Goal: Information Seeking & Learning: Find specific fact

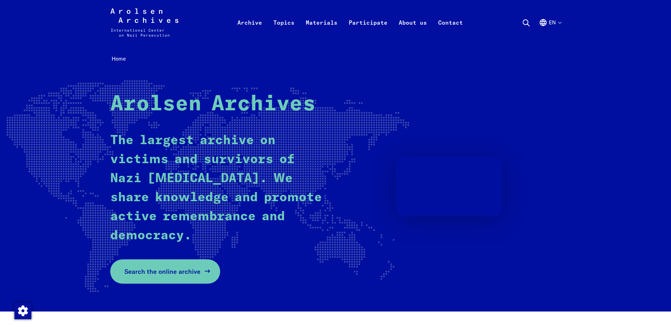
drag, startPoint x: 0, startPoint y: 0, endPoint x: 176, endPoint y: 272, distance: 324.0
click at [176, 272] on span "Search the online archive" at bounding box center [162, 271] width 76 height 10
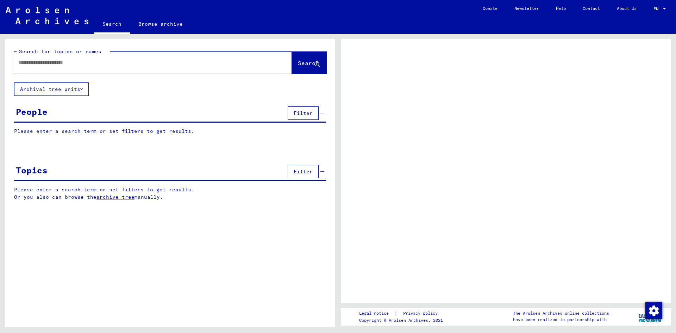
click at [120, 63] on input "text" at bounding box center [146, 62] width 257 height 7
type input "**********"
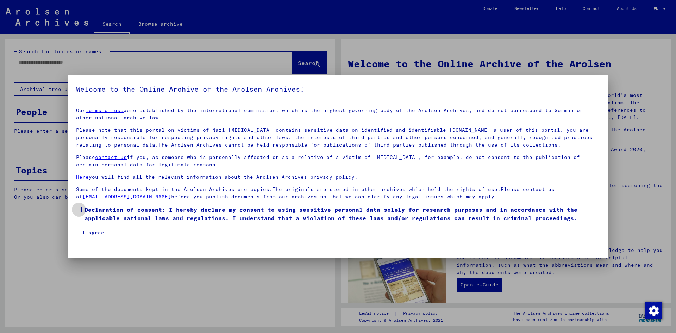
click at [81, 215] on label "Declaration of consent: I hereby declare my consent to using sensitive personal…" at bounding box center [338, 213] width 524 height 17
click at [82, 231] on button "I agree" at bounding box center [93, 232] width 34 height 13
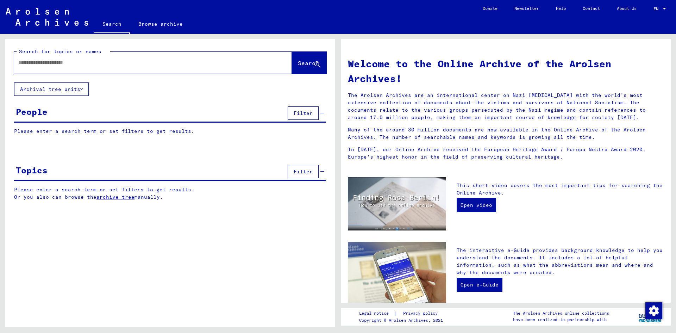
click at [99, 72] on div at bounding box center [153, 63] width 278 height 22
click at [99, 65] on input "text" at bounding box center [144, 62] width 252 height 7
type input "********"
click at [313, 63] on span "Search" at bounding box center [308, 62] width 21 height 7
click at [298, 63] on span "Search" at bounding box center [308, 62] width 21 height 7
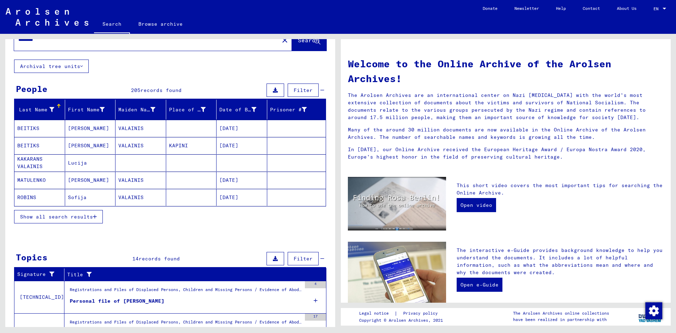
scroll to position [35, 0]
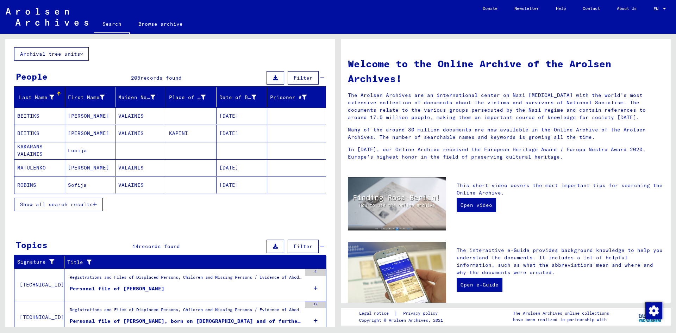
click at [44, 205] on span "Show all search results" at bounding box center [56, 204] width 73 height 6
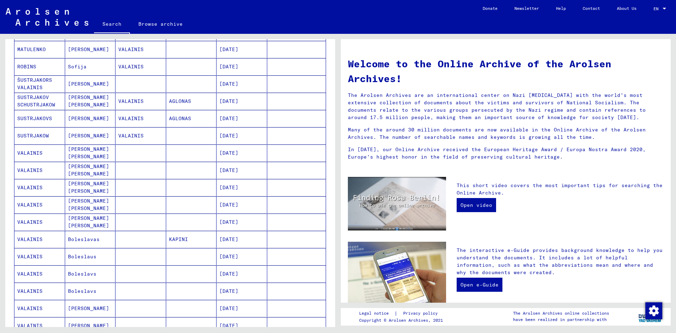
scroll to position [141, 0]
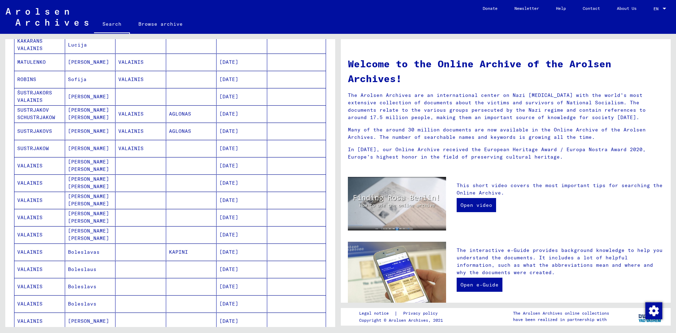
click at [92, 164] on mat-cell "[PERSON_NAME] [PERSON_NAME]" at bounding box center [90, 165] width 51 height 17
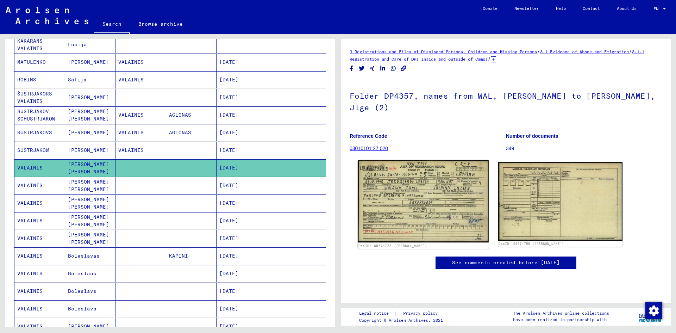
click at [421, 182] on img at bounding box center [423, 201] width 131 height 82
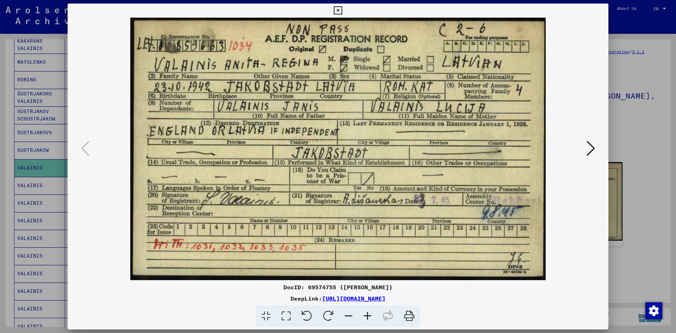
scroll to position [0, 0]
click at [593, 145] on icon at bounding box center [590, 148] width 8 height 17
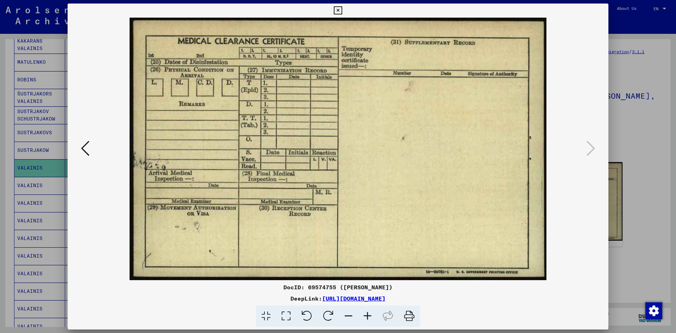
click at [644, 69] on div at bounding box center [338, 166] width 676 height 333
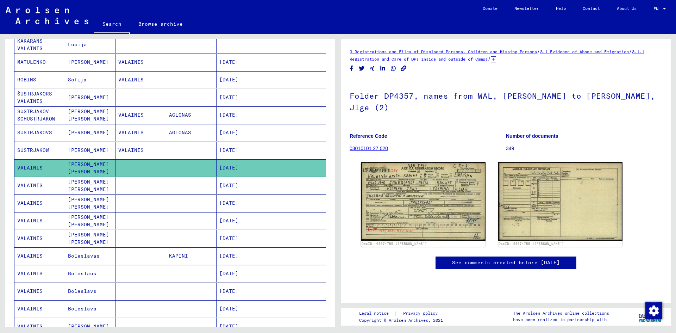
click at [86, 184] on mat-cell "[PERSON_NAME] [PERSON_NAME]" at bounding box center [90, 185] width 51 height 17
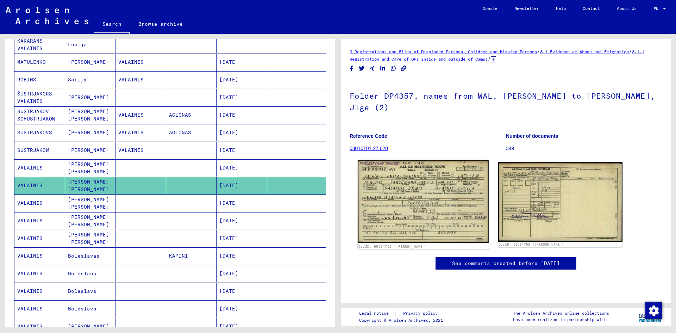
click at [418, 191] on img at bounding box center [423, 201] width 131 height 83
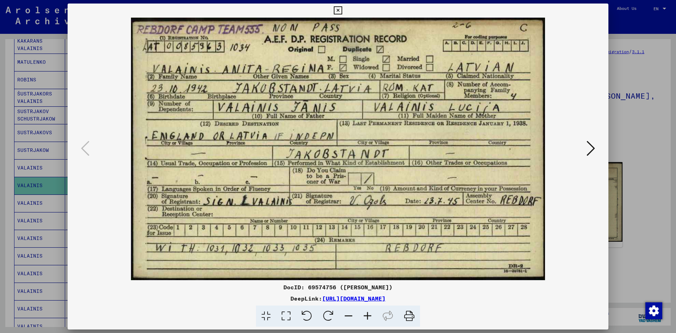
click at [590, 147] on icon at bounding box center [590, 148] width 8 height 17
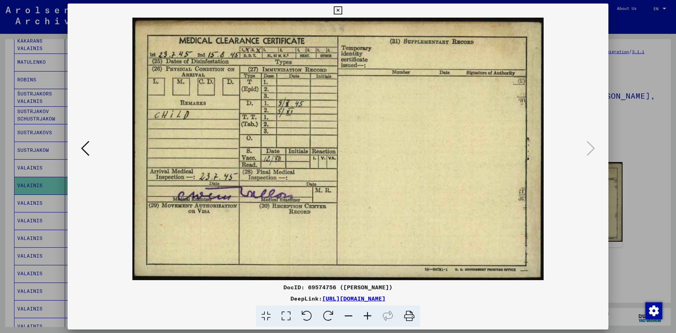
click at [631, 130] on div at bounding box center [338, 166] width 676 height 333
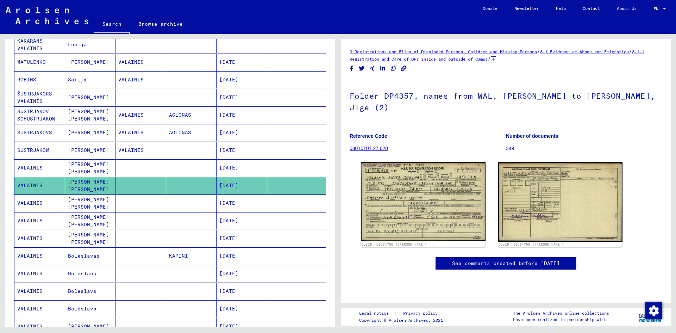
click at [32, 202] on mat-cell "VALAINIS" at bounding box center [39, 202] width 51 height 17
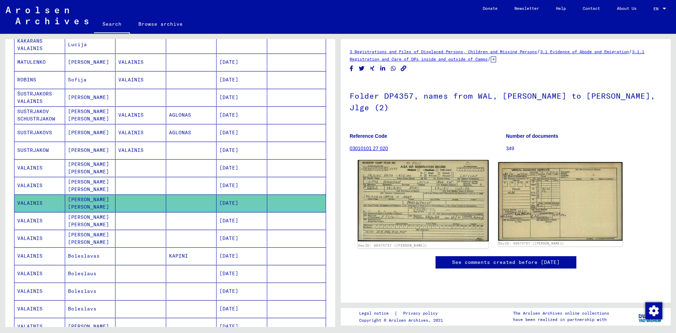
click at [464, 208] on img at bounding box center [423, 200] width 131 height 81
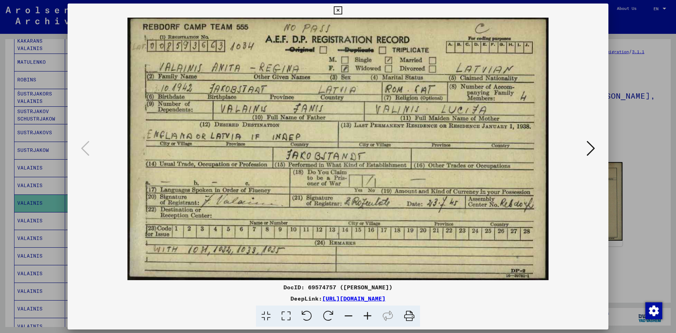
click at [587, 143] on icon at bounding box center [590, 148] width 8 height 17
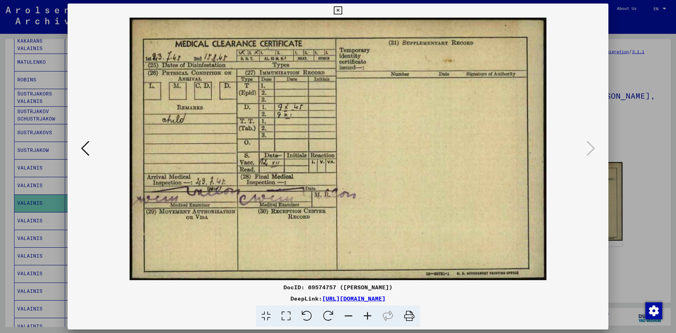
click at [635, 62] on div at bounding box center [338, 166] width 676 height 333
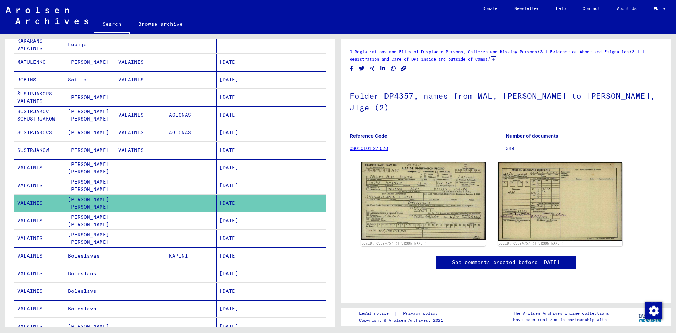
click at [75, 220] on mat-cell "[PERSON_NAME] [PERSON_NAME]" at bounding box center [90, 220] width 51 height 17
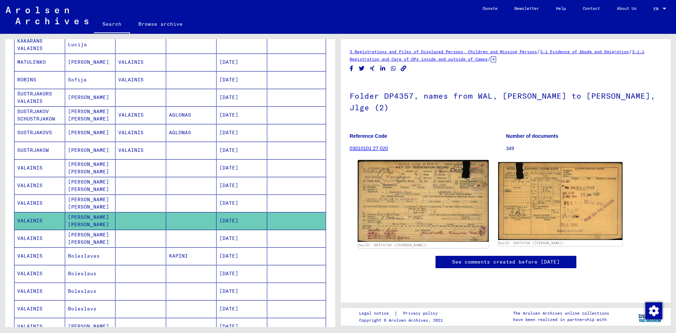
click at [414, 180] on img at bounding box center [423, 201] width 131 height 82
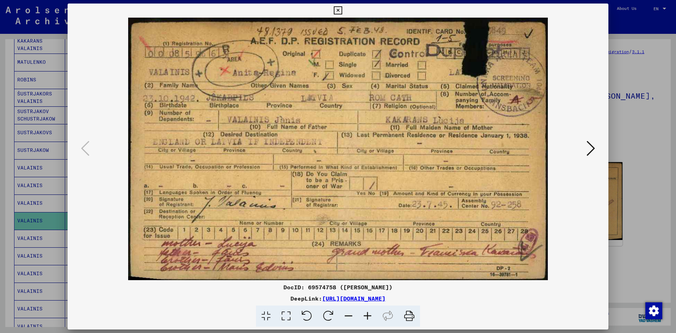
click at [592, 143] on icon at bounding box center [590, 148] width 8 height 17
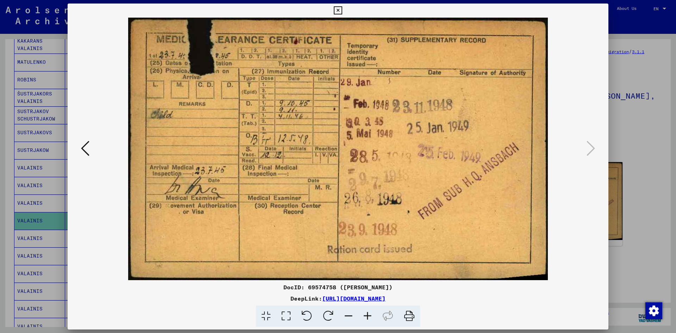
click at [634, 87] on div at bounding box center [338, 166] width 676 height 333
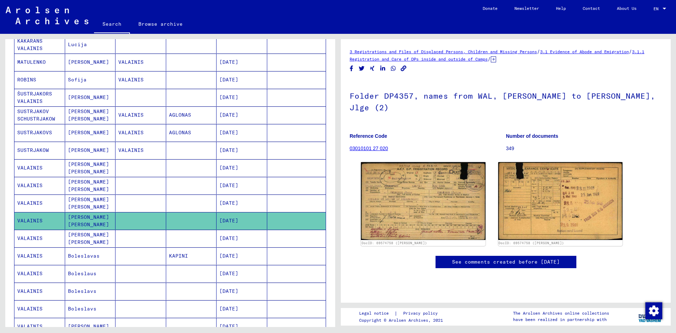
click at [39, 238] on mat-cell "VALAINIS" at bounding box center [39, 238] width 51 height 17
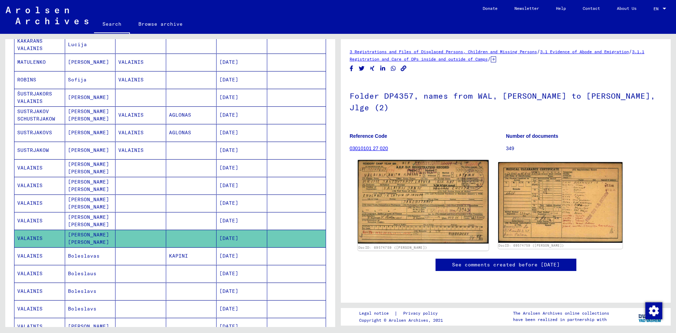
click at [429, 186] on img at bounding box center [423, 201] width 131 height 83
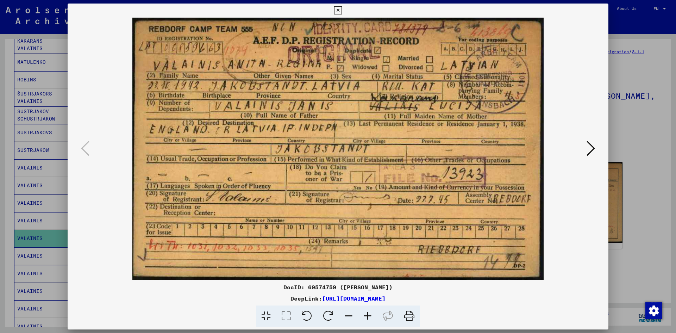
click at [576, 196] on img at bounding box center [338, 149] width 493 height 262
click at [591, 152] on icon at bounding box center [590, 148] width 8 height 17
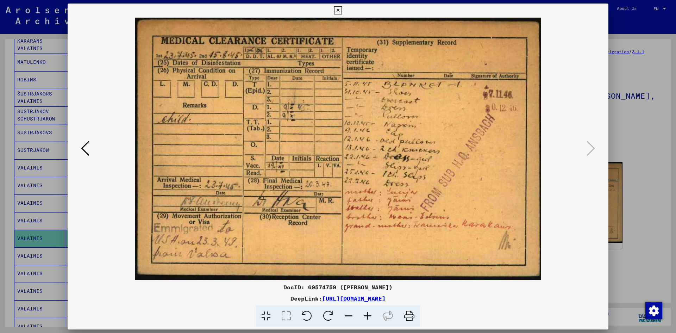
click at [585, 195] on div at bounding box center [338, 149] width 541 height 262
click at [643, 96] on div at bounding box center [338, 166] width 676 height 333
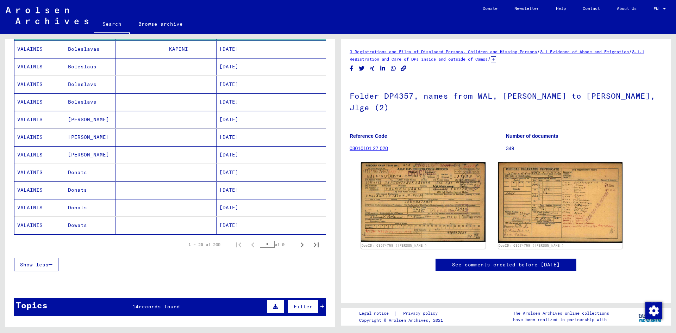
scroll to position [353, 0]
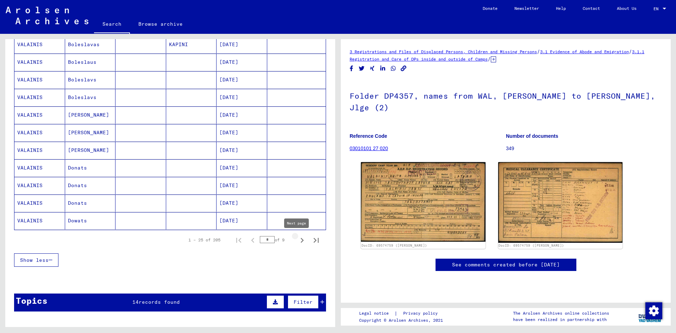
click at [297, 240] on icon "Next page" at bounding box center [302, 240] width 10 height 10
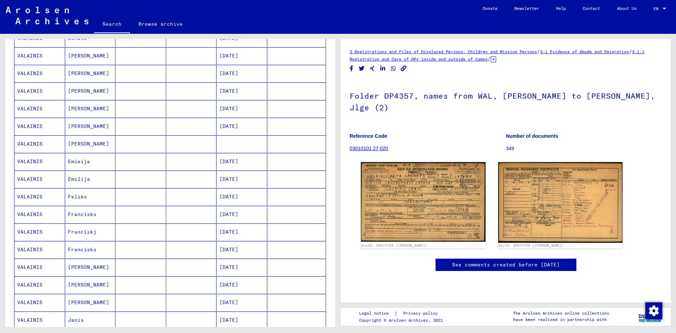
scroll to position [142, 0]
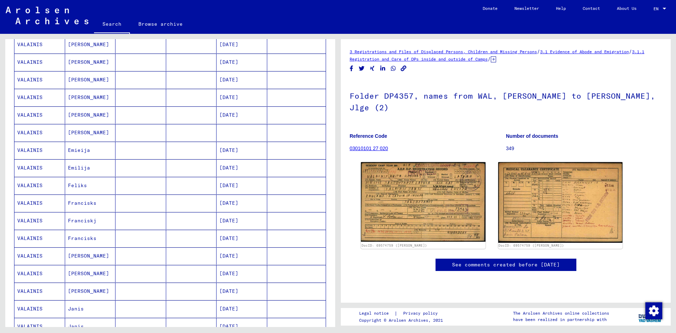
click at [28, 149] on mat-cell "VALAINIS" at bounding box center [39, 150] width 51 height 17
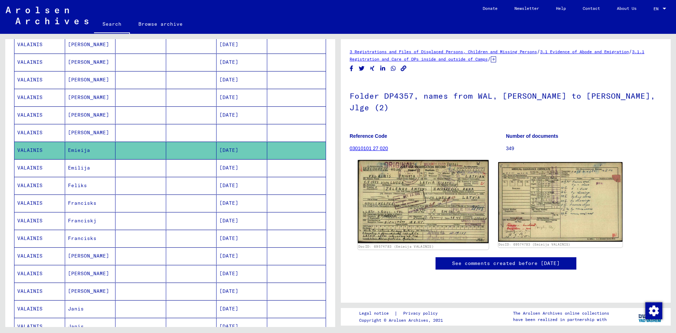
click at [429, 183] on img at bounding box center [423, 201] width 131 height 83
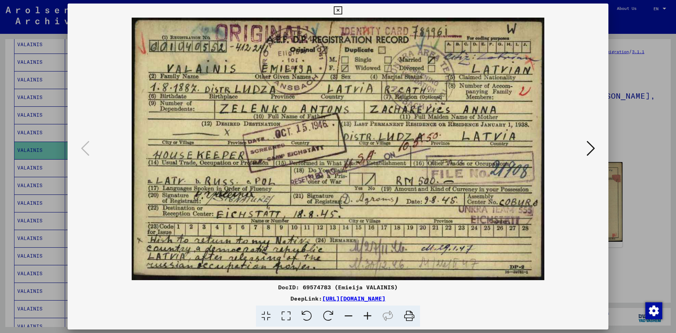
click at [670, 131] on div at bounding box center [338, 166] width 676 height 333
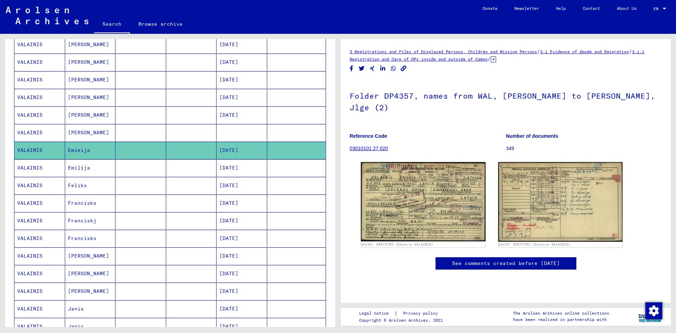
scroll to position [177, 0]
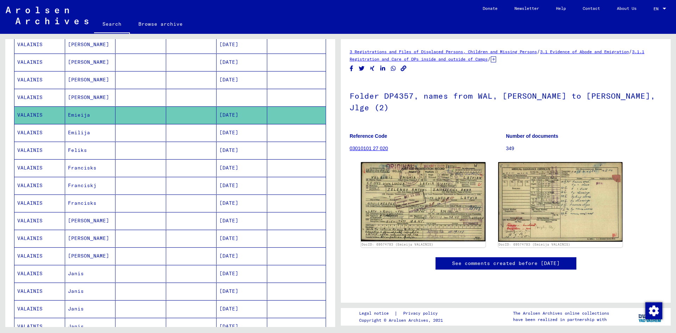
click at [32, 165] on mat-cell "VALAINIS" at bounding box center [39, 167] width 51 height 17
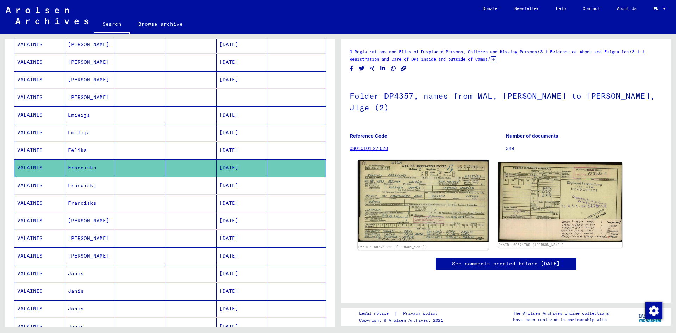
click at [416, 182] on img at bounding box center [423, 201] width 131 height 82
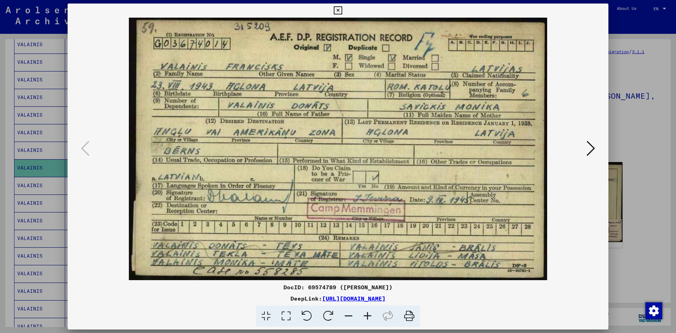
click at [637, 127] on div at bounding box center [338, 166] width 676 height 333
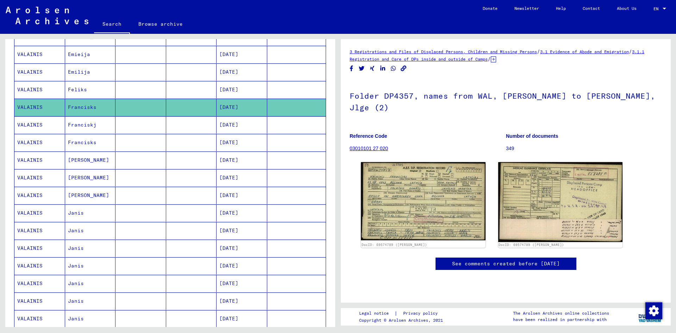
scroll to position [247, 0]
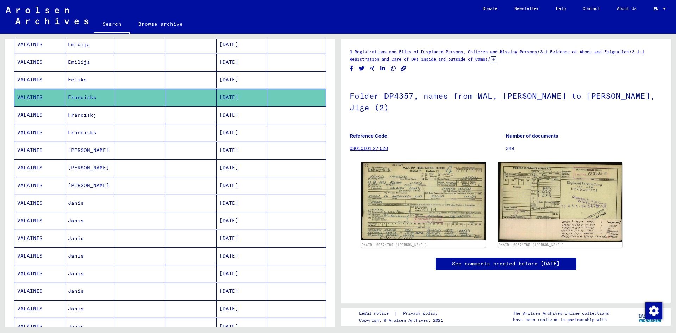
click at [27, 201] on mat-cell "VALAINIS" at bounding box center [39, 202] width 51 height 17
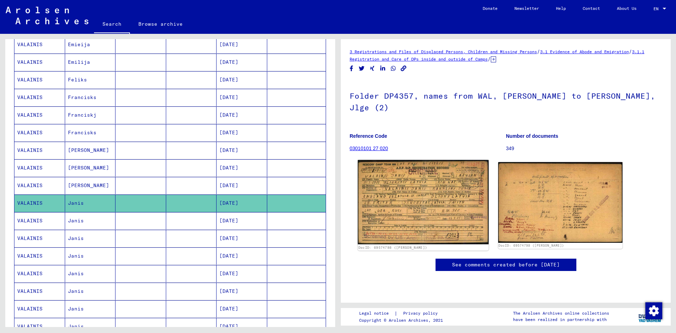
click at [421, 189] on img at bounding box center [423, 202] width 131 height 84
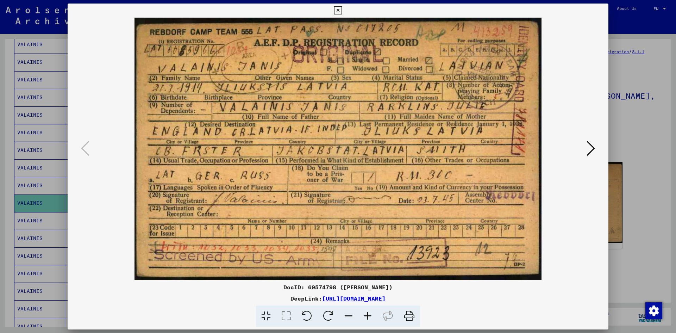
click at [593, 149] on icon at bounding box center [590, 148] width 8 height 17
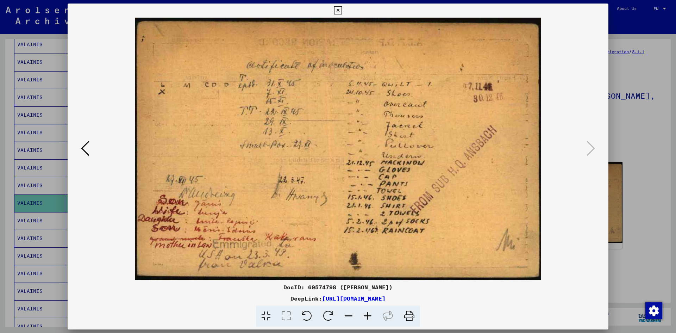
click at [627, 125] on div at bounding box center [338, 166] width 676 height 333
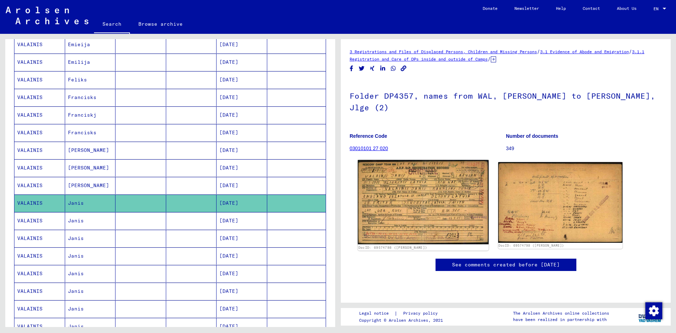
click at [403, 176] on img at bounding box center [423, 202] width 131 height 84
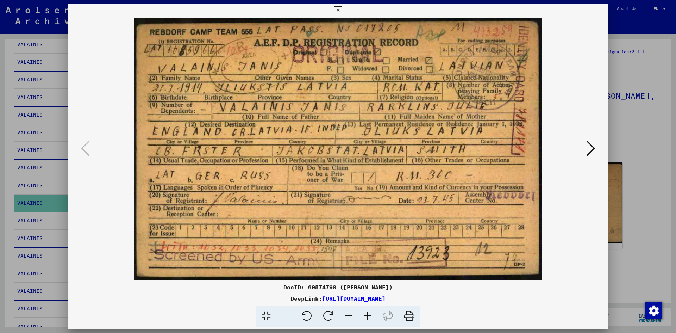
click at [588, 182] on div at bounding box center [338, 149] width 541 height 262
click at [589, 147] on icon at bounding box center [590, 148] width 8 height 17
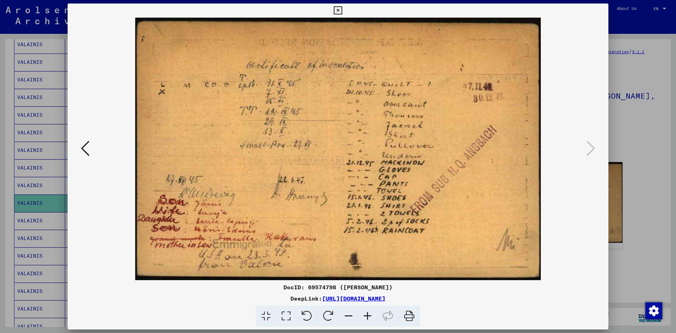
click at [646, 138] on div at bounding box center [338, 166] width 676 height 333
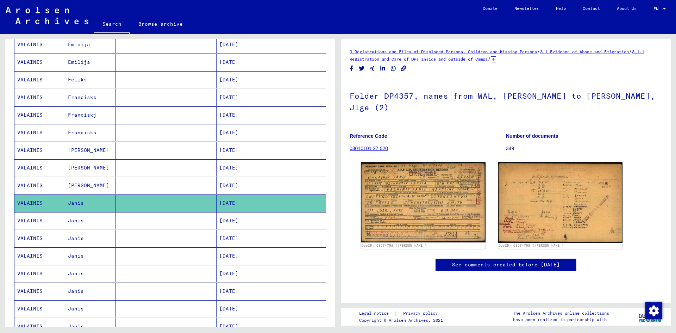
click at [38, 219] on mat-cell "VALAINIS" at bounding box center [39, 220] width 51 height 17
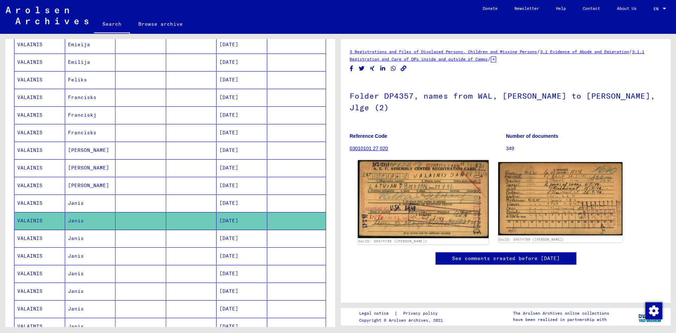
click at [407, 185] on img at bounding box center [423, 199] width 131 height 78
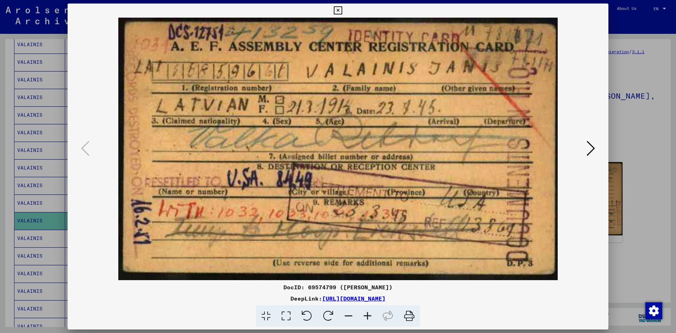
click at [585, 228] on div at bounding box center [338, 149] width 541 height 262
click at [585, 156] on button at bounding box center [590, 149] width 13 height 20
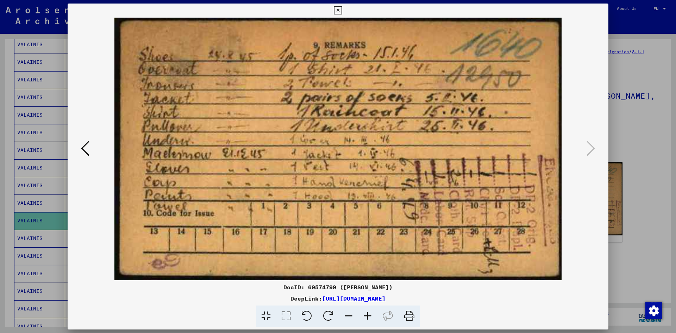
click at [620, 137] on div at bounding box center [338, 166] width 676 height 333
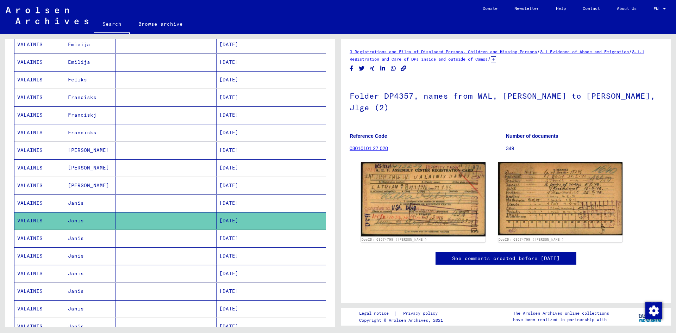
click at [34, 237] on mat-cell "VALAINIS" at bounding box center [39, 238] width 51 height 17
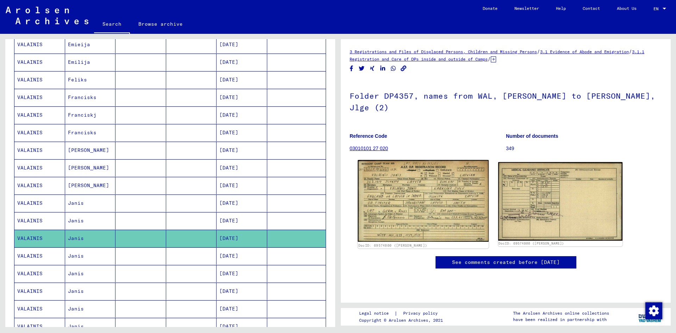
click at [405, 176] on img at bounding box center [423, 201] width 131 height 82
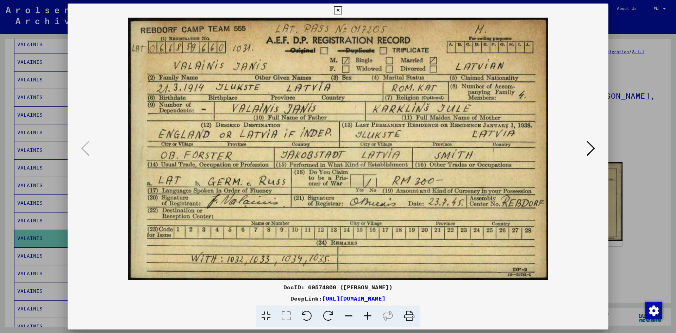
click at [601, 208] on div at bounding box center [338, 149] width 541 height 262
click at [590, 152] on icon at bounding box center [590, 148] width 8 height 17
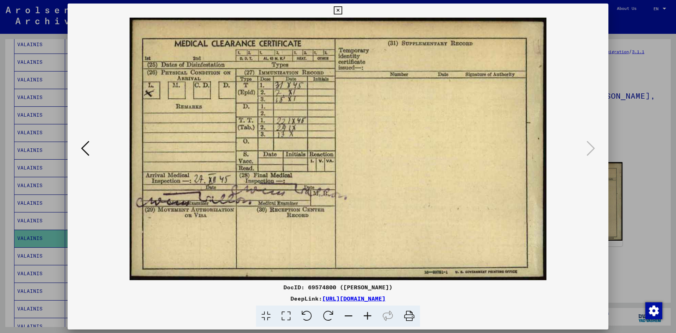
click at [655, 133] on div at bounding box center [338, 166] width 676 height 333
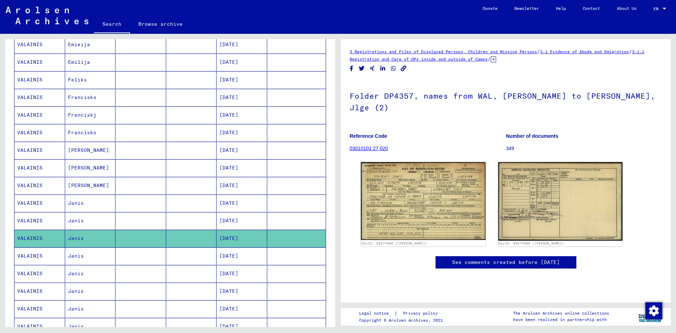
click at [35, 253] on mat-cell "VALAINIS" at bounding box center [39, 255] width 51 height 17
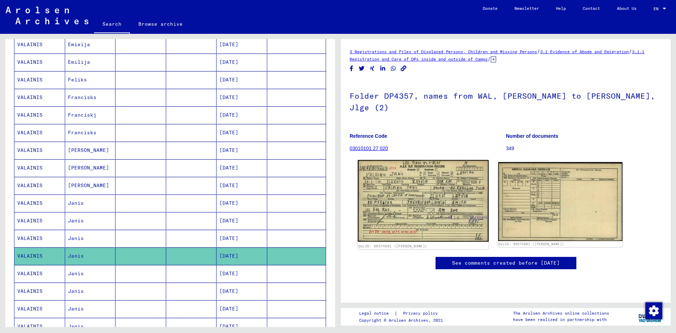
scroll to position [70, 0]
click at [427, 160] on img at bounding box center [423, 201] width 131 height 82
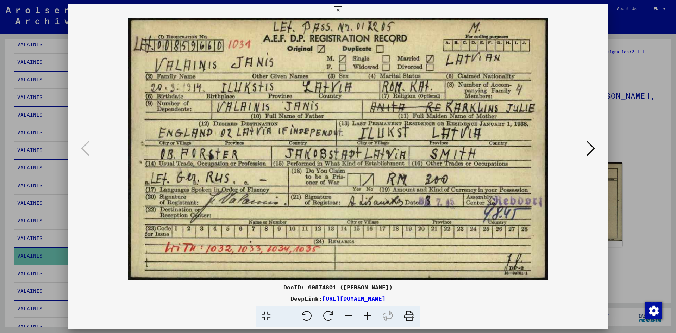
click at [507, 200] on img at bounding box center [338, 149] width 493 height 262
click at [586, 149] on button at bounding box center [590, 149] width 13 height 20
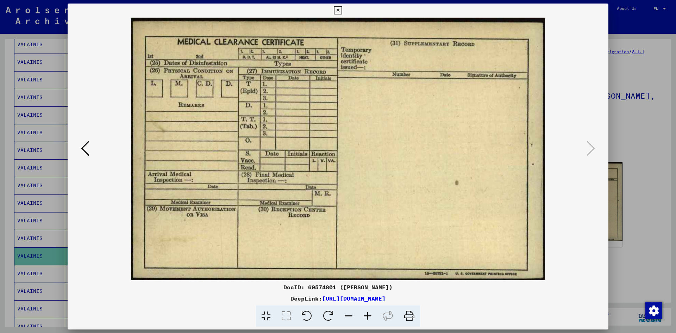
click at [639, 131] on div at bounding box center [338, 166] width 676 height 333
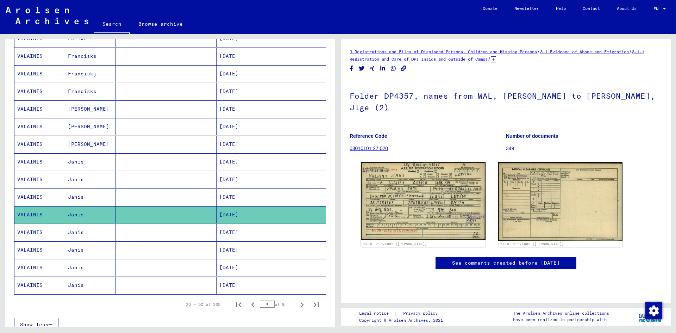
scroll to position [353, 0]
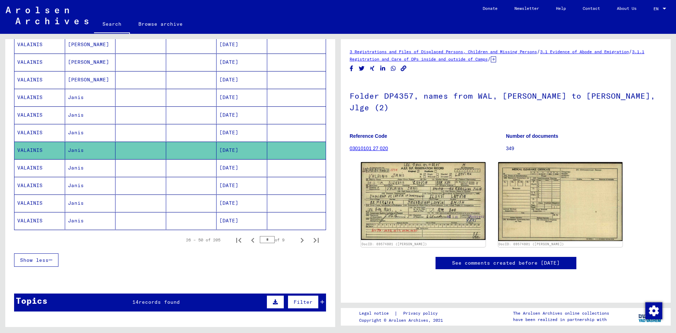
click at [32, 168] on mat-cell "VALAINIS" at bounding box center [39, 167] width 51 height 17
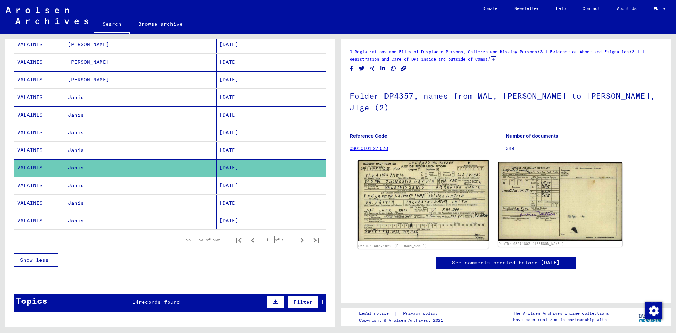
click at [402, 182] on img at bounding box center [423, 200] width 131 height 81
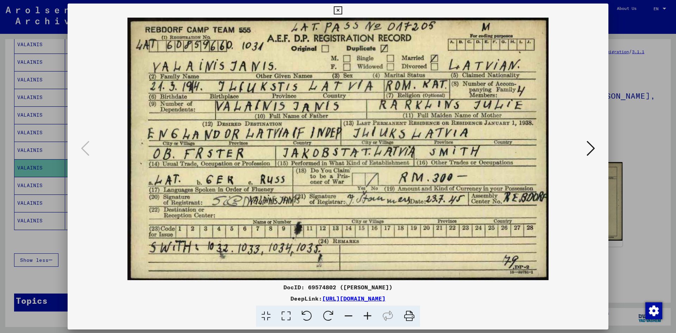
drag, startPoint x: 585, startPoint y: 203, endPoint x: 584, endPoint y: 196, distance: 6.7
click at [584, 202] on div at bounding box center [338, 149] width 541 height 262
click at [583, 155] on img at bounding box center [338, 149] width 493 height 262
click at [592, 148] on icon at bounding box center [590, 148] width 8 height 17
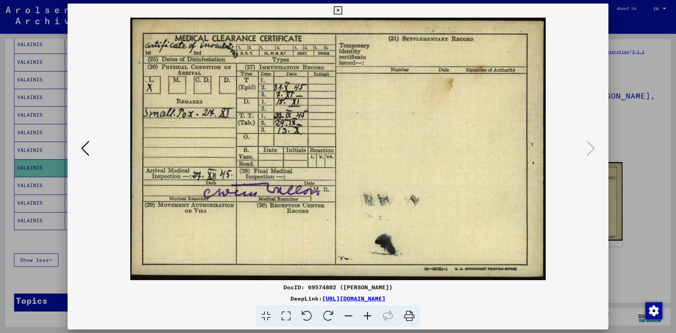
click at [620, 248] on div at bounding box center [338, 166] width 676 height 333
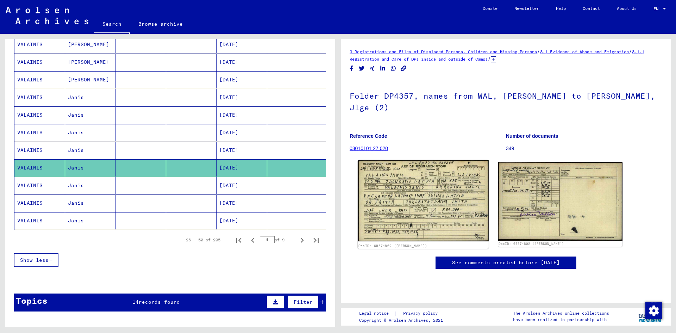
click at [404, 181] on img at bounding box center [423, 200] width 131 height 81
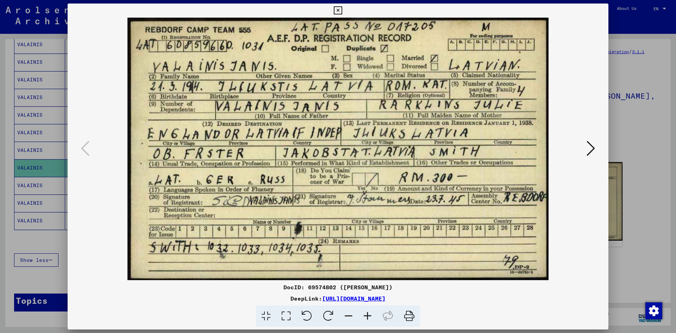
click at [654, 214] on div at bounding box center [338, 166] width 676 height 333
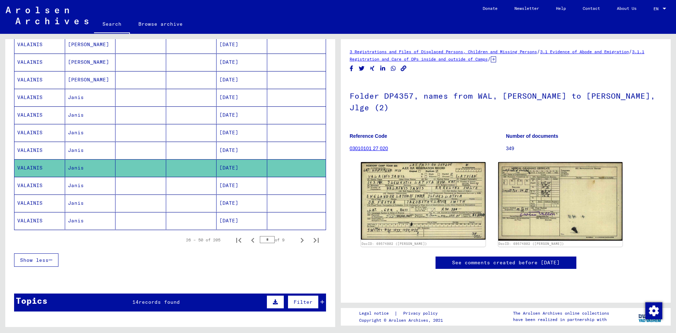
click at [33, 146] on mat-cell "VALAINIS" at bounding box center [39, 150] width 51 height 17
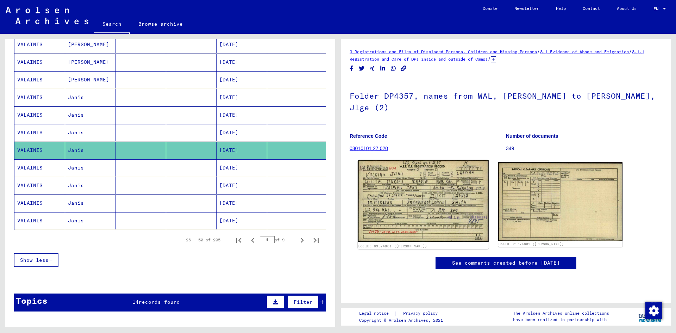
click at [442, 178] on img at bounding box center [423, 201] width 131 height 82
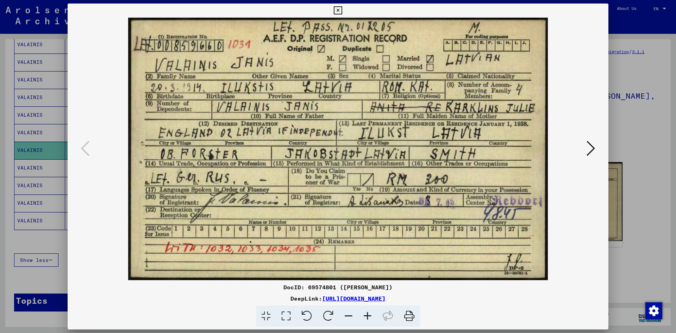
click at [649, 99] on div at bounding box center [338, 166] width 676 height 333
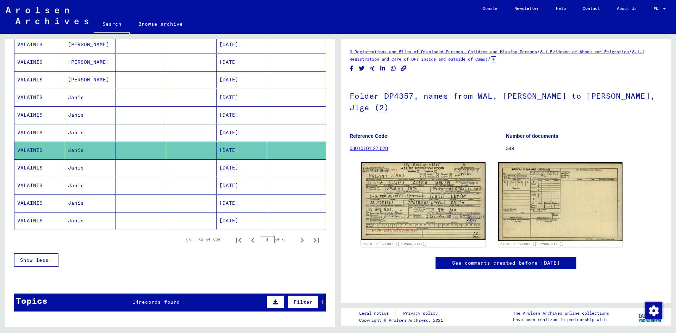
click at [33, 165] on mat-cell "VALAINIS" at bounding box center [39, 167] width 51 height 17
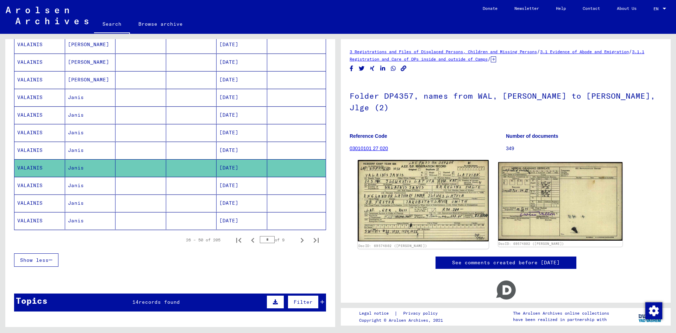
click at [431, 186] on img at bounding box center [423, 200] width 131 height 81
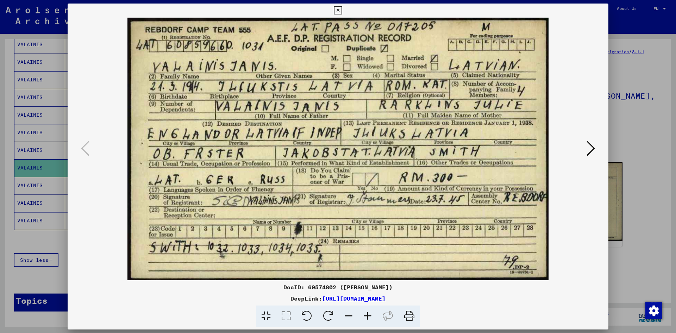
click at [596, 150] on button at bounding box center [590, 149] width 13 height 20
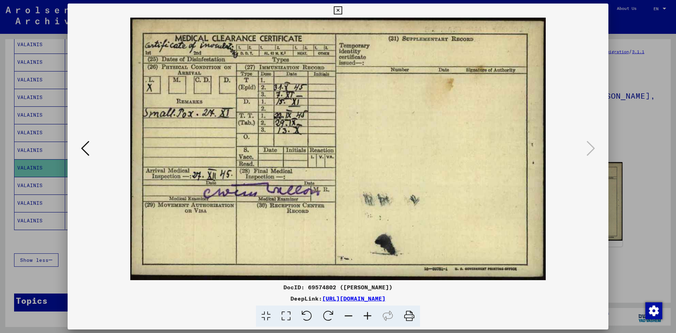
click at [582, 147] on img at bounding box center [338, 149] width 493 height 262
click at [630, 125] on div at bounding box center [338, 166] width 676 height 333
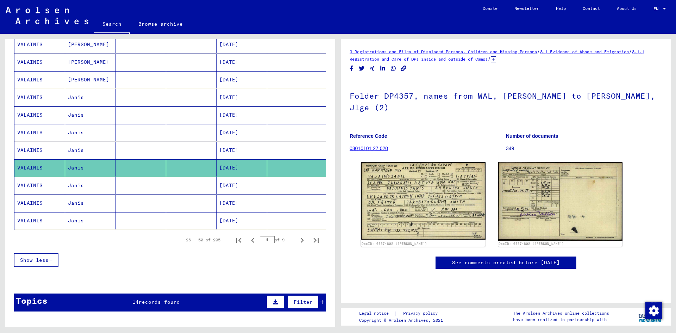
click at [31, 182] on mat-cell "VALAINIS" at bounding box center [39, 185] width 51 height 17
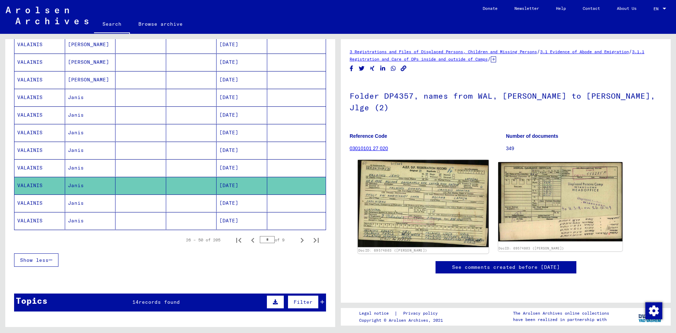
click at [412, 181] on img at bounding box center [423, 203] width 131 height 87
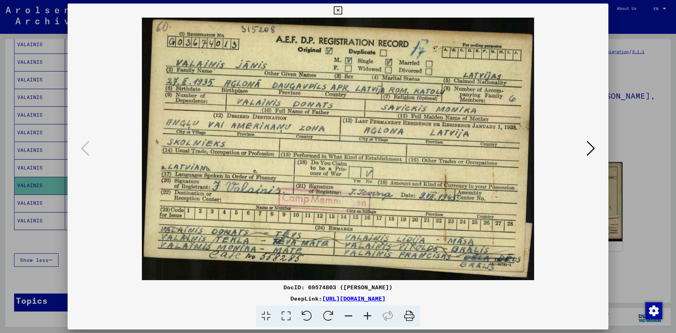
click at [661, 125] on div at bounding box center [338, 166] width 676 height 333
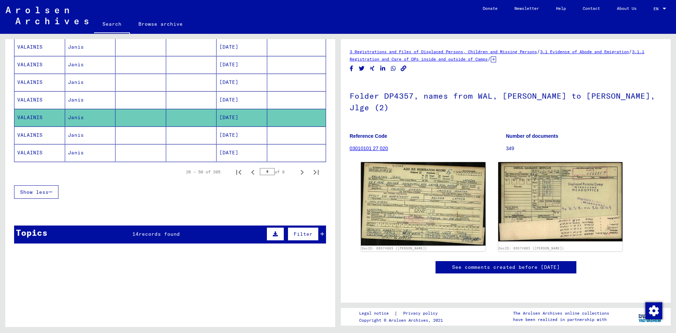
scroll to position [423, 0]
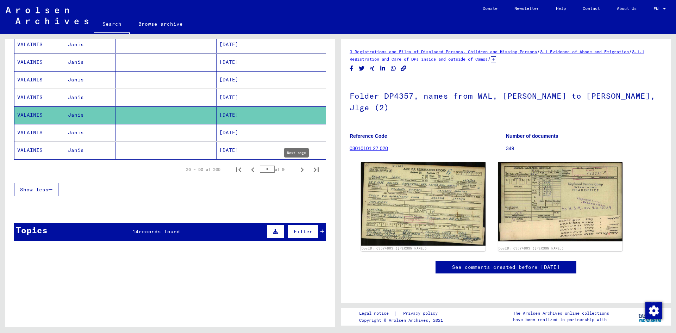
click at [301, 170] on icon "Next page" at bounding box center [302, 169] width 3 height 5
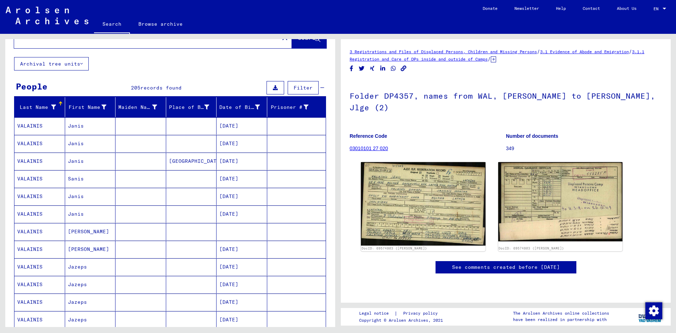
scroll to position [1, 0]
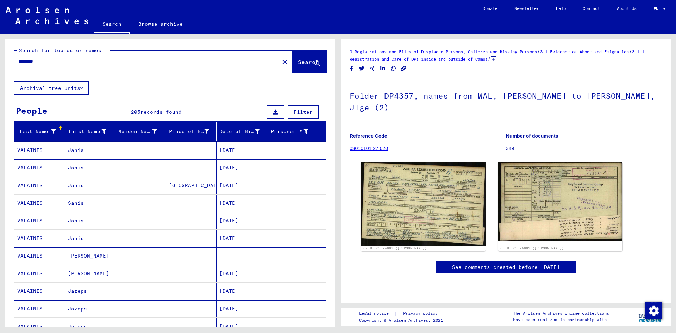
click at [30, 166] on mat-cell "VALAINIS" at bounding box center [39, 167] width 51 height 17
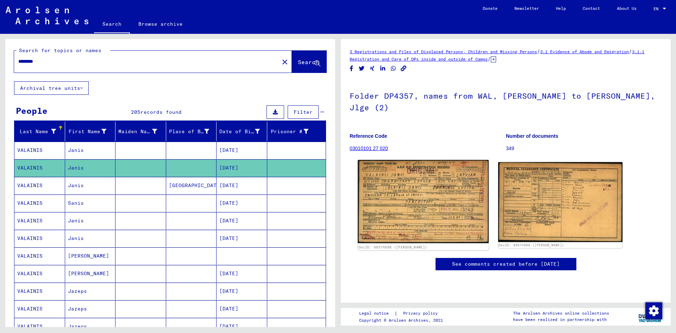
click at [403, 181] on img at bounding box center [423, 201] width 131 height 83
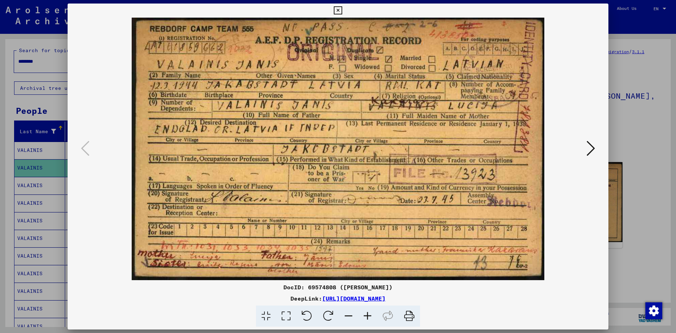
click at [591, 196] on div at bounding box center [338, 149] width 541 height 262
click at [587, 155] on icon at bounding box center [590, 148] width 8 height 17
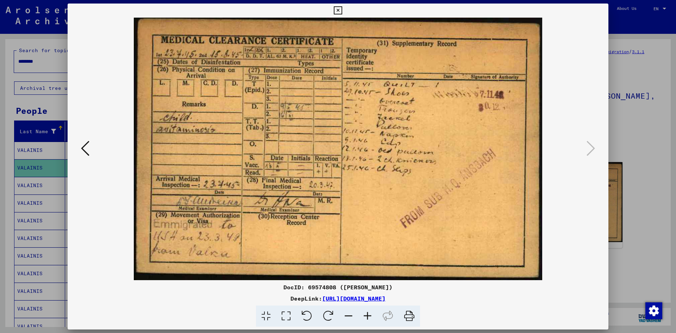
click at [634, 149] on div at bounding box center [338, 166] width 676 height 333
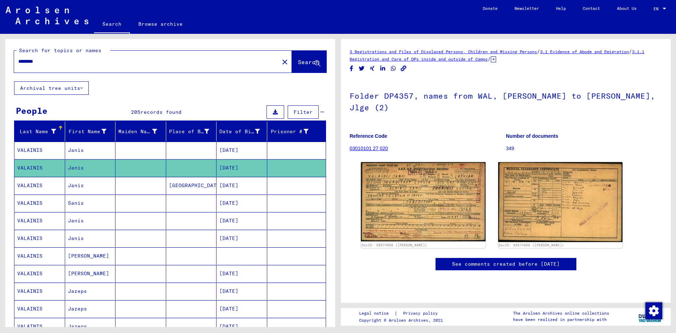
click at [30, 187] on mat-cell "VALAINIS" at bounding box center [39, 185] width 51 height 17
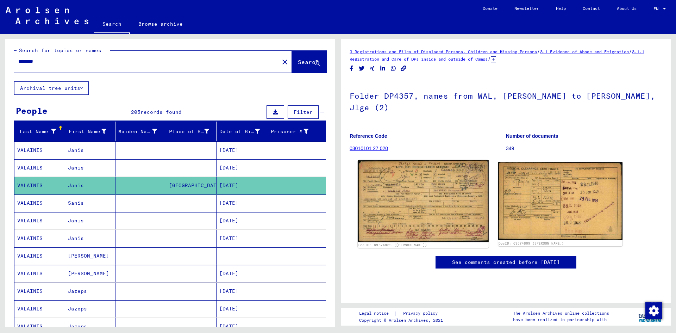
click at [406, 185] on img at bounding box center [423, 201] width 131 height 82
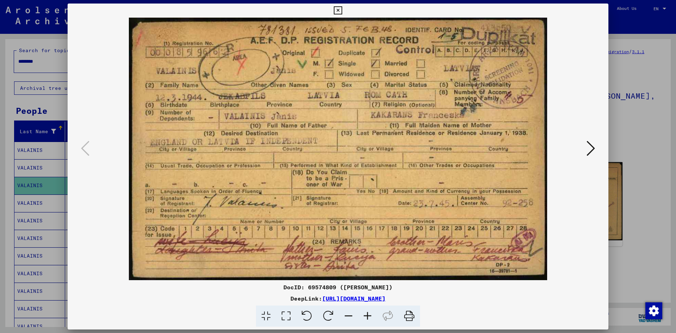
click at [586, 150] on button at bounding box center [590, 149] width 13 height 20
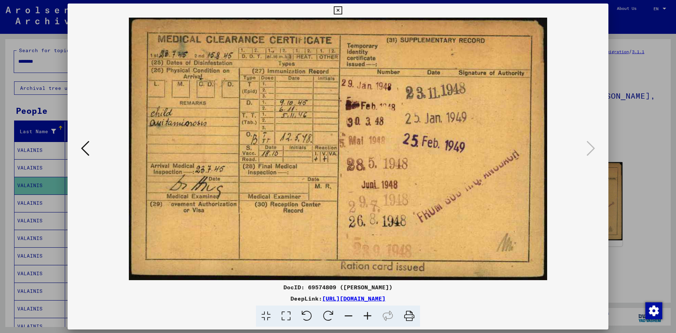
drag, startPoint x: 74, startPoint y: 152, endPoint x: 80, endPoint y: 151, distance: 6.4
click at [74, 152] on div at bounding box center [338, 149] width 541 height 262
click at [80, 151] on button at bounding box center [85, 149] width 13 height 20
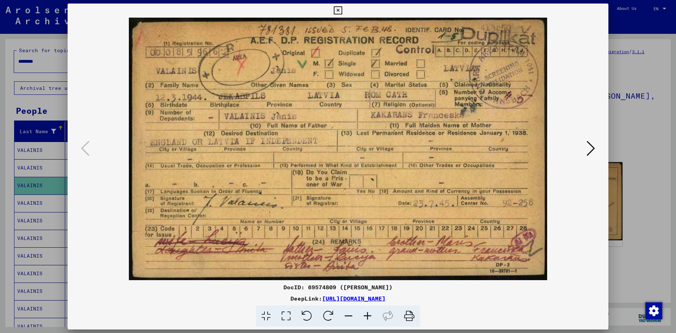
click at [583, 194] on img at bounding box center [338, 149] width 493 height 262
click at [590, 146] on icon at bounding box center [590, 148] width 8 height 17
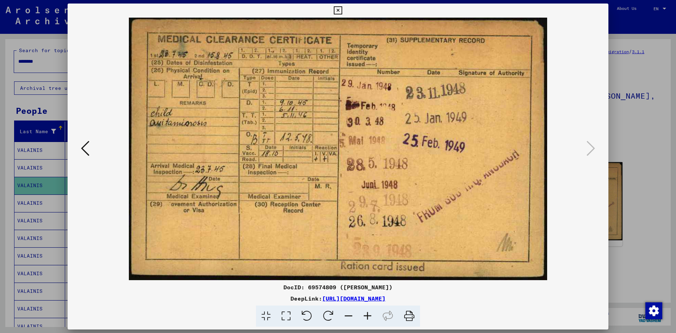
click at [631, 241] on div at bounding box center [338, 166] width 676 height 333
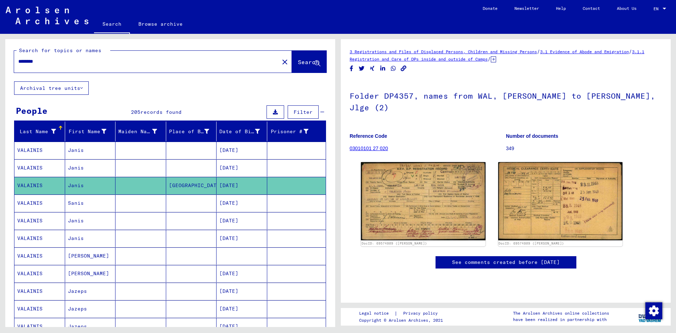
click at [27, 201] on mat-cell "VALAINIS" at bounding box center [39, 202] width 51 height 17
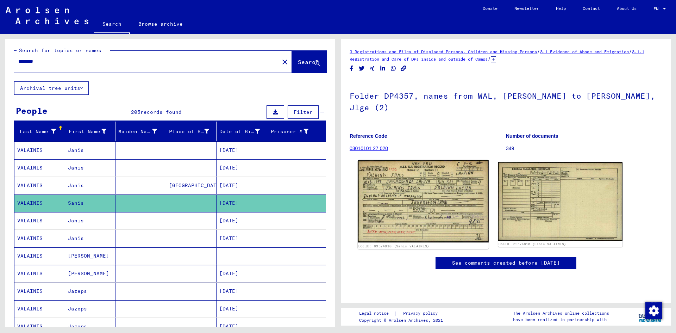
click at [400, 194] on img at bounding box center [423, 201] width 131 height 82
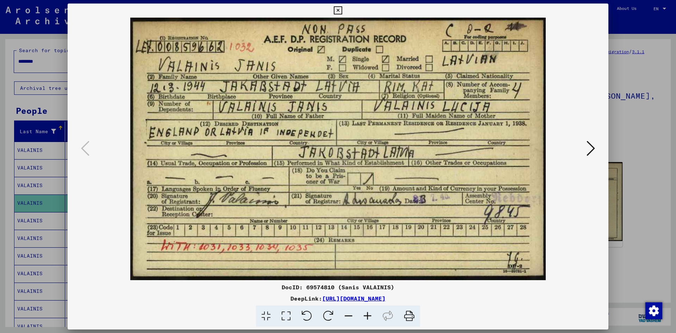
click at [590, 150] on icon at bounding box center [590, 148] width 8 height 17
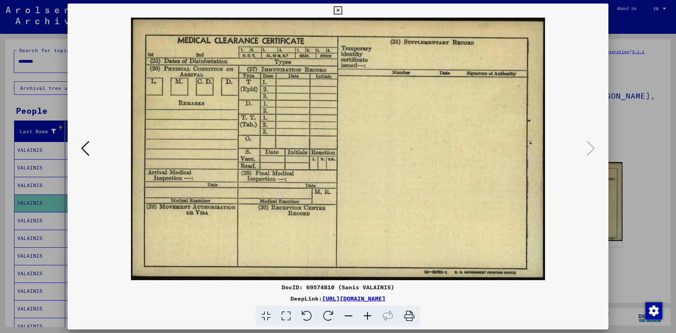
click at [636, 229] on div at bounding box center [338, 166] width 676 height 333
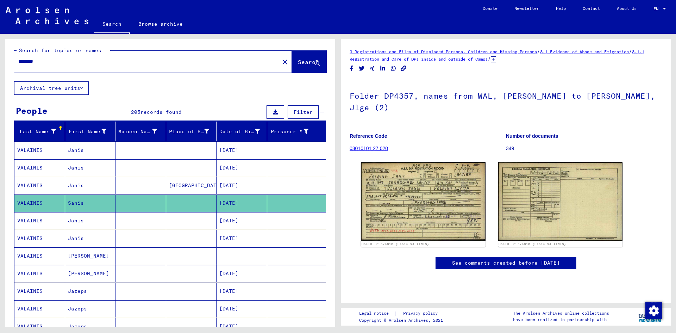
click at [30, 222] on mat-cell "VALAINIS" at bounding box center [39, 220] width 51 height 17
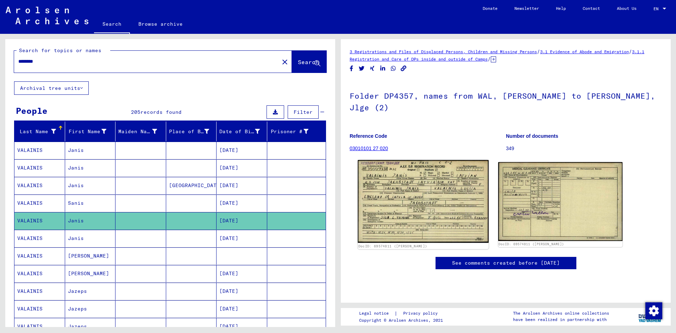
click at [385, 184] on img at bounding box center [423, 201] width 131 height 83
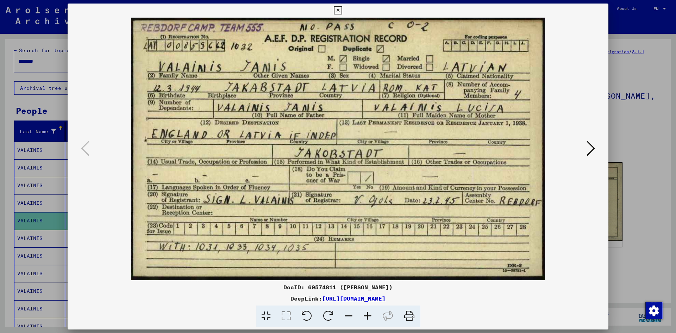
click at [592, 147] on icon at bounding box center [590, 148] width 8 height 17
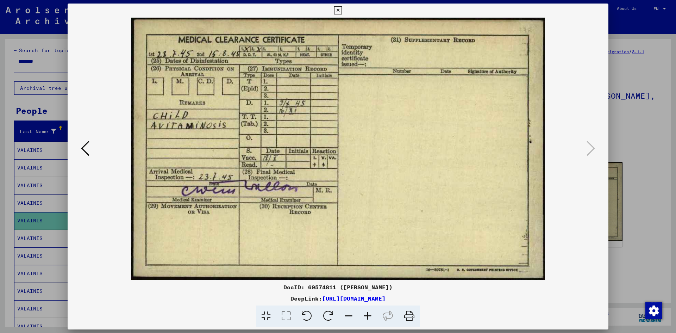
click at [651, 167] on div at bounding box center [338, 166] width 676 height 333
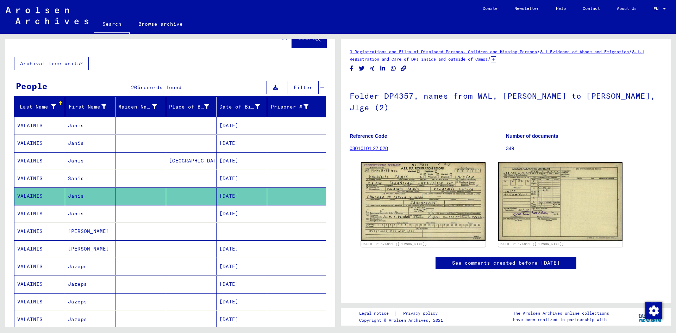
scroll to position [36, 0]
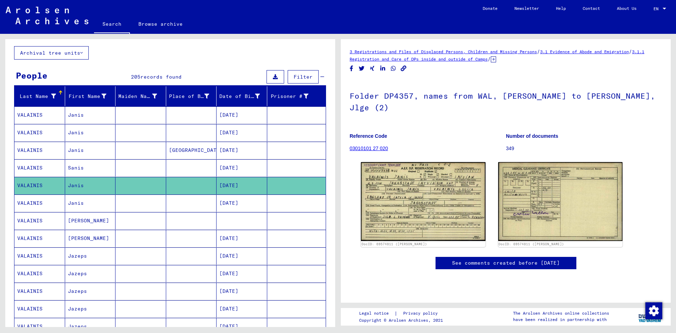
click at [35, 202] on mat-cell "VALAINIS" at bounding box center [39, 202] width 51 height 17
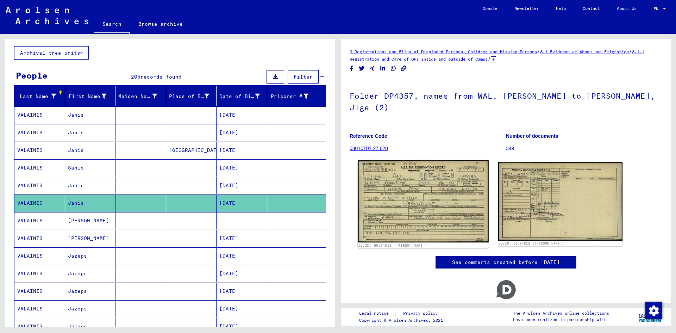
click at [404, 190] on img at bounding box center [423, 201] width 131 height 82
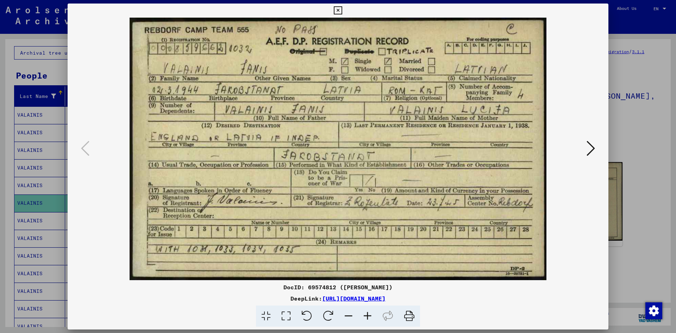
click at [590, 153] on icon at bounding box center [590, 148] width 8 height 17
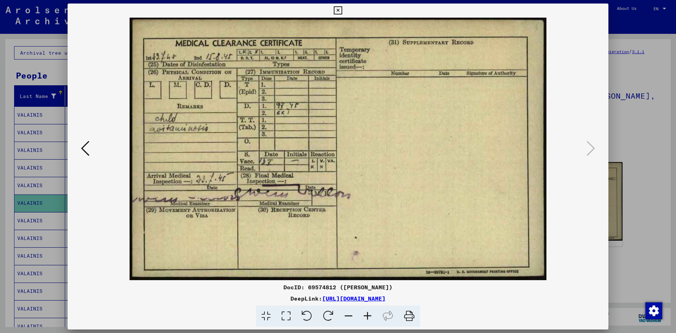
click at [638, 207] on div at bounding box center [338, 166] width 676 height 333
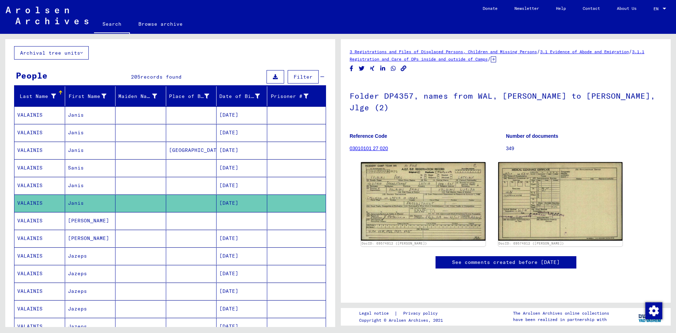
click at [32, 221] on mat-cell "VALAINIS" at bounding box center [39, 220] width 51 height 17
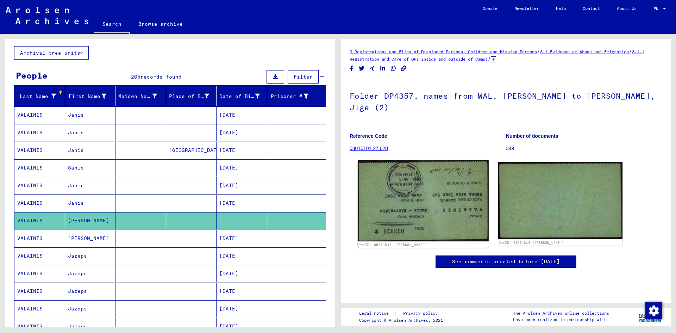
click at [404, 189] on img at bounding box center [423, 200] width 131 height 81
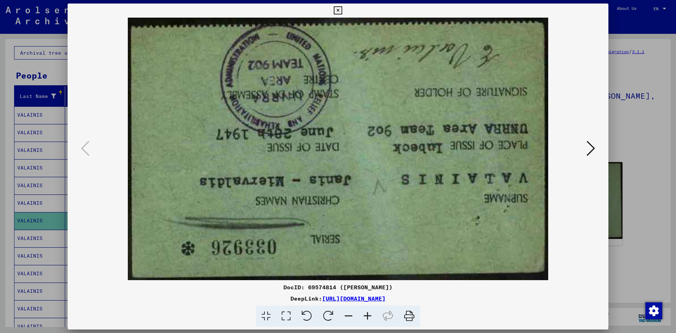
click at [325, 314] on icon at bounding box center [328, 315] width 21 height 21
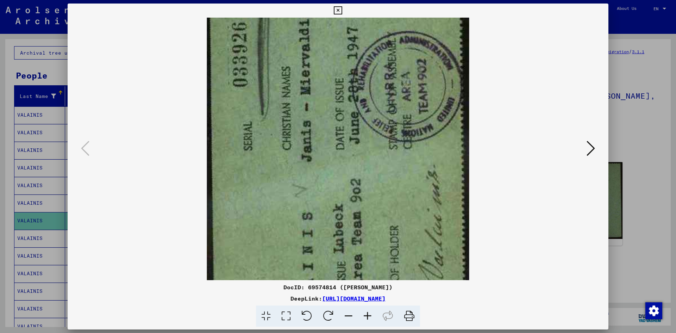
click at [325, 314] on icon at bounding box center [328, 315] width 21 height 21
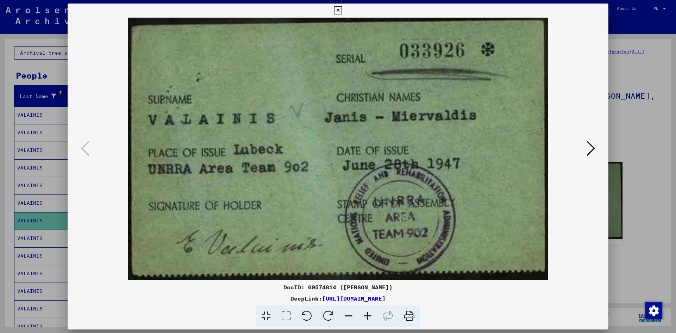
click at [590, 154] on icon at bounding box center [590, 148] width 8 height 17
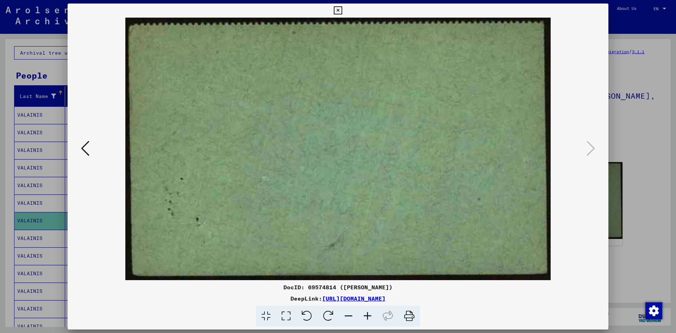
click at [647, 216] on div at bounding box center [338, 166] width 676 height 333
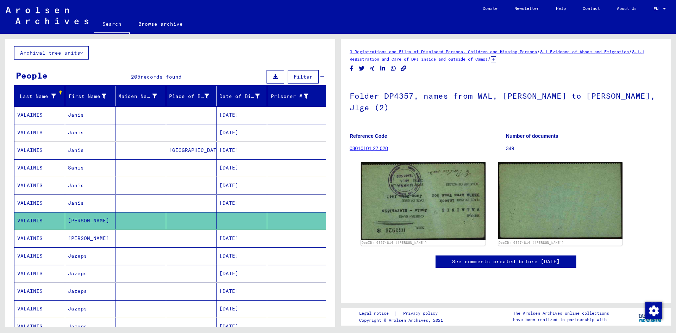
click at [45, 237] on mat-cell "VALAINIS" at bounding box center [39, 238] width 51 height 17
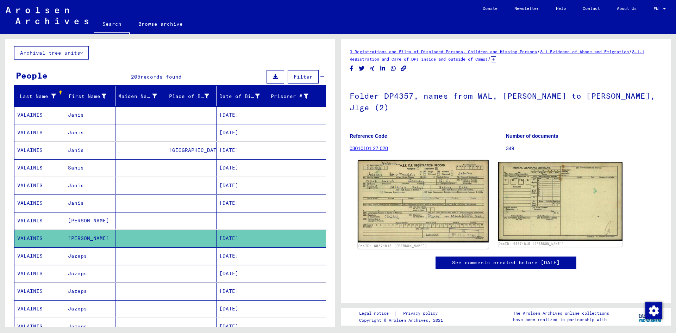
click at [423, 186] on img at bounding box center [423, 201] width 131 height 82
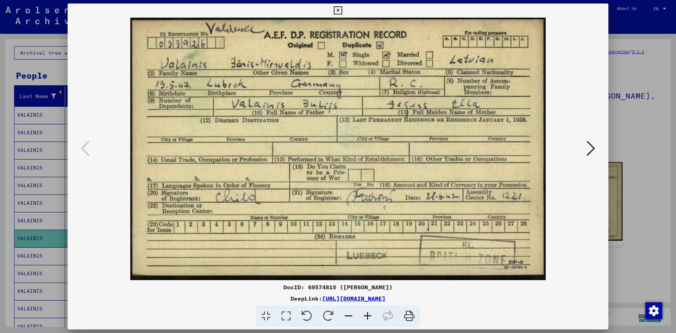
click at [632, 179] on div at bounding box center [338, 166] width 676 height 333
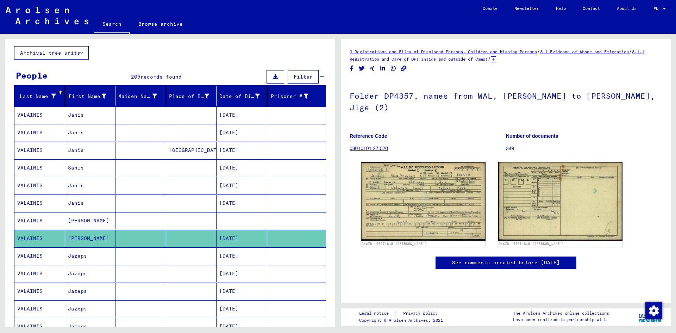
scroll to position [71, 0]
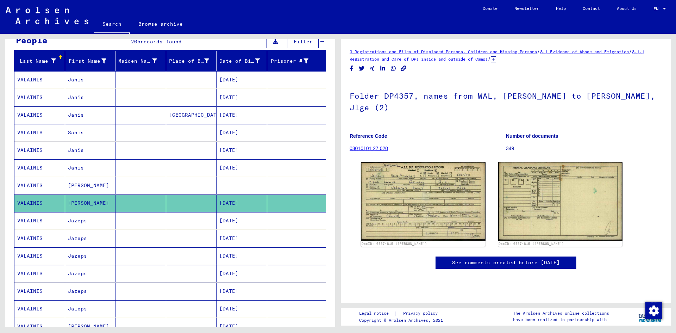
click at [25, 221] on mat-cell "VALAINIS" at bounding box center [39, 220] width 51 height 17
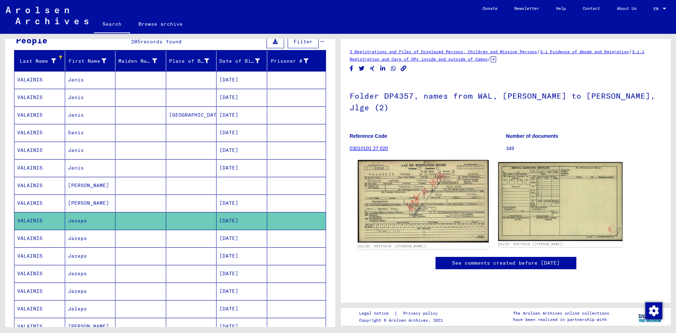
click at [402, 178] on img at bounding box center [423, 201] width 131 height 82
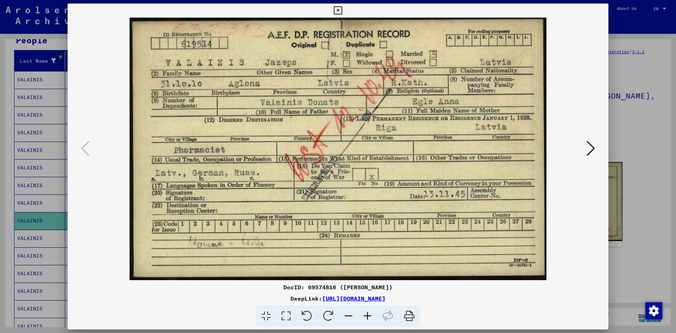
click at [653, 197] on div at bounding box center [338, 166] width 676 height 333
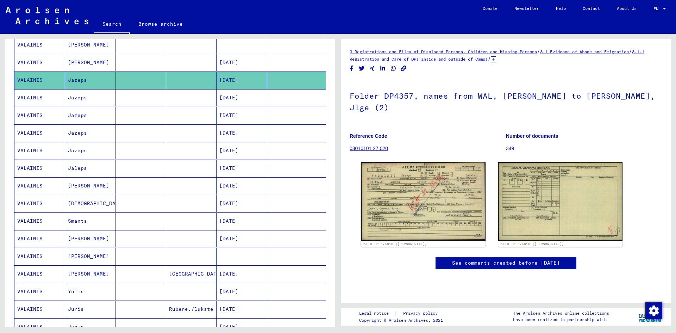
scroll to position [212, 0]
click at [27, 167] on mat-cell "VALAINIS" at bounding box center [39, 167] width 51 height 17
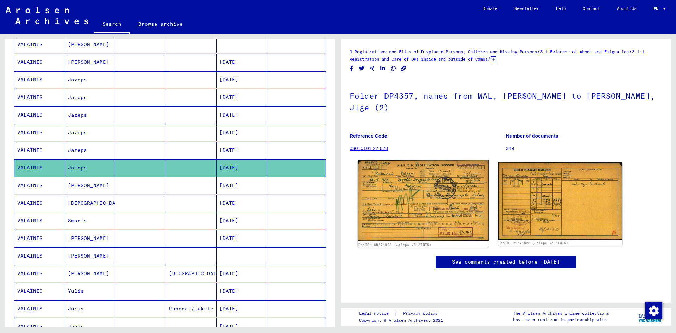
click at [420, 190] on img at bounding box center [423, 200] width 131 height 81
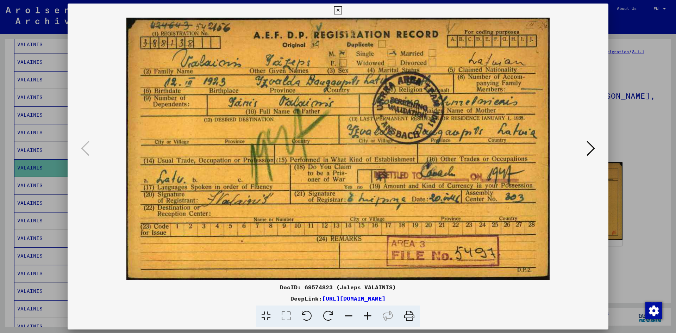
click at [642, 190] on div at bounding box center [338, 166] width 676 height 333
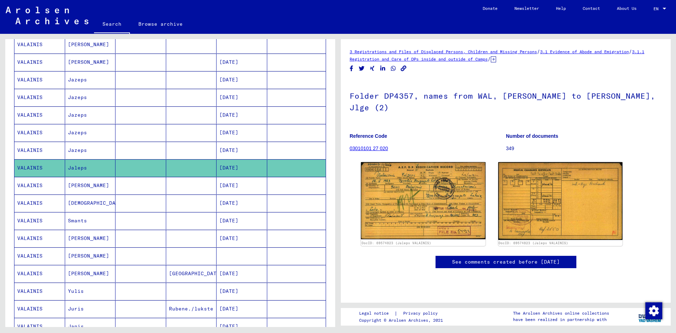
click at [25, 185] on mat-cell "VALAINIS" at bounding box center [39, 185] width 51 height 17
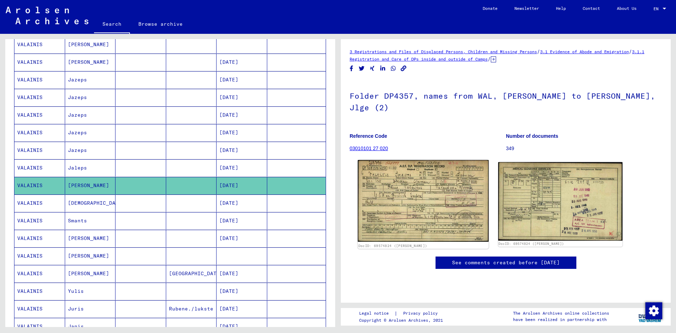
click at [385, 174] on img at bounding box center [423, 201] width 131 height 82
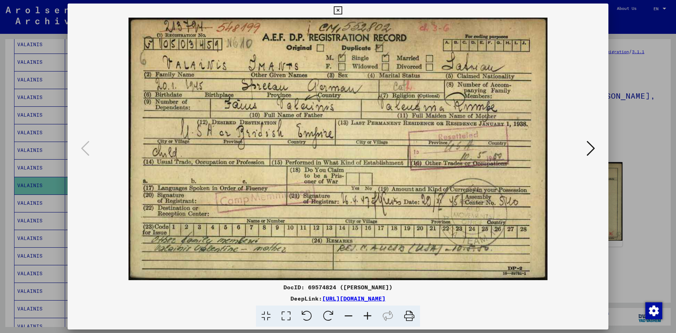
click at [646, 127] on div at bounding box center [338, 166] width 676 height 333
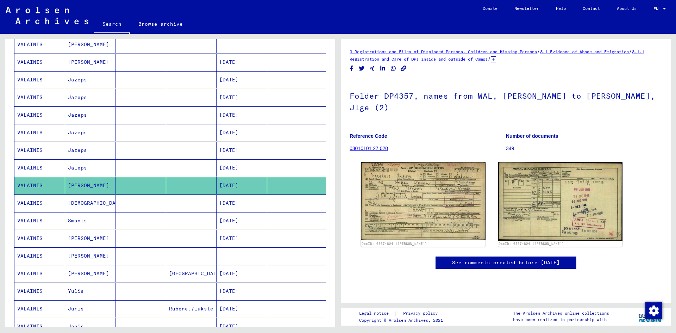
click at [34, 218] on mat-cell "VALAINIS" at bounding box center [39, 220] width 51 height 17
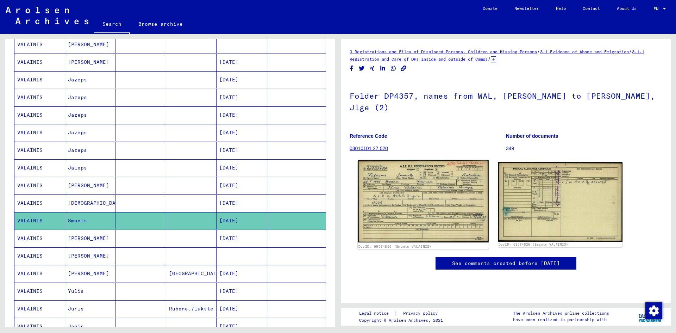
click at [414, 165] on img at bounding box center [423, 201] width 131 height 82
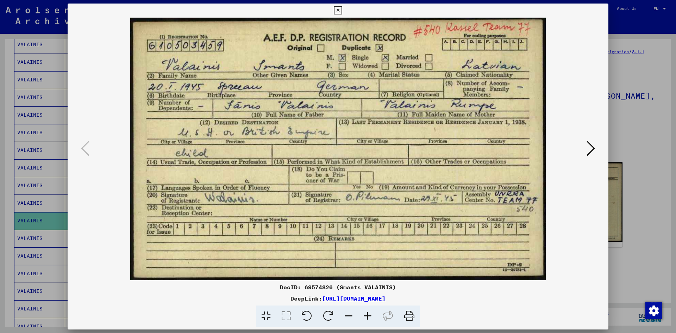
click at [628, 129] on div at bounding box center [338, 166] width 676 height 333
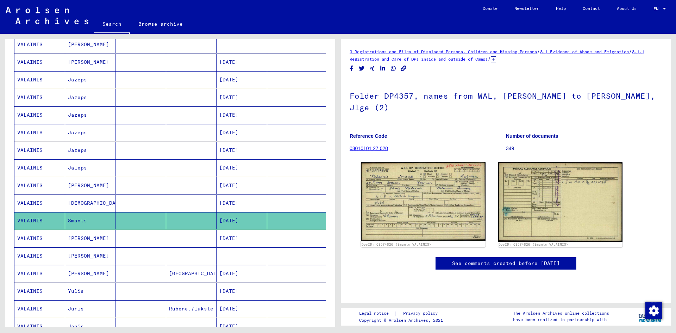
scroll to position [283, 0]
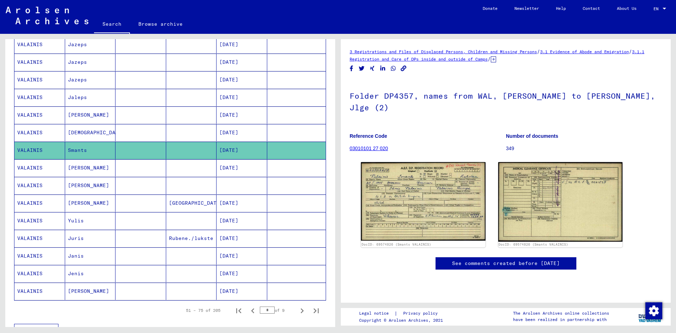
click at [32, 164] on mat-cell "VALAINIS" at bounding box center [39, 167] width 51 height 17
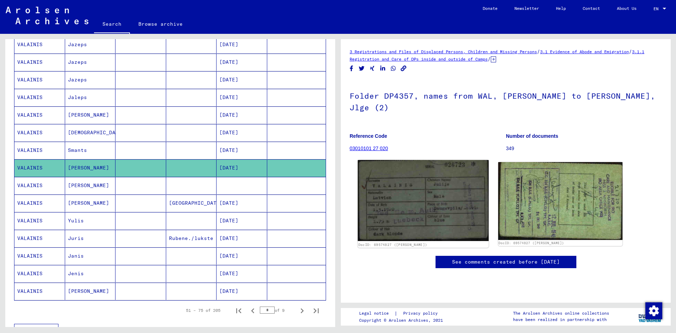
click at [397, 182] on img at bounding box center [423, 200] width 131 height 81
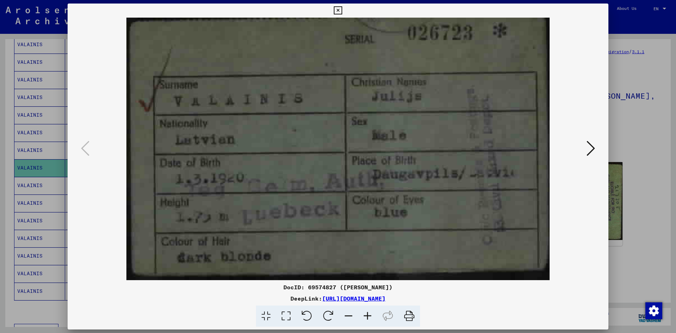
click at [587, 156] on icon at bounding box center [590, 148] width 8 height 17
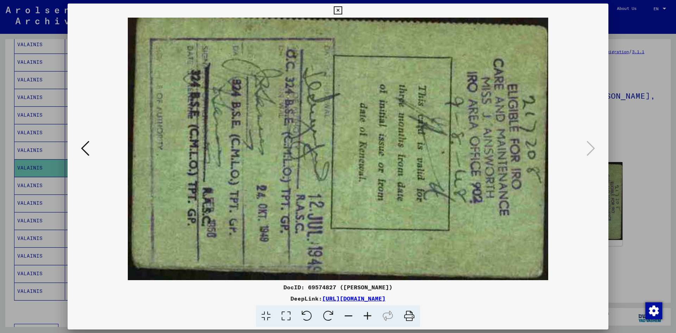
click at [650, 210] on div at bounding box center [338, 166] width 676 height 333
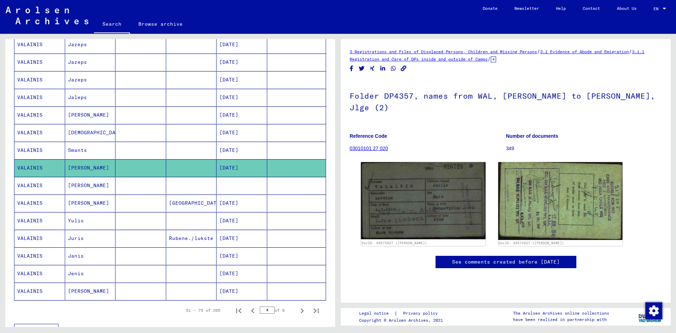
click at [25, 236] on mat-cell "VALAINIS" at bounding box center [39, 238] width 51 height 17
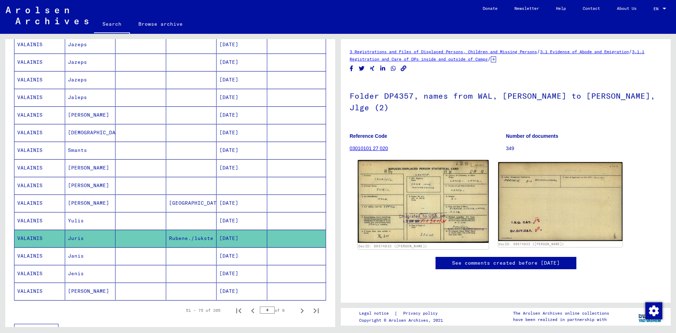
click at [406, 176] on img at bounding box center [423, 201] width 131 height 83
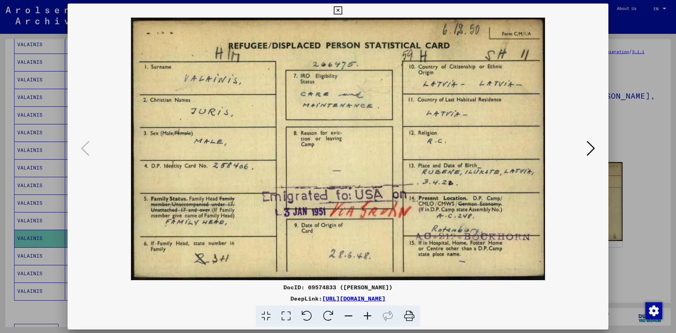
click at [580, 154] on img at bounding box center [338, 149] width 493 height 262
click at [592, 146] on icon at bounding box center [590, 148] width 8 height 17
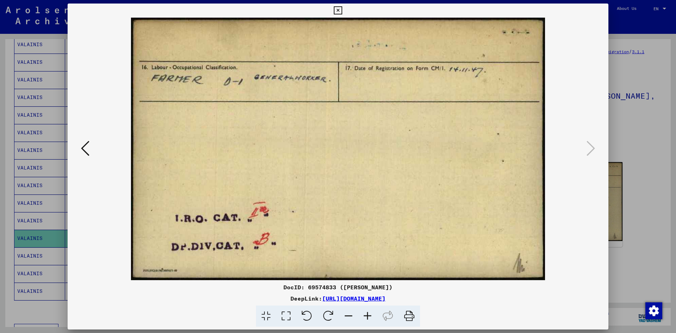
click at [646, 167] on div at bounding box center [338, 166] width 676 height 333
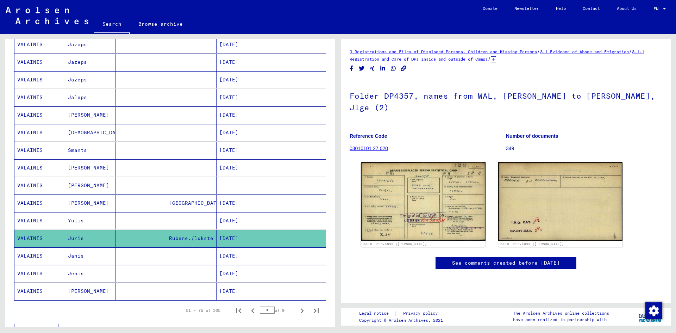
click at [27, 274] on mat-cell "VALAINIS" at bounding box center [39, 273] width 51 height 17
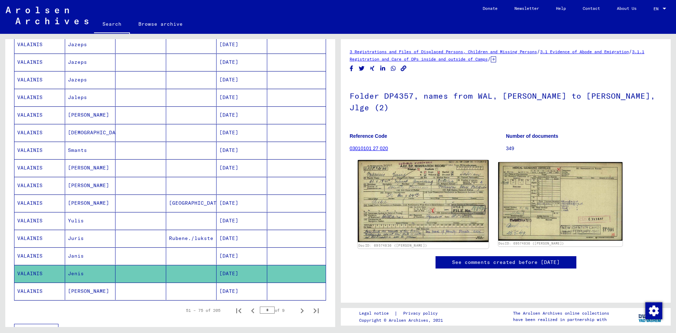
click at [404, 177] on img at bounding box center [423, 201] width 131 height 82
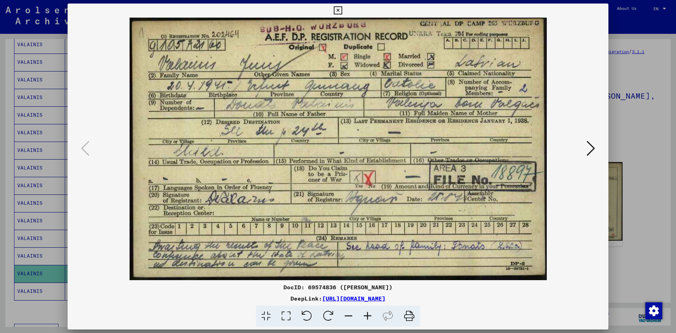
click at [652, 134] on div at bounding box center [338, 166] width 676 height 333
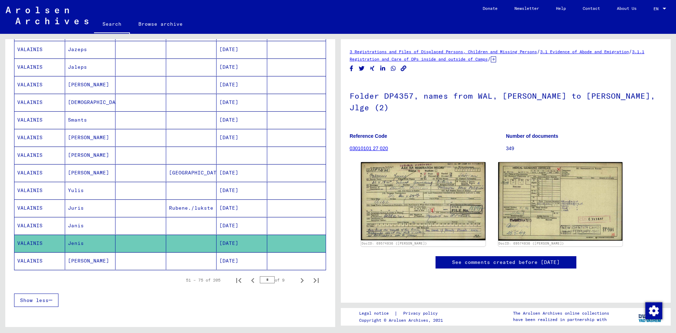
scroll to position [353, 0]
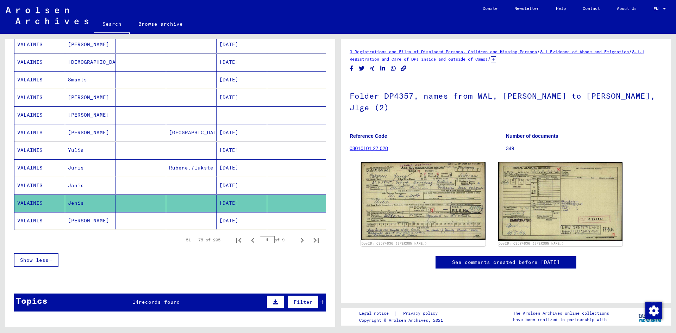
click at [31, 220] on mat-cell "VALAINIS" at bounding box center [39, 220] width 51 height 17
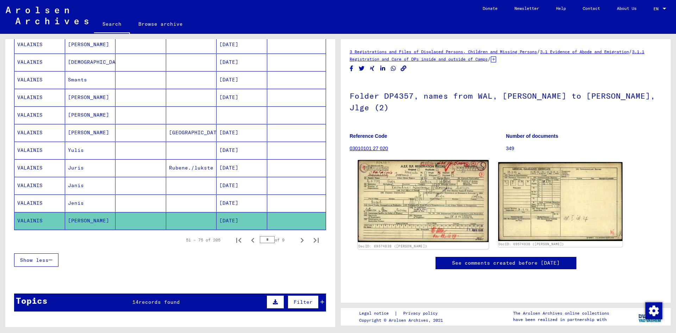
click at [408, 177] on img at bounding box center [423, 201] width 131 height 82
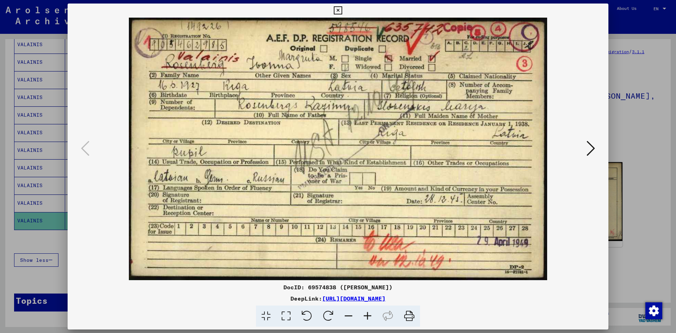
click at [590, 149] on icon at bounding box center [590, 148] width 8 height 17
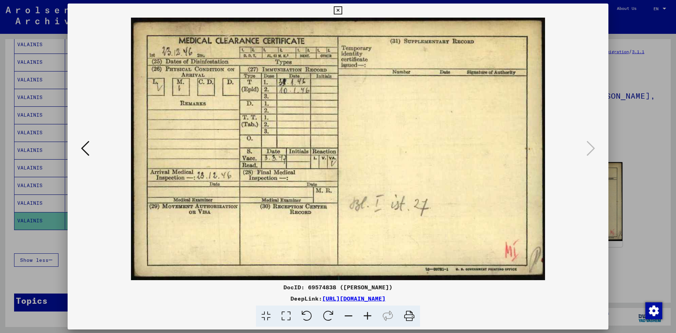
click at [668, 146] on div at bounding box center [338, 166] width 676 height 333
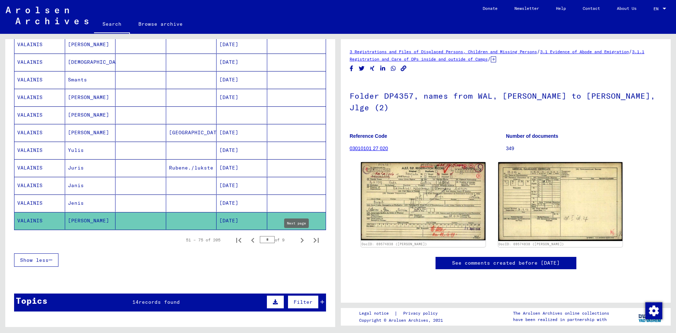
click at [297, 240] on icon "Next page" at bounding box center [302, 240] width 10 height 10
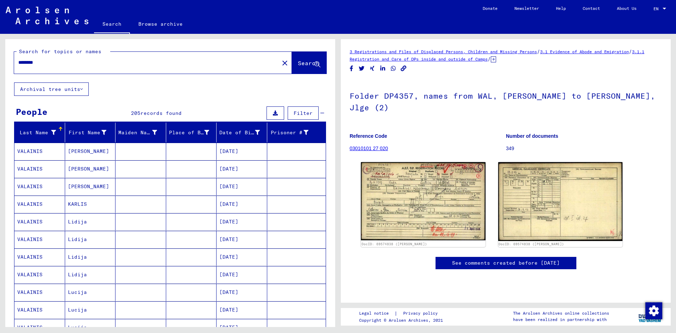
click at [27, 151] on mat-cell "VALAINIS" at bounding box center [39, 151] width 51 height 17
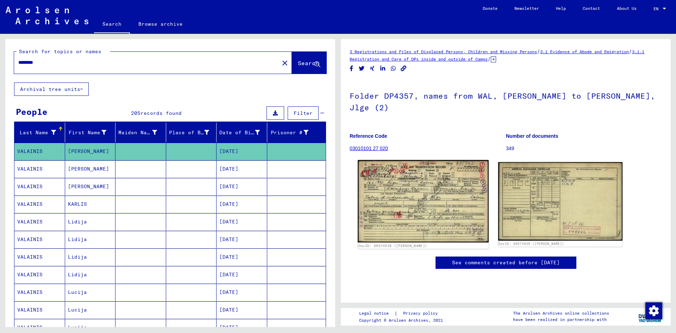
click at [391, 172] on img at bounding box center [423, 201] width 131 height 82
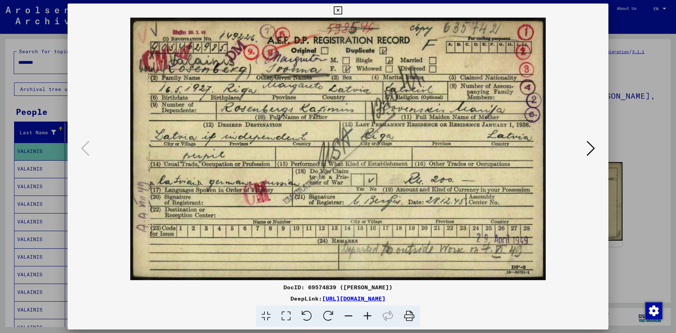
click at [590, 149] on icon at bounding box center [590, 148] width 8 height 17
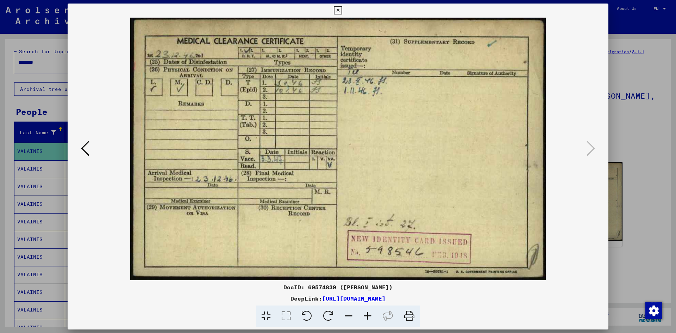
click at [625, 136] on div at bounding box center [338, 166] width 676 height 333
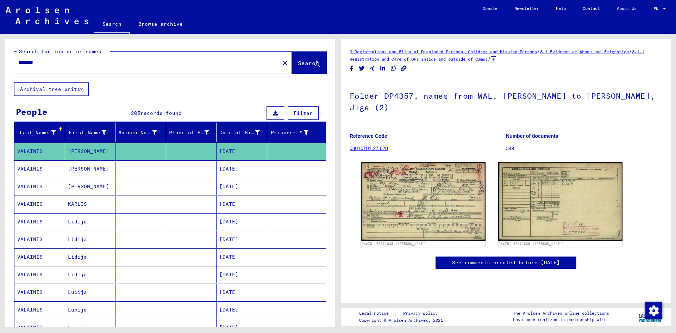
click at [23, 186] on mat-cell "VALAINIS" at bounding box center [39, 186] width 51 height 17
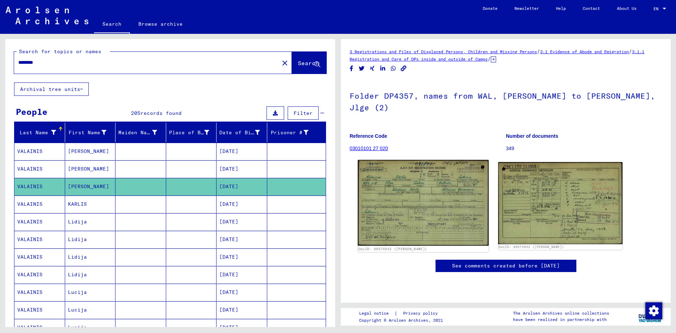
click at [403, 169] on img at bounding box center [423, 203] width 131 height 86
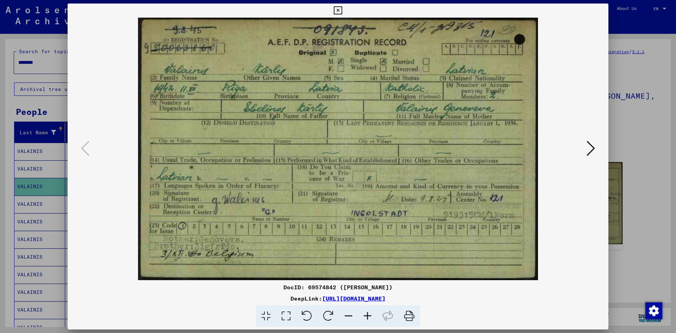
click at [647, 128] on div at bounding box center [338, 166] width 676 height 333
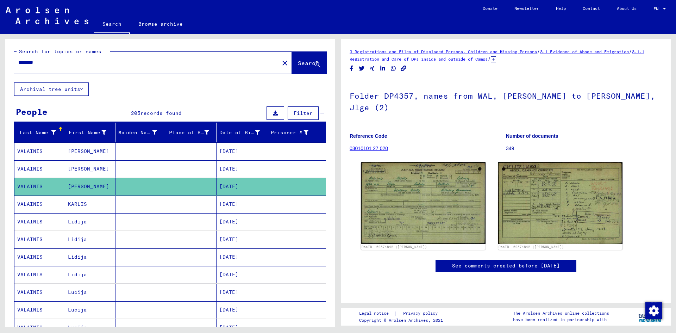
click at [27, 221] on mat-cell "VALAINIS" at bounding box center [39, 221] width 51 height 17
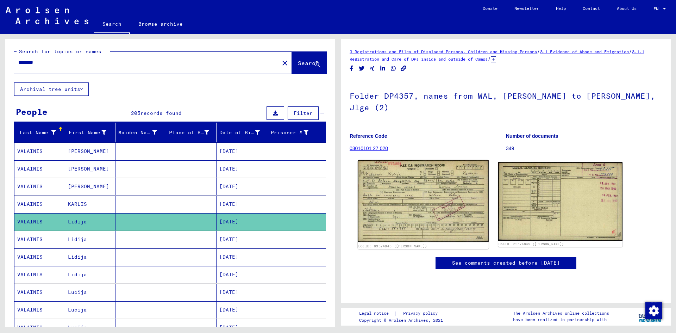
click at [411, 180] on img at bounding box center [423, 201] width 131 height 82
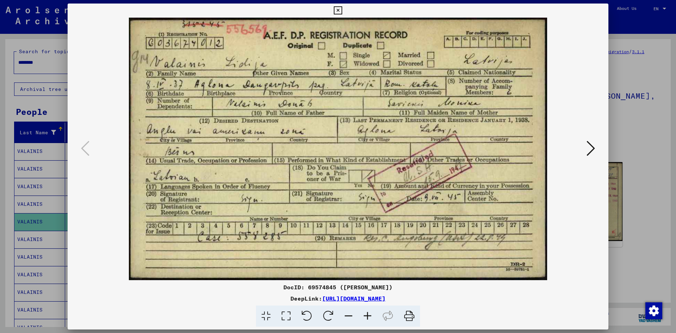
click at [647, 126] on div at bounding box center [338, 166] width 676 height 333
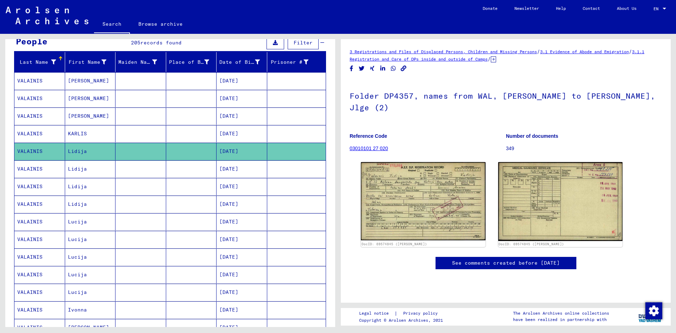
scroll to position [106, 0]
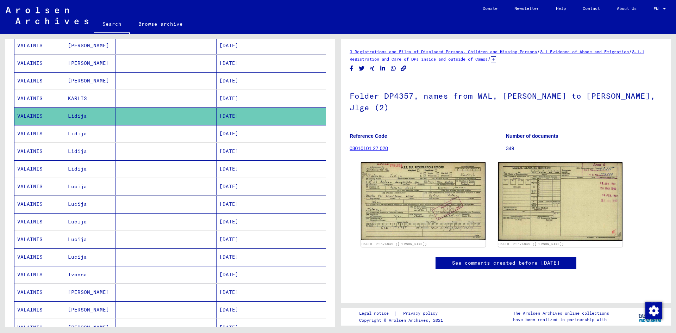
click at [32, 187] on mat-cell "VALAINIS" at bounding box center [39, 186] width 51 height 17
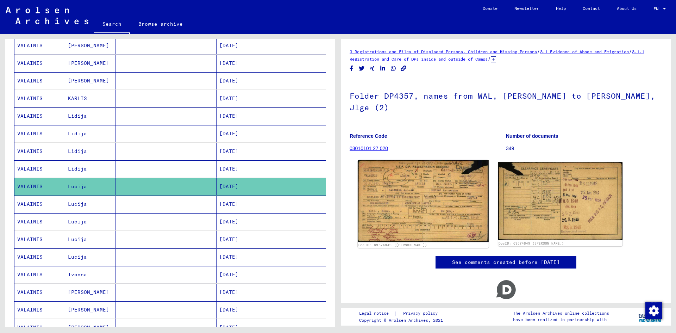
click at [403, 168] on img at bounding box center [423, 201] width 131 height 82
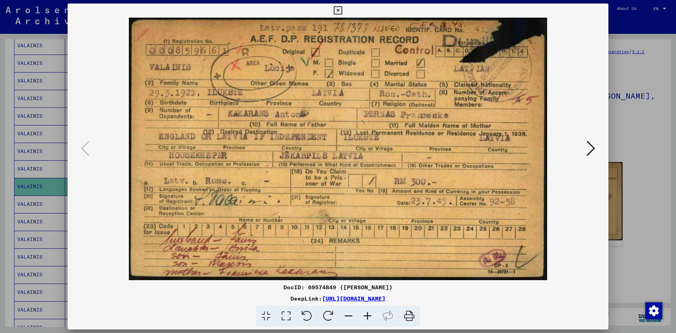
click at [586, 195] on div at bounding box center [338, 149] width 541 height 262
click at [589, 150] on icon at bounding box center [590, 148] width 8 height 17
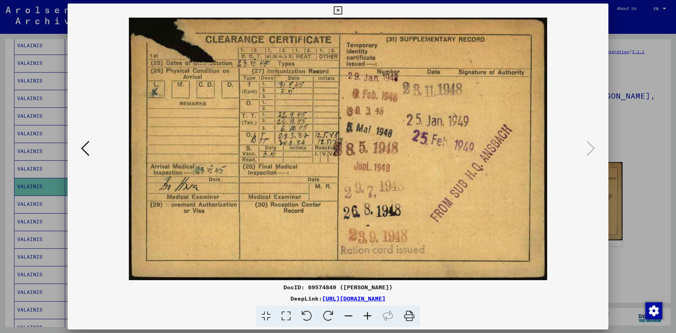
click at [634, 142] on div at bounding box center [338, 166] width 676 height 333
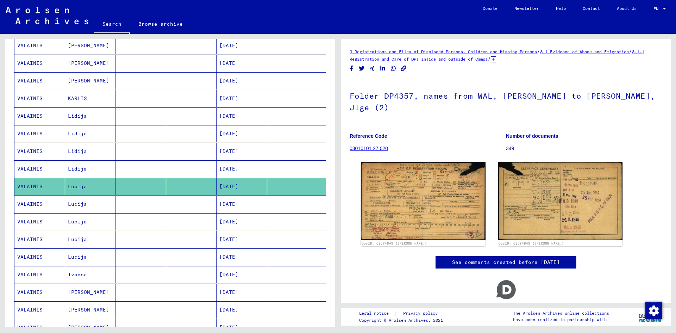
click at [38, 205] on mat-cell "VALAINIS" at bounding box center [39, 203] width 51 height 17
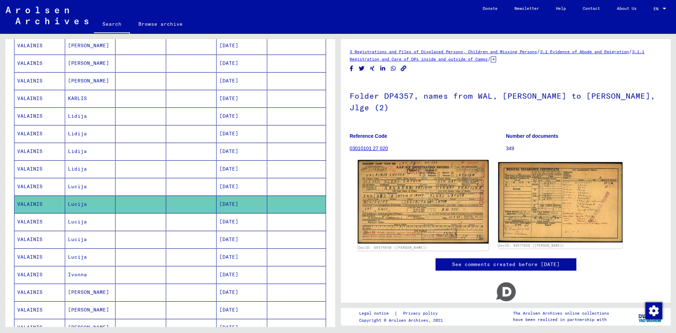
click at [390, 181] on img at bounding box center [423, 201] width 131 height 83
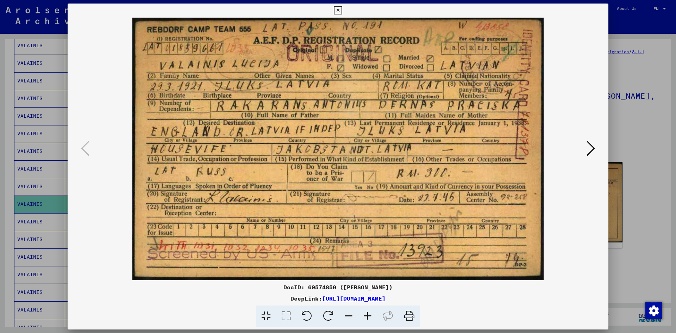
click at [570, 190] on img at bounding box center [338, 149] width 493 height 262
click at [584, 153] on img at bounding box center [338, 149] width 493 height 262
click at [588, 152] on icon at bounding box center [590, 148] width 8 height 17
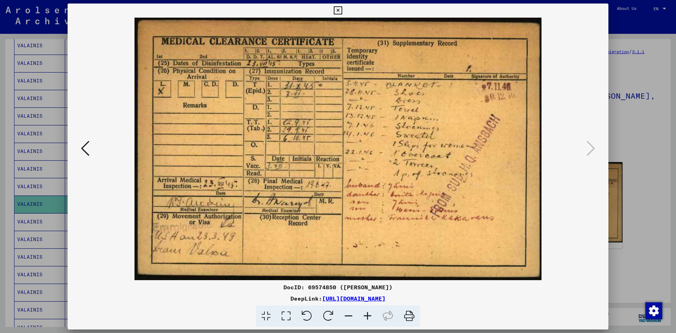
click at [554, 102] on img at bounding box center [338, 149] width 493 height 262
click at [639, 144] on div at bounding box center [338, 166] width 676 height 333
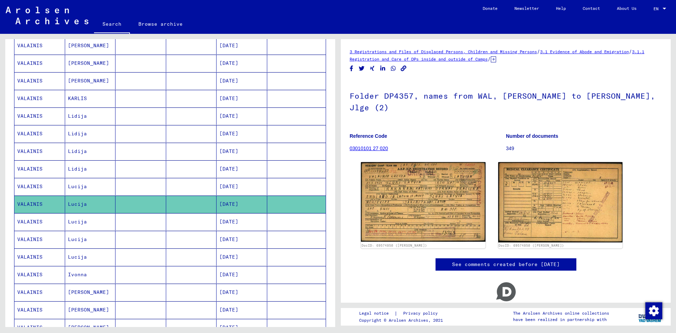
click at [34, 219] on mat-cell "VALAINIS" at bounding box center [39, 221] width 51 height 17
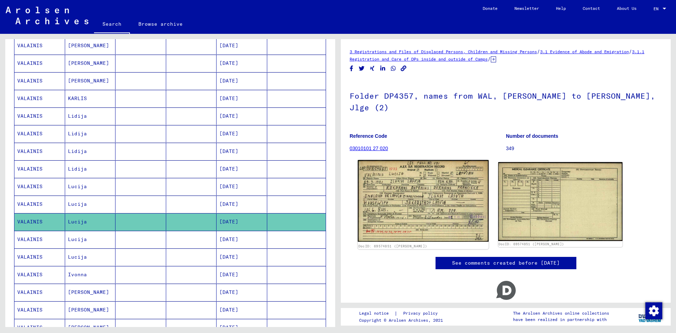
click at [389, 186] on img at bounding box center [423, 201] width 131 height 82
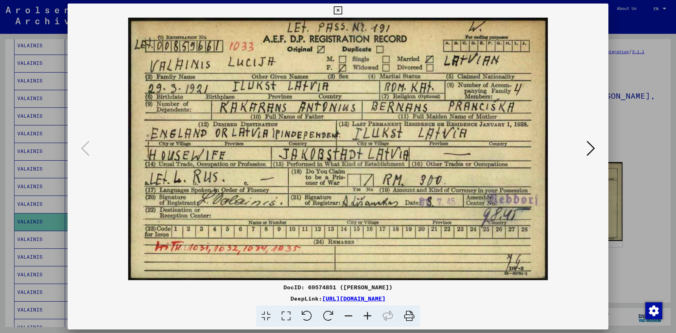
click at [523, 190] on img at bounding box center [338, 149] width 493 height 262
click at [594, 149] on icon at bounding box center [590, 148] width 8 height 17
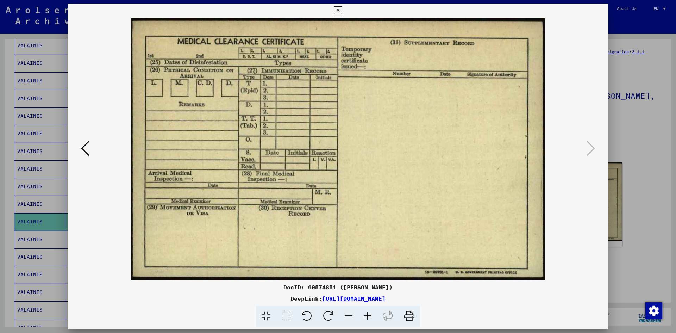
click at [650, 158] on div at bounding box center [338, 166] width 676 height 333
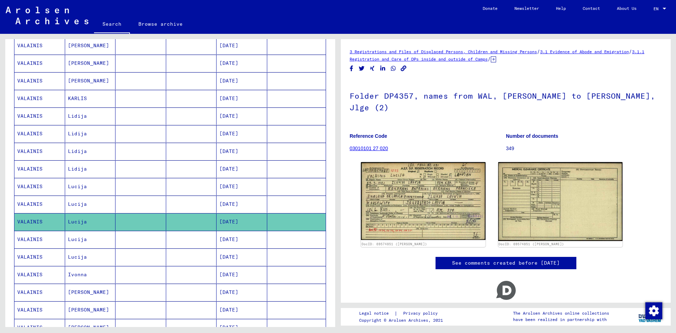
click at [27, 239] on mat-cell "VALAINIS" at bounding box center [39, 239] width 51 height 17
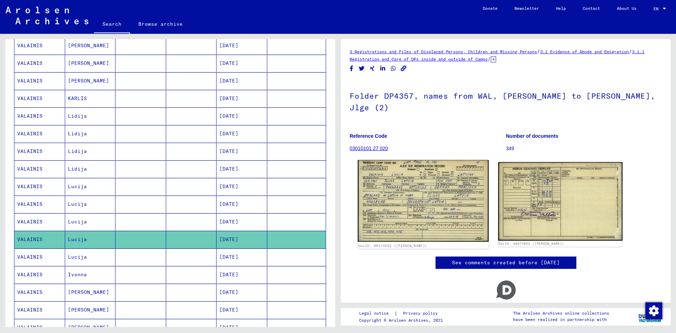
click at [405, 192] on img at bounding box center [423, 201] width 131 height 82
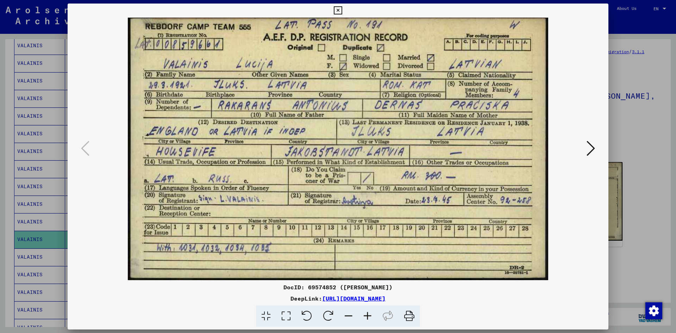
click at [596, 189] on div at bounding box center [338, 149] width 541 height 262
click at [586, 152] on button at bounding box center [590, 149] width 13 height 20
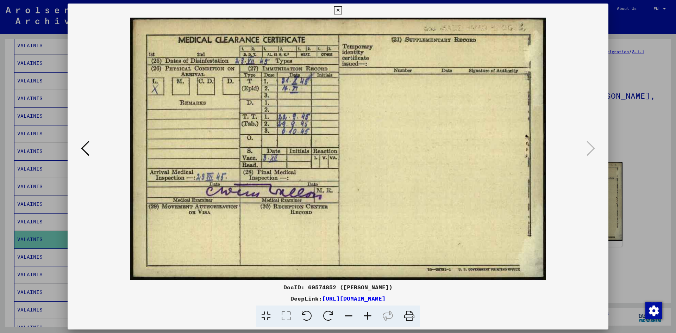
click at [633, 125] on div at bounding box center [338, 166] width 676 height 333
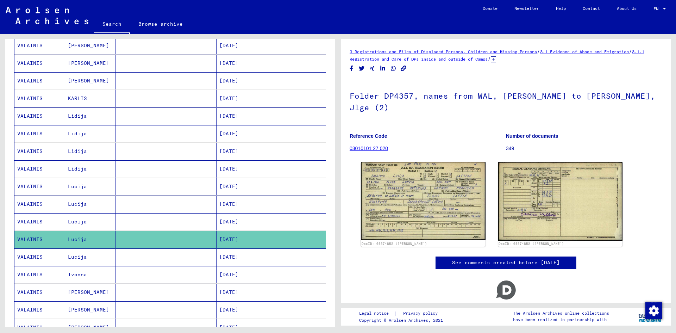
click at [42, 252] on mat-cell "VALAINIS" at bounding box center [39, 256] width 51 height 17
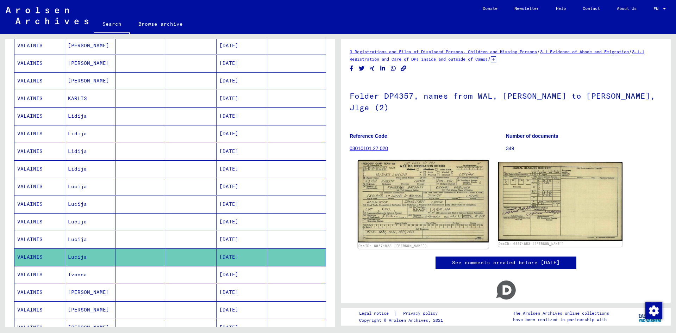
click at [376, 181] on img at bounding box center [423, 201] width 131 height 82
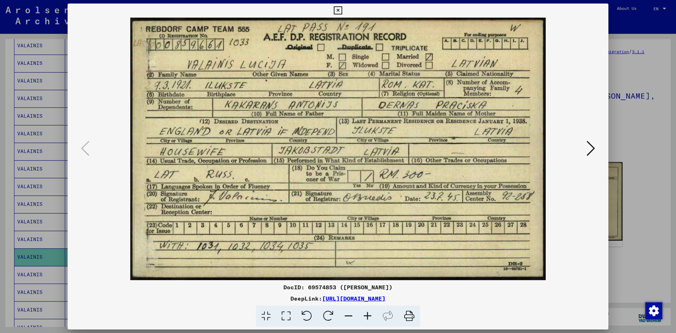
drag, startPoint x: 596, startPoint y: 181, endPoint x: 597, endPoint y: 175, distance: 5.3
click at [596, 181] on div at bounding box center [338, 149] width 541 height 262
click at [592, 146] on icon at bounding box center [590, 148] width 8 height 17
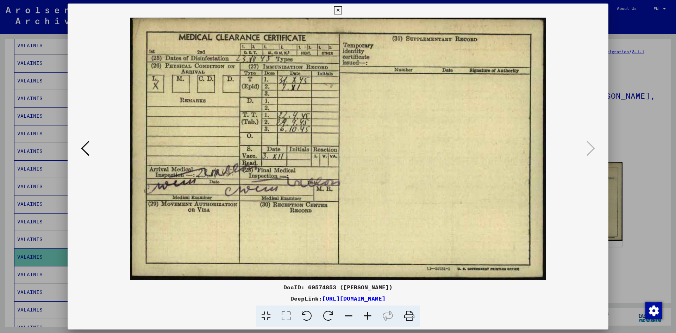
click at [634, 138] on div at bounding box center [338, 166] width 676 height 333
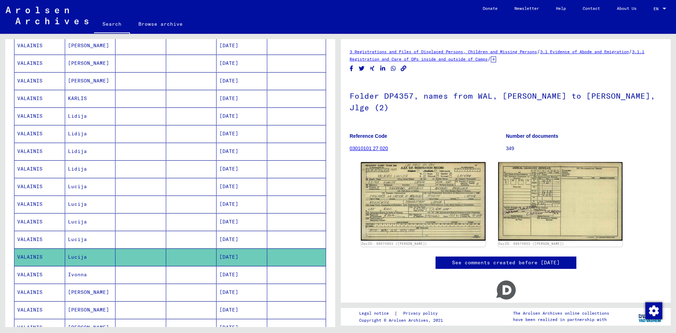
click at [33, 271] on mat-cell "VALAINIS" at bounding box center [39, 274] width 51 height 17
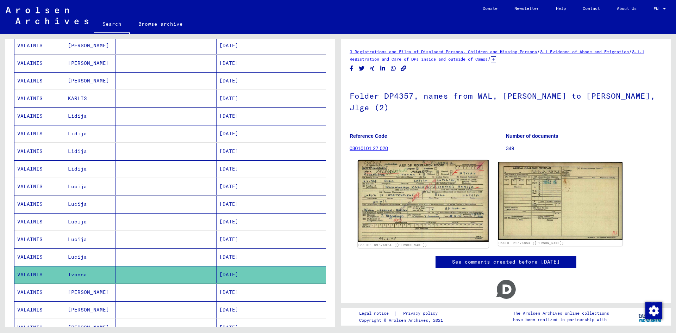
click at [408, 189] on img at bounding box center [423, 201] width 131 height 82
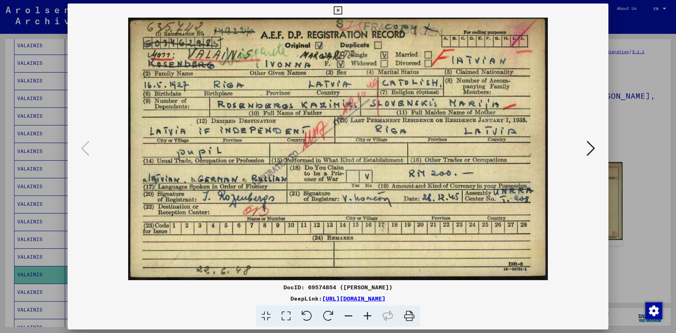
click at [640, 136] on div at bounding box center [338, 166] width 676 height 333
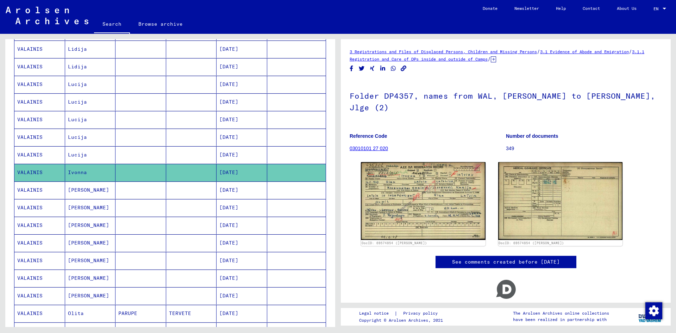
scroll to position [211, 0]
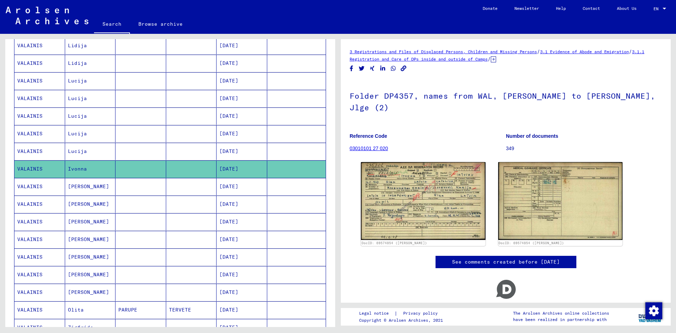
click at [32, 182] on mat-cell "VALAINIS" at bounding box center [39, 186] width 51 height 17
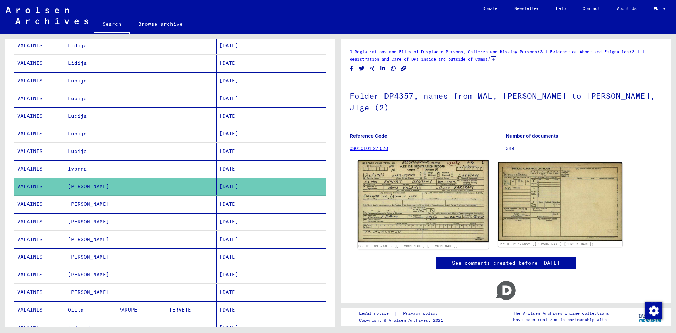
click at [446, 180] on img at bounding box center [423, 201] width 131 height 82
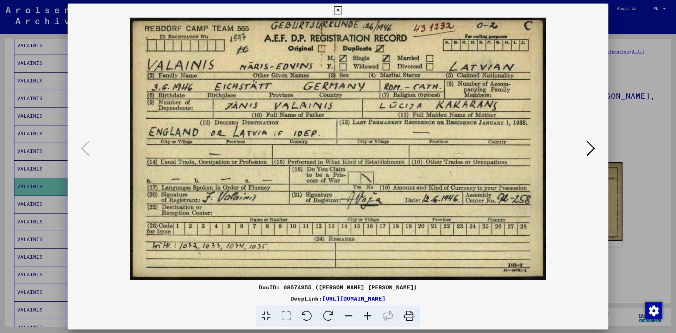
drag, startPoint x: 578, startPoint y: 210, endPoint x: 578, endPoint y: 206, distance: 3.9
click at [578, 208] on img at bounding box center [338, 149] width 493 height 262
click at [587, 151] on icon at bounding box center [590, 148] width 8 height 17
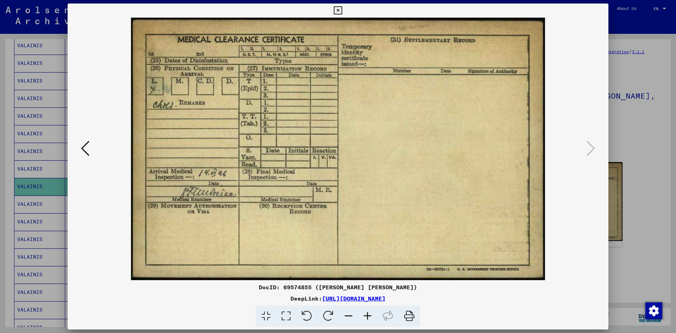
click at [643, 142] on div at bounding box center [338, 166] width 676 height 333
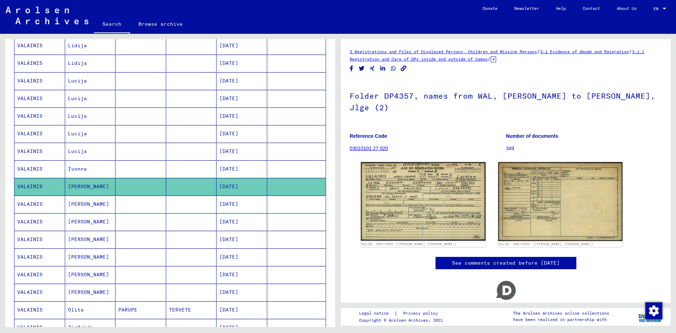
click at [38, 202] on mat-cell "VALAINIS" at bounding box center [39, 203] width 51 height 17
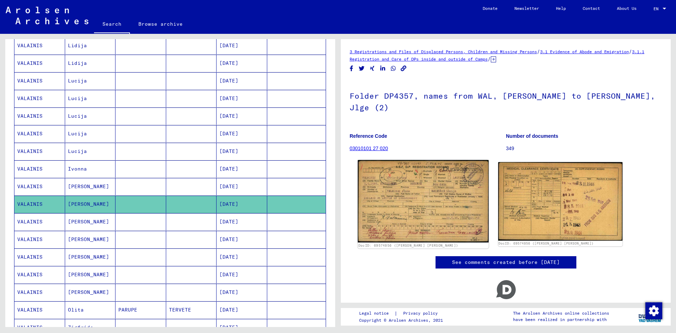
click at [392, 197] on img at bounding box center [423, 201] width 131 height 82
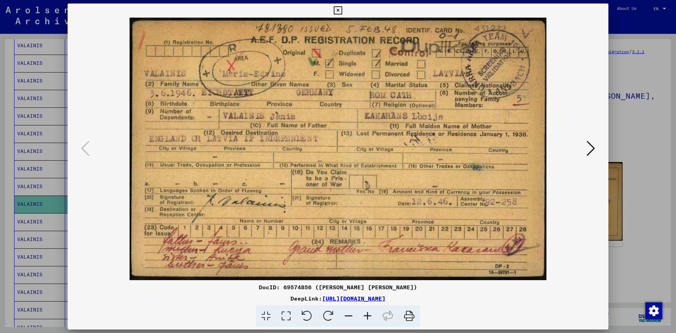
click at [570, 200] on img at bounding box center [338, 149] width 493 height 262
click at [590, 144] on icon at bounding box center [590, 148] width 8 height 17
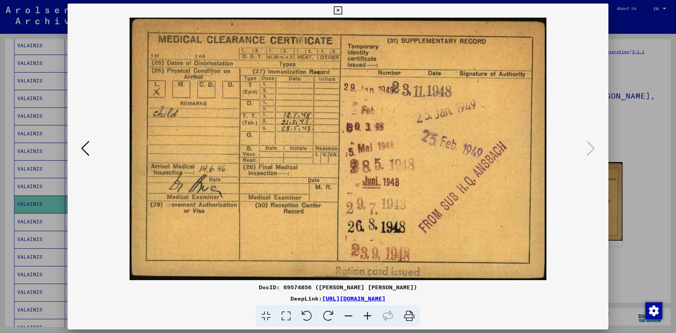
click at [598, 146] on div at bounding box center [338, 149] width 541 height 262
click at [628, 152] on div at bounding box center [338, 166] width 676 height 333
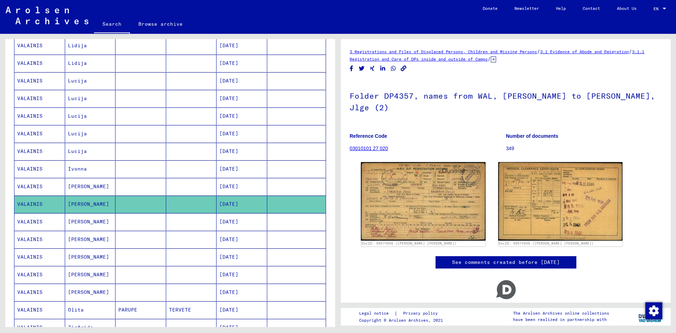
click at [30, 220] on mat-cell "VALAINIS" at bounding box center [39, 221] width 51 height 17
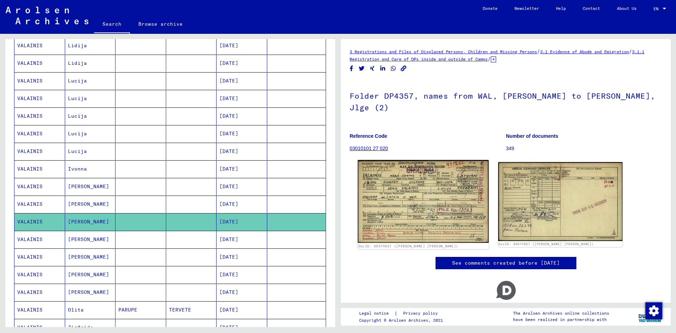
click at [417, 202] on img at bounding box center [423, 201] width 131 height 83
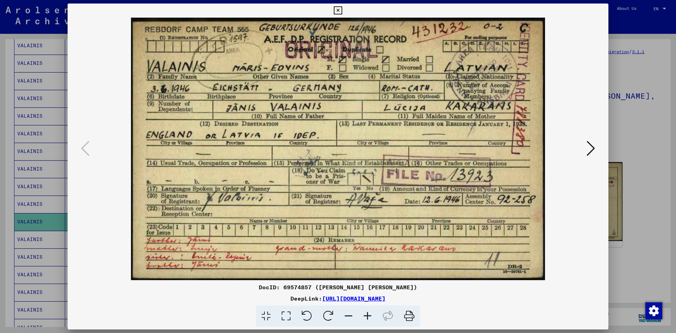
click at [569, 183] on img at bounding box center [338, 149] width 493 height 262
click at [582, 156] on img at bounding box center [338, 149] width 493 height 262
click at [591, 149] on icon at bounding box center [590, 148] width 8 height 17
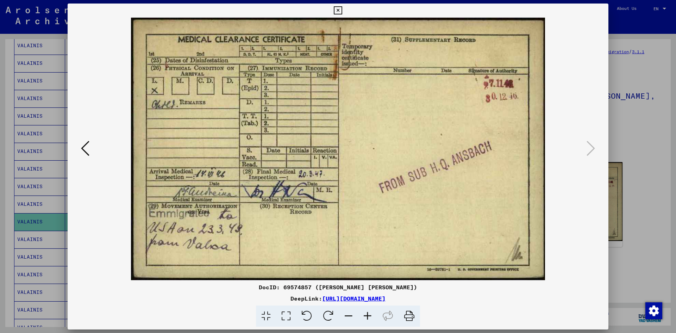
click at [638, 126] on div at bounding box center [338, 166] width 676 height 333
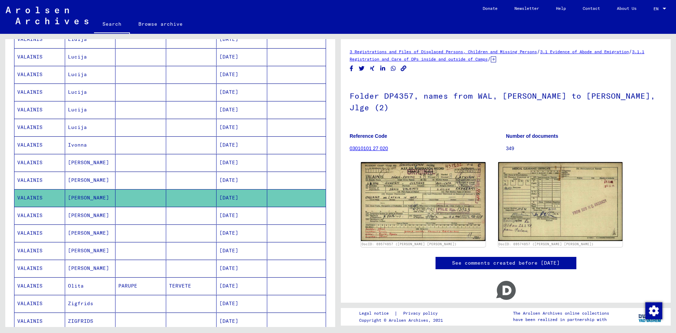
scroll to position [246, 0]
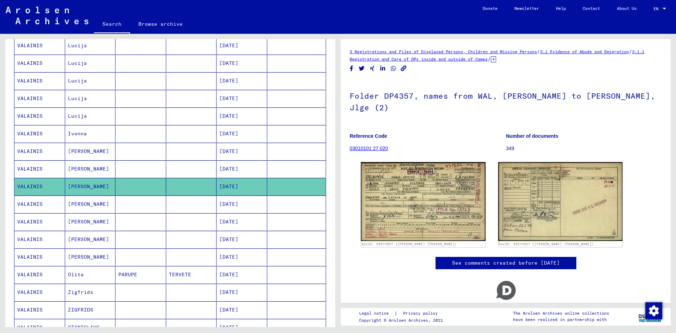
click at [30, 203] on mat-cell "VALAINIS" at bounding box center [39, 203] width 51 height 17
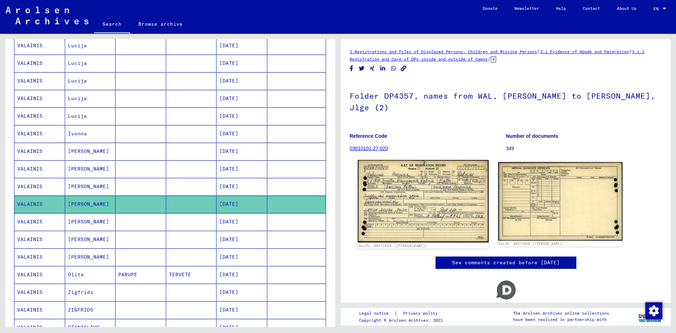
click at [377, 182] on img at bounding box center [423, 201] width 131 height 82
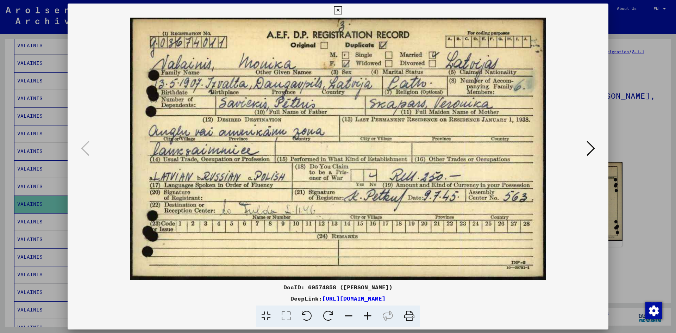
click at [652, 137] on div at bounding box center [338, 166] width 676 height 333
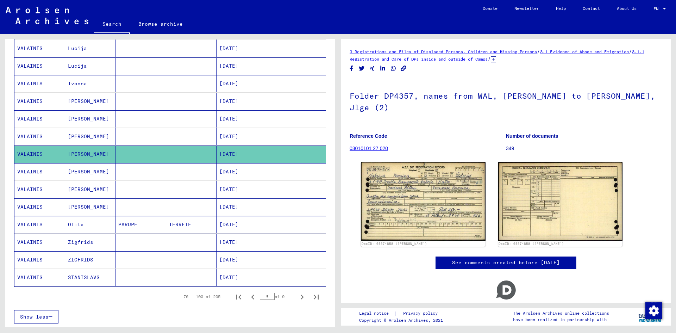
scroll to position [317, 0]
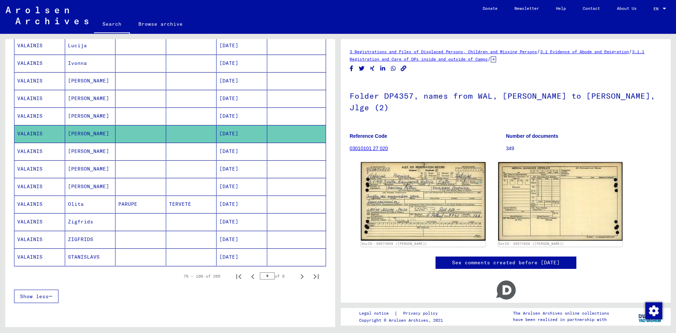
click at [33, 186] on mat-cell "VALAINIS" at bounding box center [39, 186] width 51 height 17
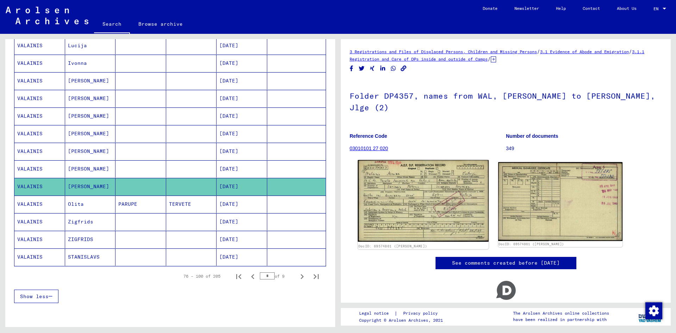
click at [402, 173] on img at bounding box center [423, 201] width 131 height 82
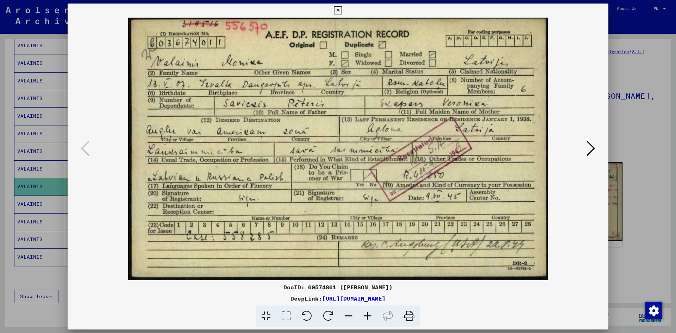
click at [587, 149] on icon at bounding box center [590, 148] width 8 height 17
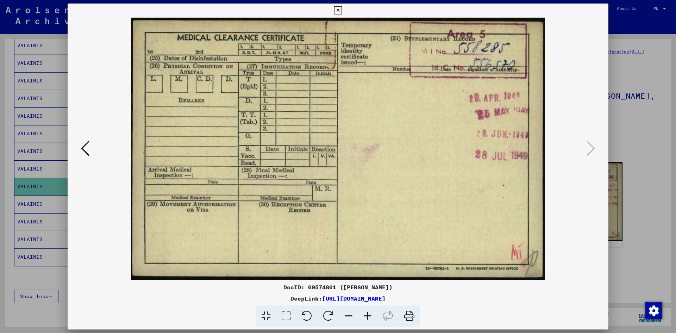
click at [630, 150] on div at bounding box center [338, 166] width 676 height 333
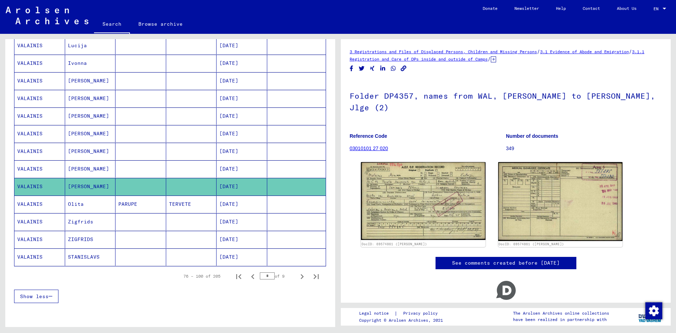
click at [29, 202] on mat-cell "VALAINIS" at bounding box center [39, 203] width 51 height 17
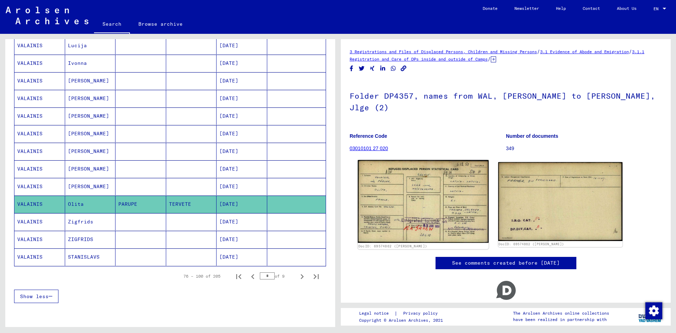
click at [402, 171] on img at bounding box center [423, 201] width 131 height 83
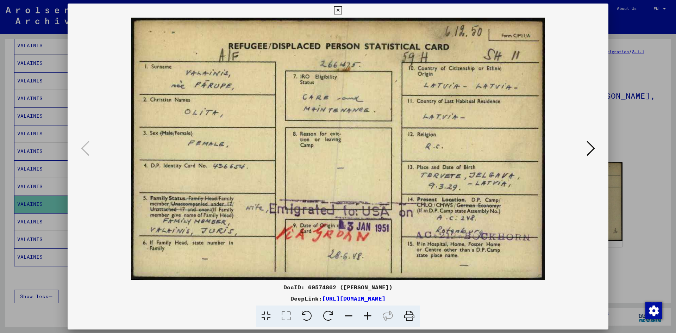
click at [642, 178] on div at bounding box center [338, 166] width 676 height 333
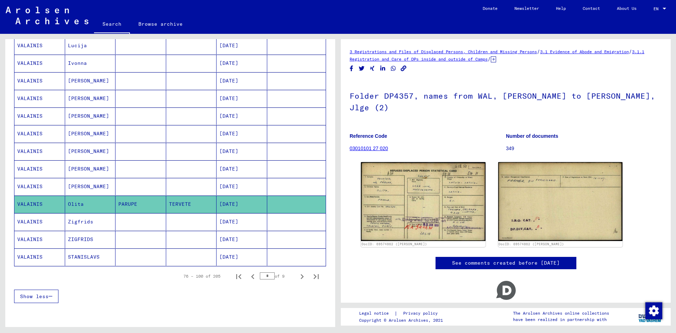
click at [26, 221] on mat-cell "VALAINIS" at bounding box center [39, 221] width 51 height 17
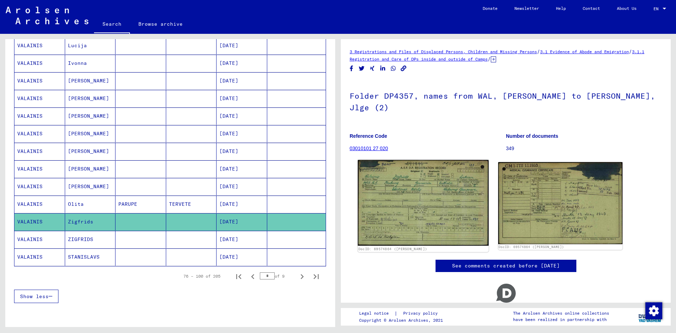
click at [404, 188] on img at bounding box center [423, 203] width 131 height 86
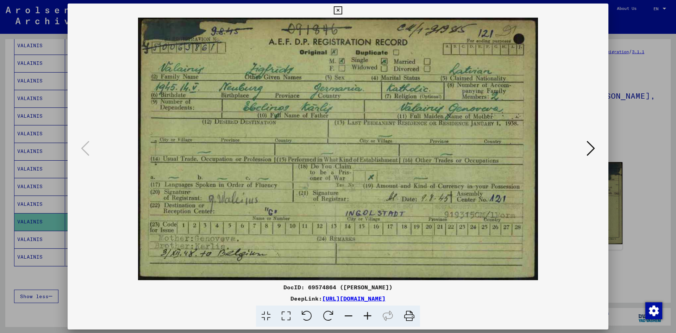
click at [637, 126] on div at bounding box center [338, 166] width 676 height 333
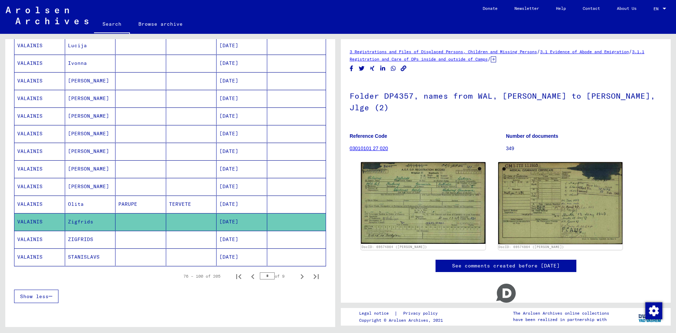
click at [35, 255] on mat-cell "VALAINIS" at bounding box center [39, 256] width 51 height 17
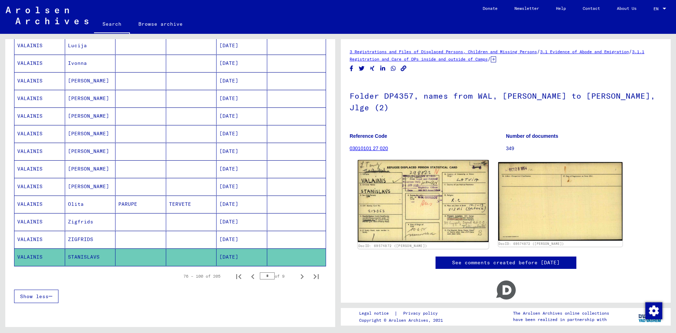
click at [422, 200] on img at bounding box center [423, 201] width 131 height 82
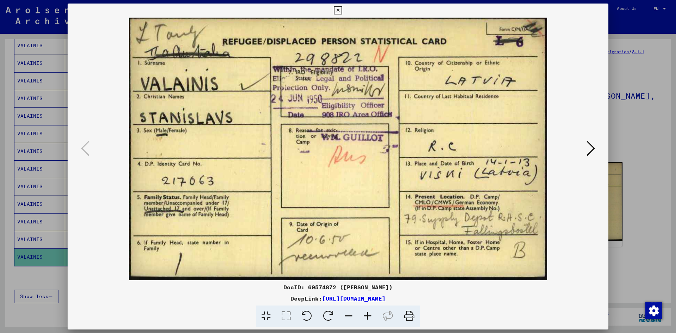
click at [648, 162] on div at bounding box center [338, 166] width 676 height 333
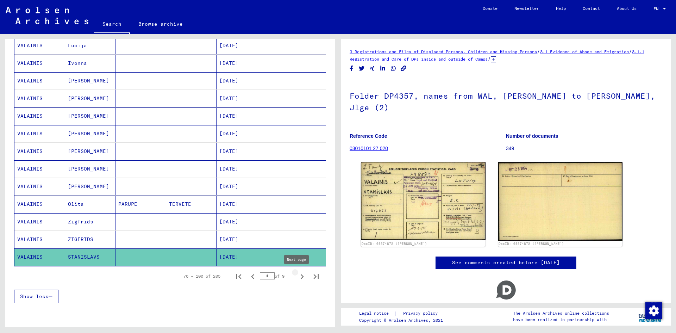
click at [301, 274] on icon "Next page" at bounding box center [302, 276] width 3 height 5
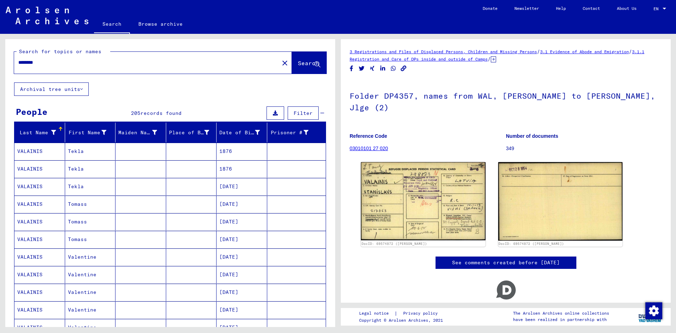
click at [30, 149] on mat-cell "VALAINIS" at bounding box center [39, 151] width 51 height 17
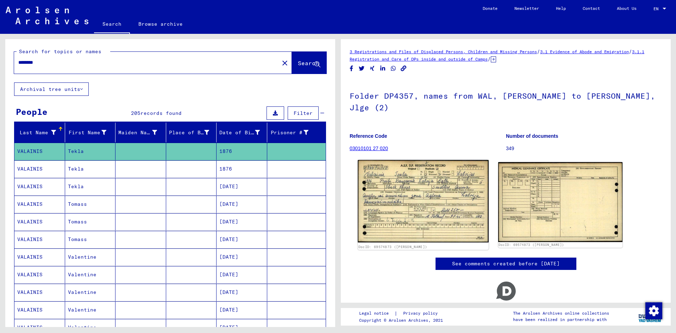
click at [400, 187] on img at bounding box center [423, 201] width 131 height 82
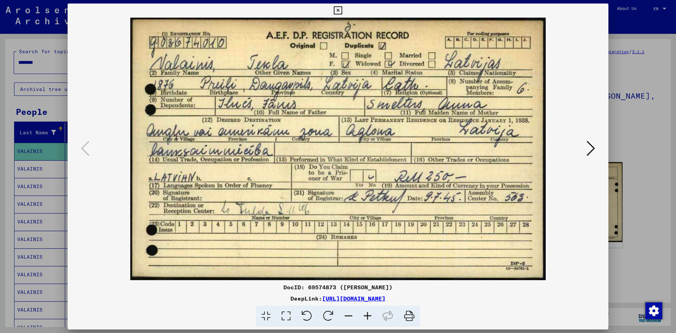
click at [642, 127] on div at bounding box center [338, 166] width 676 height 333
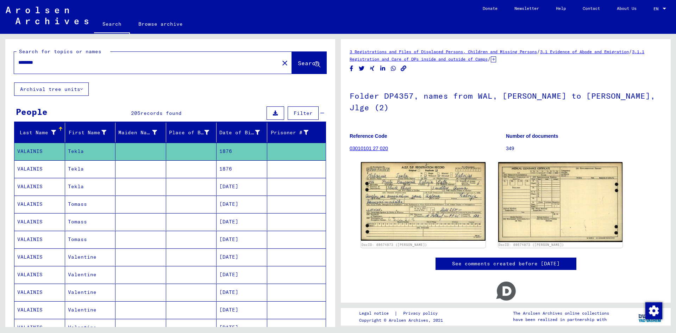
click at [30, 186] on mat-cell "VALAINIS" at bounding box center [39, 186] width 51 height 17
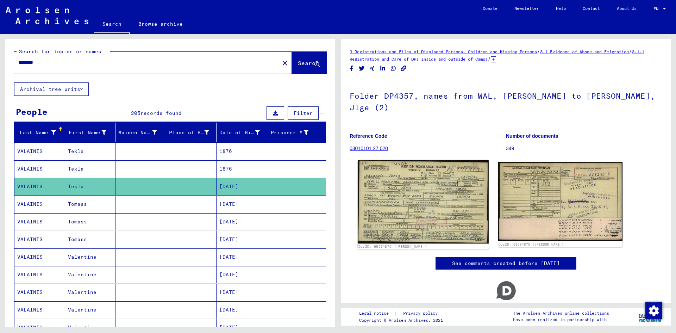
click at [442, 180] on img at bounding box center [423, 201] width 131 height 83
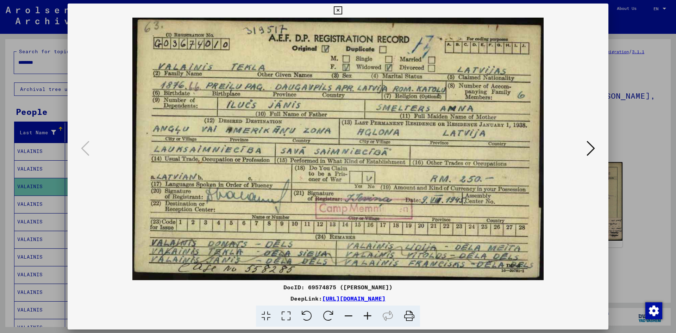
click at [641, 157] on div at bounding box center [338, 166] width 676 height 333
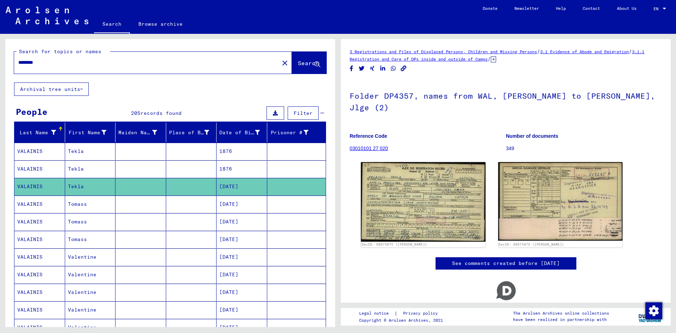
click at [31, 201] on mat-cell "VALAINIS" at bounding box center [39, 203] width 51 height 17
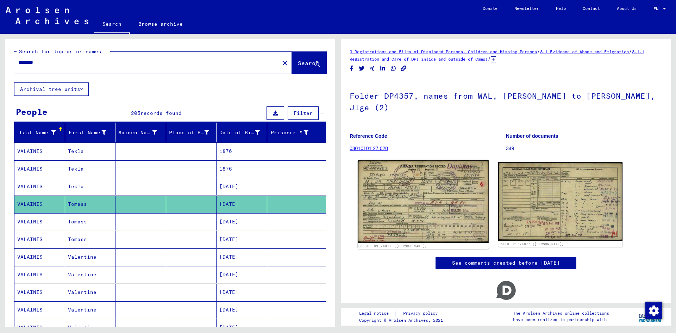
click at [390, 183] on img at bounding box center [423, 201] width 131 height 83
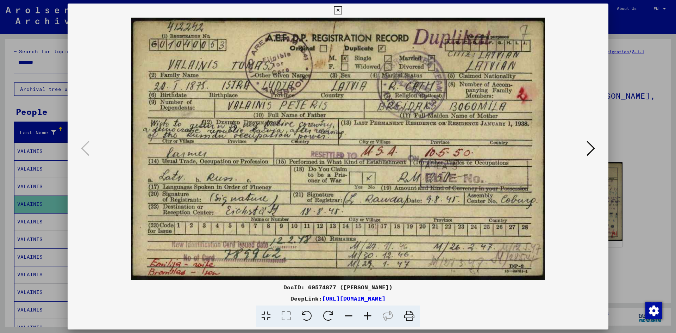
click at [631, 128] on div at bounding box center [338, 166] width 676 height 333
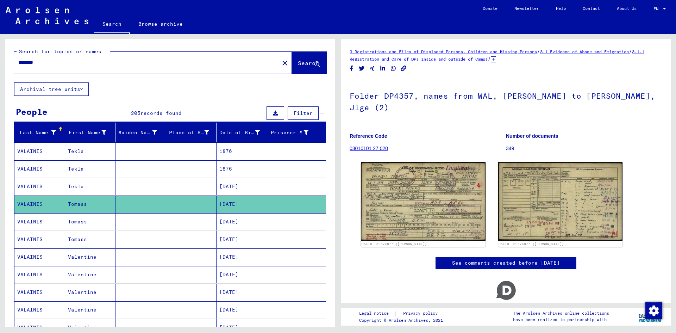
click at [26, 259] on mat-cell "VALAINIS" at bounding box center [39, 256] width 51 height 17
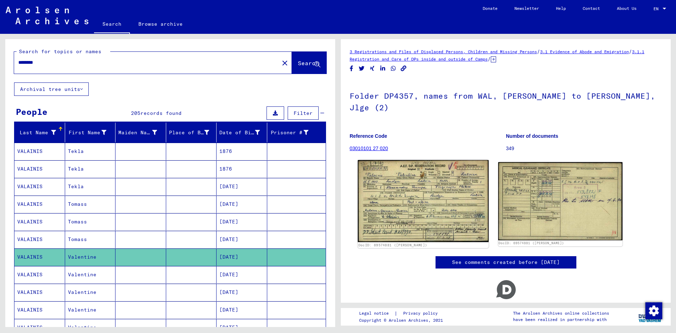
click at [396, 174] on img at bounding box center [423, 201] width 131 height 82
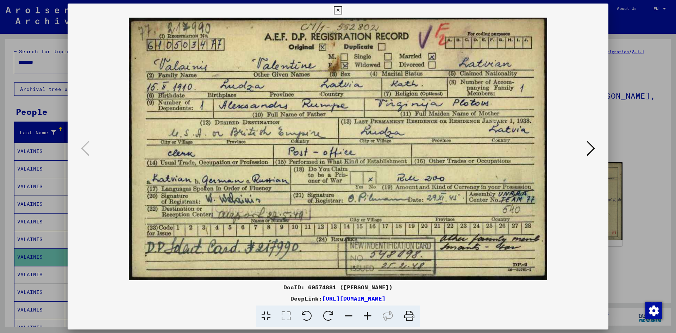
click at [673, 129] on div at bounding box center [338, 166] width 676 height 333
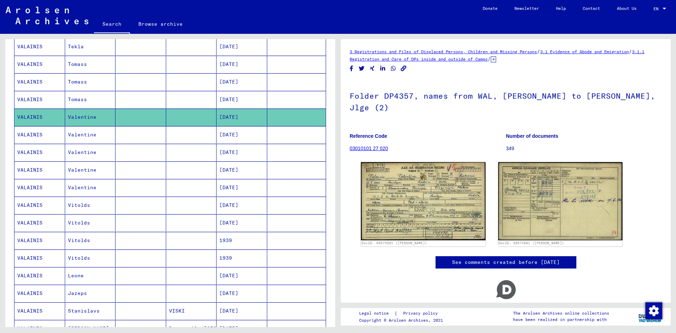
scroll to position [141, 0]
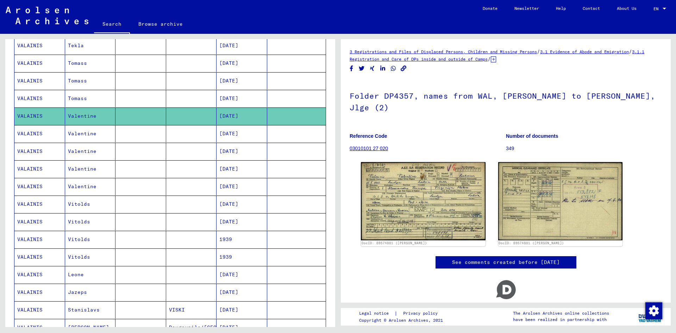
click at [31, 200] on mat-cell "VALAINIS" at bounding box center [39, 203] width 51 height 17
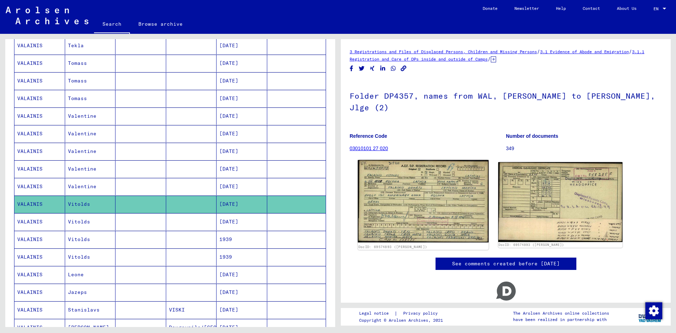
click at [376, 180] on img at bounding box center [423, 201] width 131 height 82
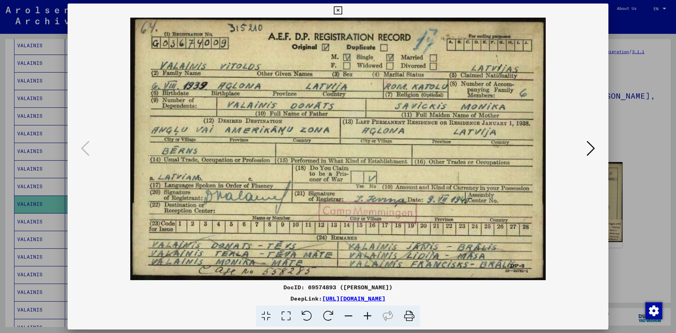
click at [647, 135] on div at bounding box center [338, 166] width 676 height 333
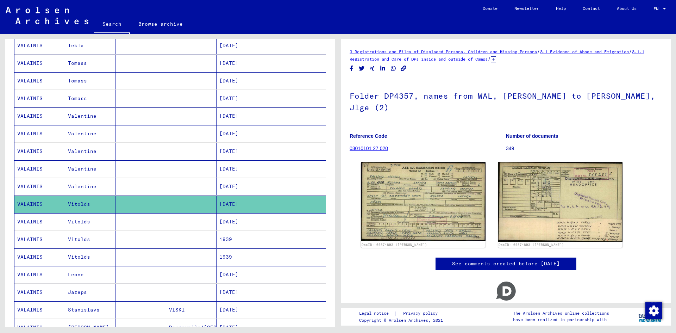
click at [33, 272] on mat-cell "VALAINIS" at bounding box center [39, 274] width 51 height 17
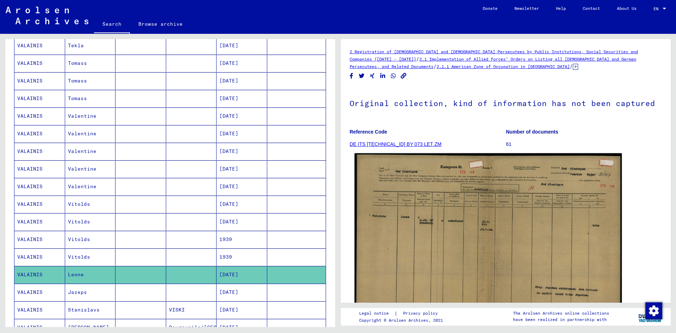
click at [426, 231] on img at bounding box center [487, 247] width 267 height 189
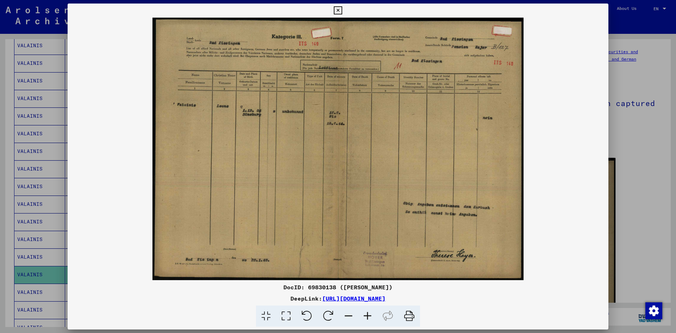
click at [645, 170] on div at bounding box center [338, 166] width 676 height 333
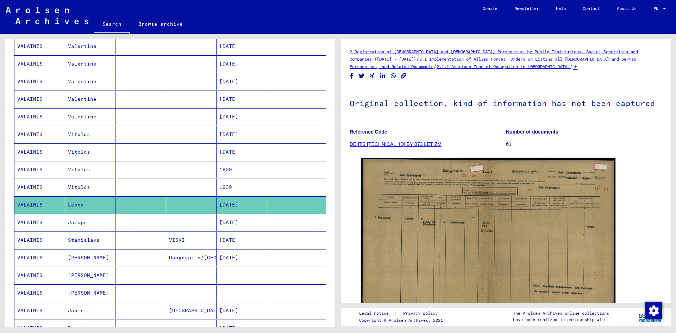
scroll to position [211, 0]
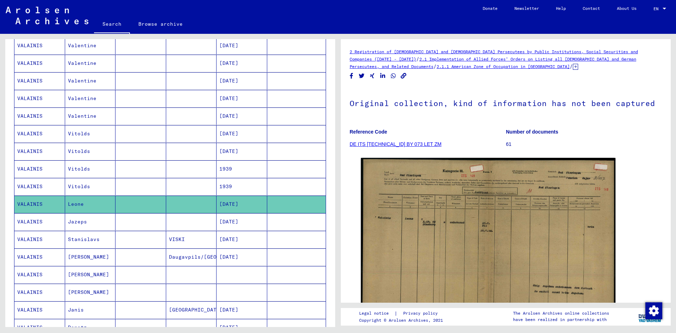
click at [33, 222] on mat-cell "VALAINIS" at bounding box center [39, 221] width 51 height 17
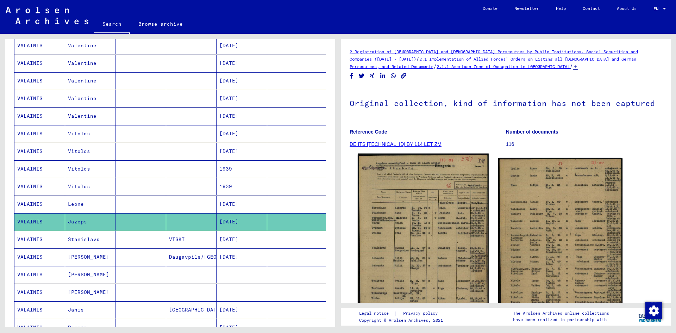
click at [410, 193] on img at bounding box center [423, 241] width 131 height 177
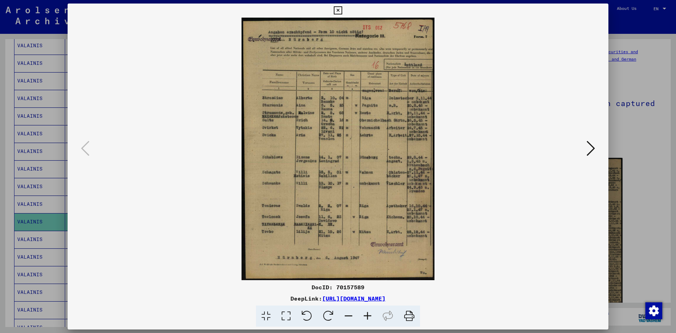
click at [593, 151] on icon at bounding box center [590, 148] width 8 height 17
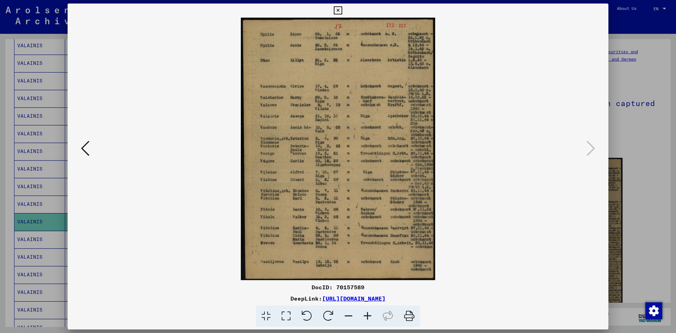
click at [631, 128] on div at bounding box center [338, 166] width 676 height 333
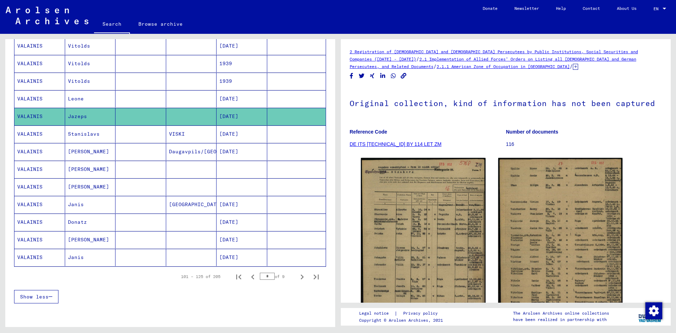
scroll to position [317, 0]
click at [31, 168] on mat-cell "VALAINIS" at bounding box center [39, 168] width 51 height 17
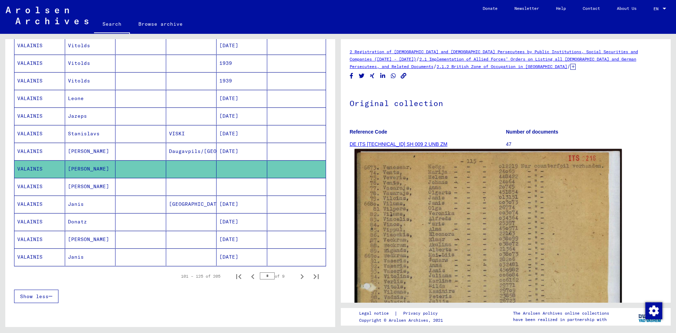
click at [412, 288] on img at bounding box center [487, 334] width 267 height 371
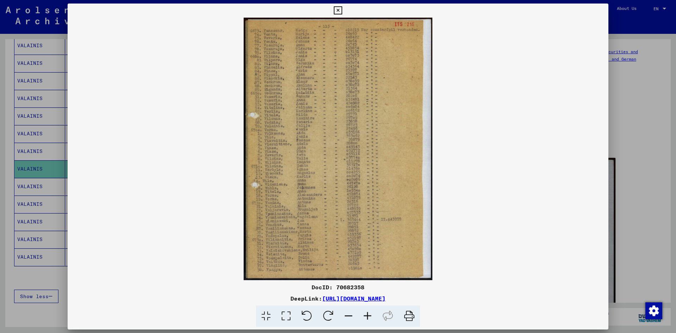
click at [269, 199] on img at bounding box center [338, 149] width 541 height 262
click at [368, 315] on icon at bounding box center [367, 315] width 19 height 21
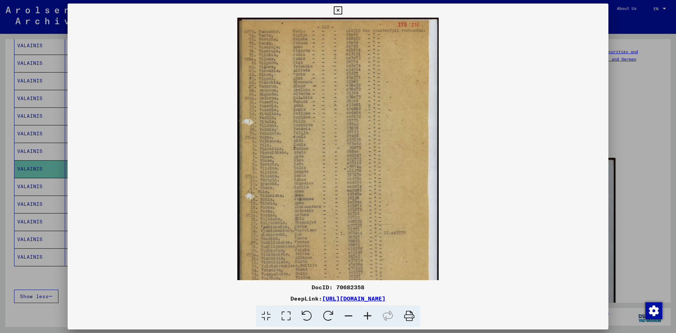
click at [368, 315] on icon at bounding box center [367, 315] width 19 height 21
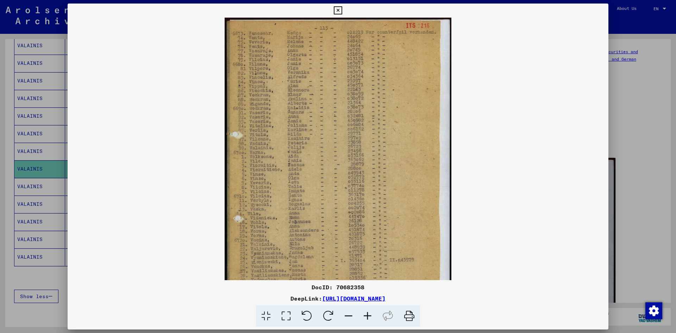
click at [368, 315] on icon at bounding box center [367, 315] width 19 height 21
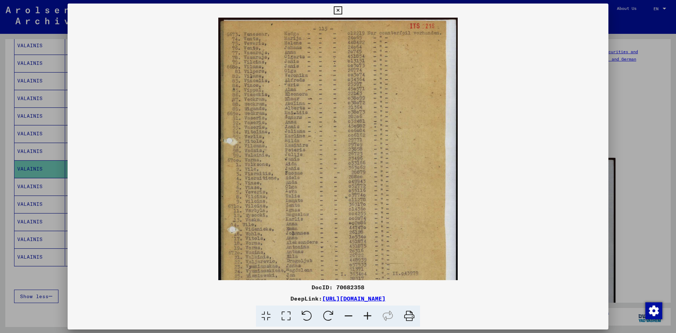
click at [368, 315] on icon at bounding box center [367, 315] width 19 height 21
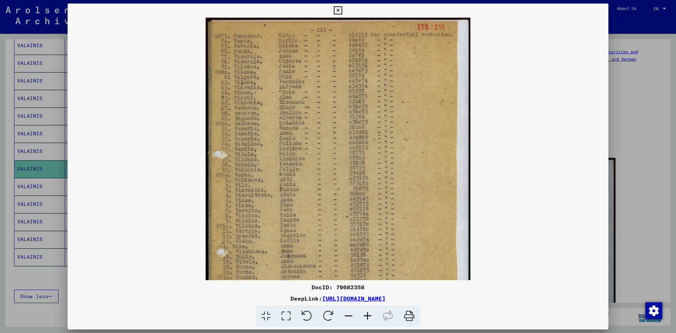
click at [368, 315] on icon at bounding box center [367, 315] width 19 height 21
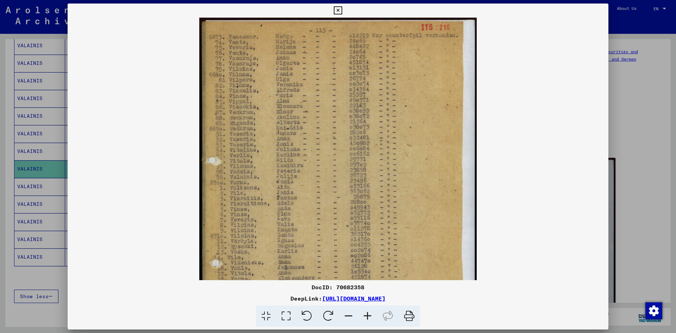
click at [368, 315] on icon at bounding box center [367, 315] width 19 height 21
click at [368, 314] on icon at bounding box center [367, 315] width 19 height 21
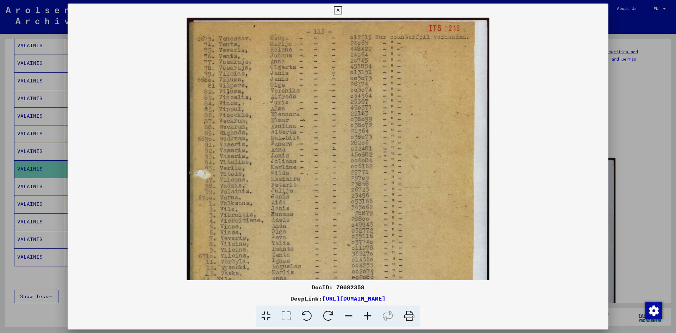
click at [368, 314] on icon at bounding box center [367, 315] width 19 height 21
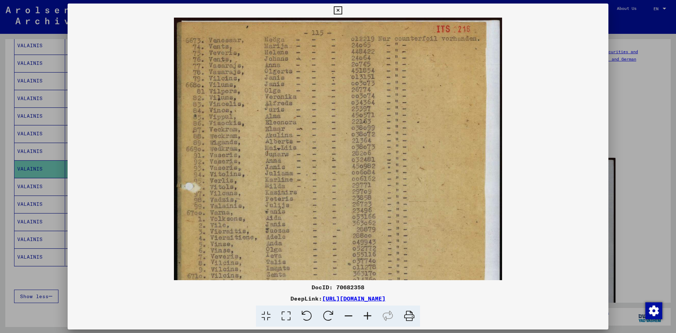
click at [368, 314] on icon at bounding box center [367, 315] width 19 height 21
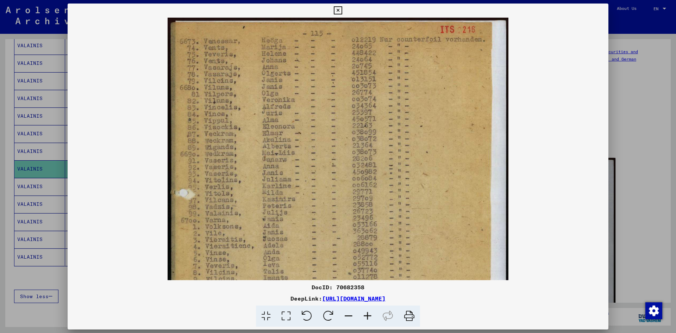
click at [634, 207] on div at bounding box center [338, 166] width 676 height 333
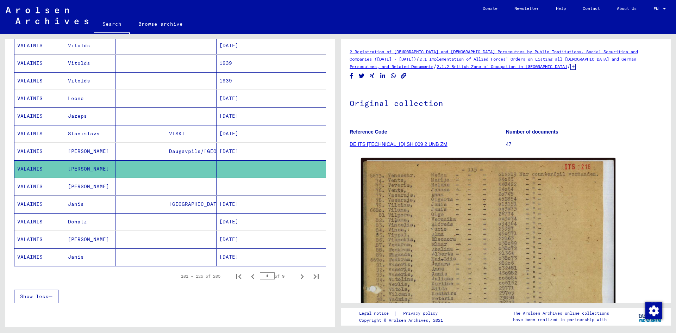
click at [32, 186] on mat-cell "VALAINIS" at bounding box center [39, 186] width 51 height 17
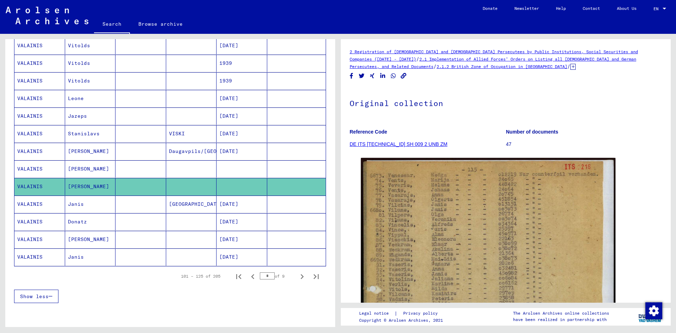
click at [26, 203] on mat-cell "VALAINIS" at bounding box center [39, 203] width 51 height 17
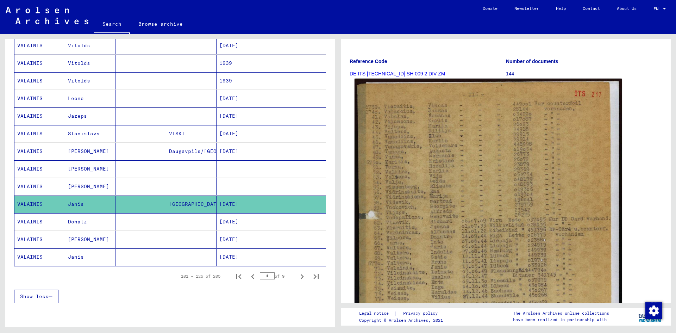
scroll to position [106, 0]
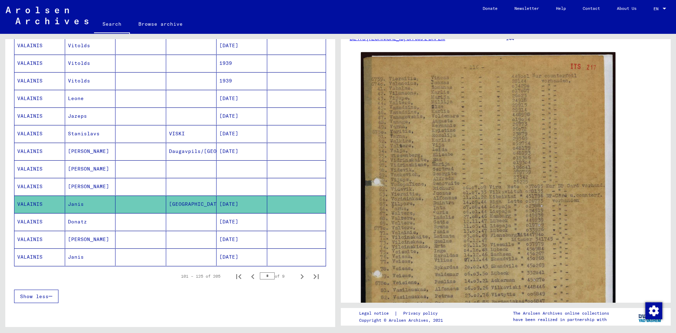
click at [27, 244] on mat-cell "VALAINIS" at bounding box center [39, 239] width 51 height 17
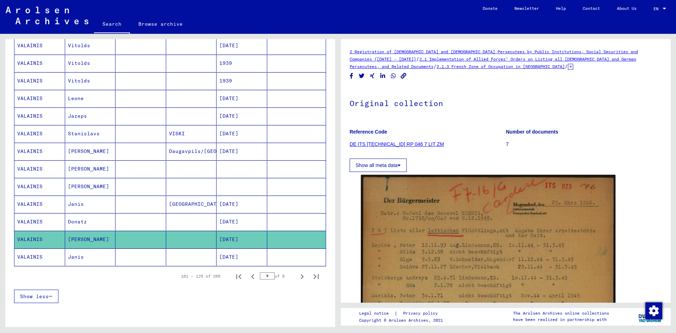
click at [26, 257] on mat-cell "VALAINIS" at bounding box center [39, 256] width 51 height 17
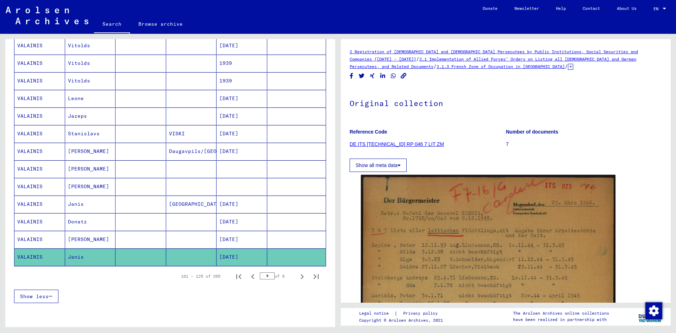
click at [25, 253] on mat-cell "VALAINIS" at bounding box center [39, 256] width 51 height 17
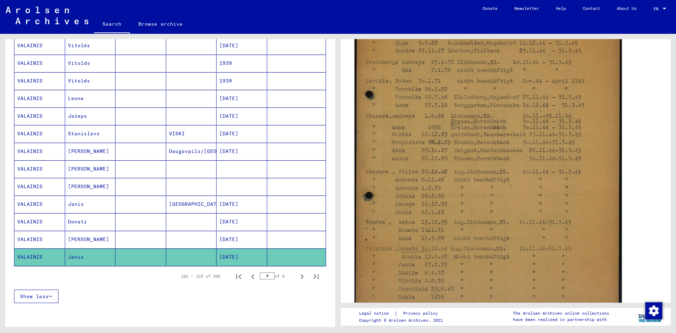
scroll to position [246, 0]
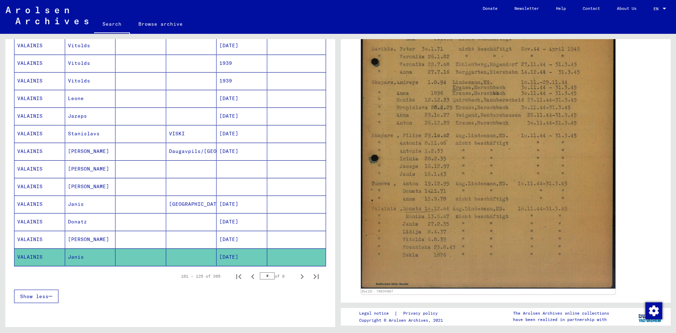
click at [632, 182] on div "DocID: 70834867" at bounding box center [505, 110] width 295 height 371
click at [297, 275] on icon "Next page" at bounding box center [302, 276] width 10 height 10
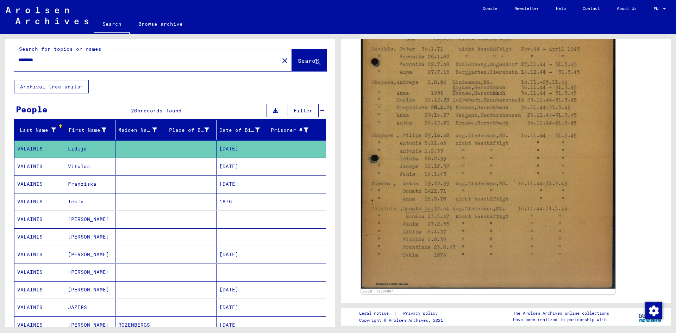
scroll to position [0, 0]
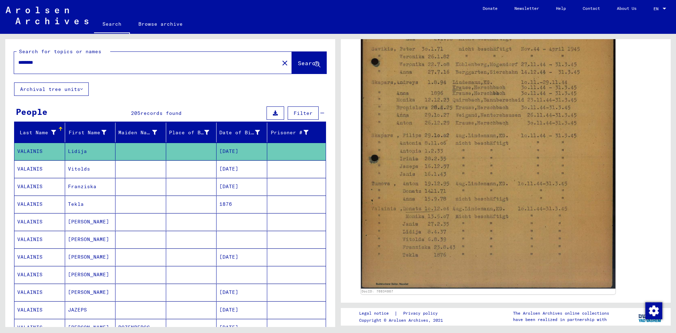
click at [32, 167] on mat-cell "VALAINIS" at bounding box center [39, 168] width 51 height 17
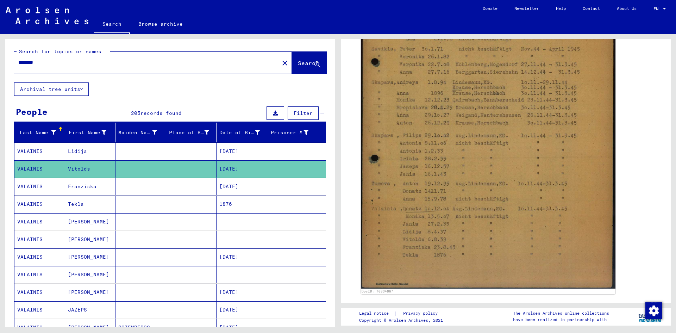
click at [23, 205] on mat-cell "VALAINIS" at bounding box center [39, 203] width 51 height 17
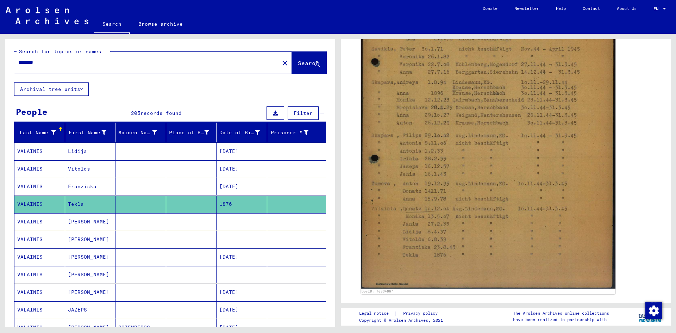
click at [26, 222] on mat-cell "VALAINIS" at bounding box center [39, 221] width 51 height 17
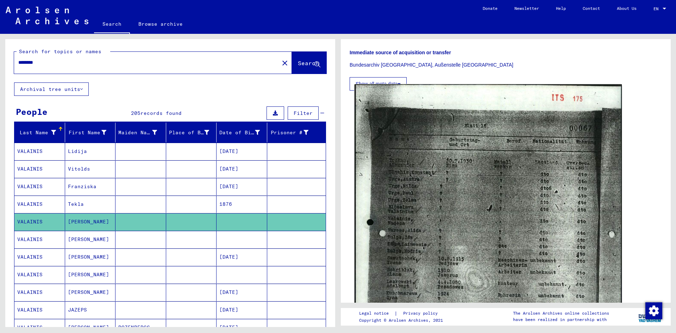
scroll to position [246, 0]
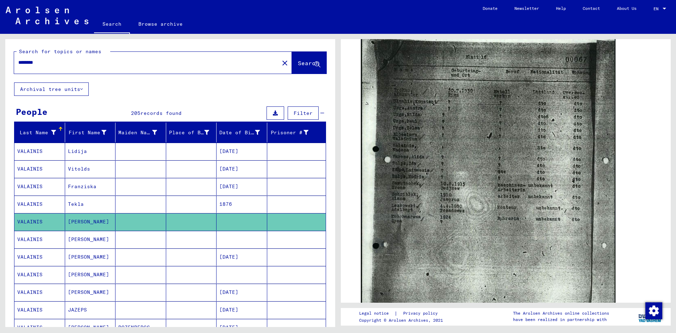
click at [31, 257] on mat-cell "VALAINIS" at bounding box center [39, 256] width 51 height 17
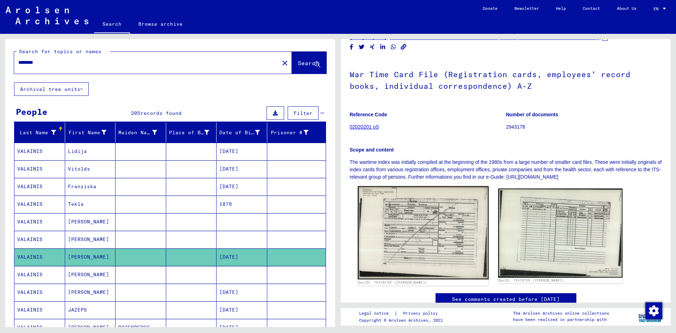
scroll to position [70, 0]
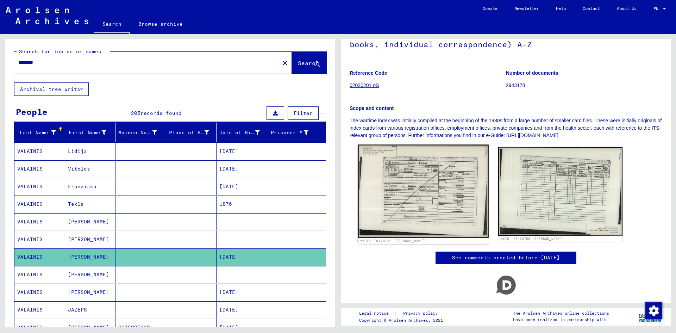
click at [427, 185] on img at bounding box center [423, 190] width 131 height 93
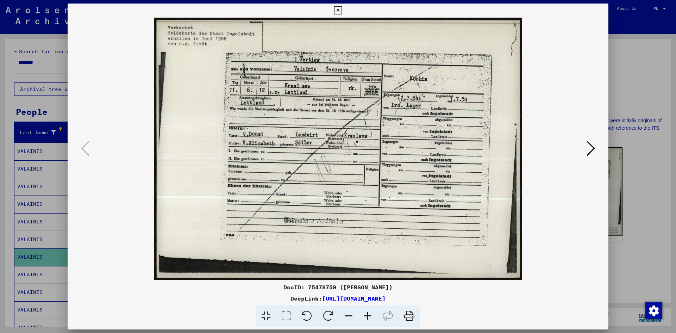
click at [635, 108] on div at bounding box center [338, 166] width 676 height 333
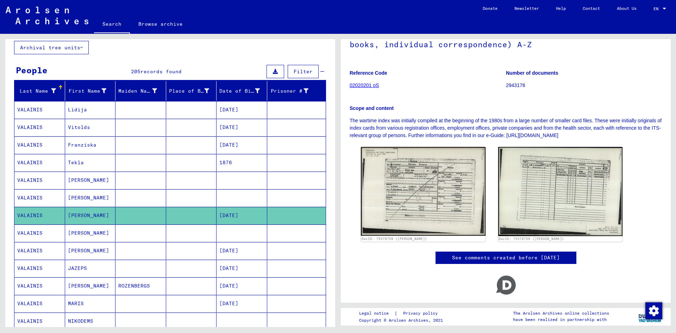
scroll to position [106, 0]
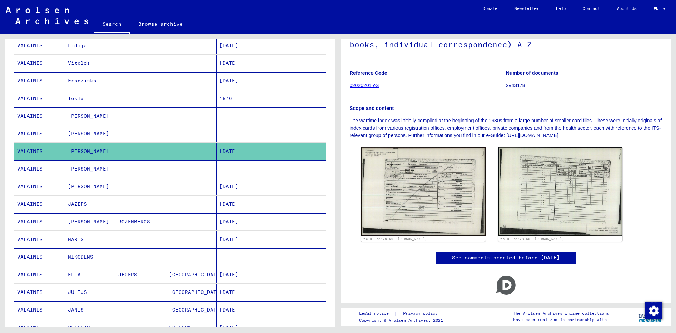
click at [24, 245] on mat-cell "VALAINIS" at bounding box center [39, 239] width 51 height 17
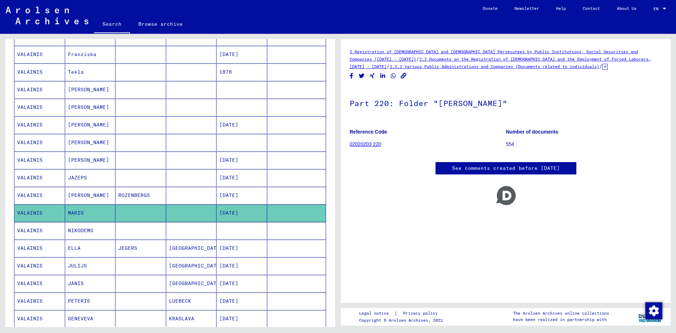
scroll to position [176, 0]
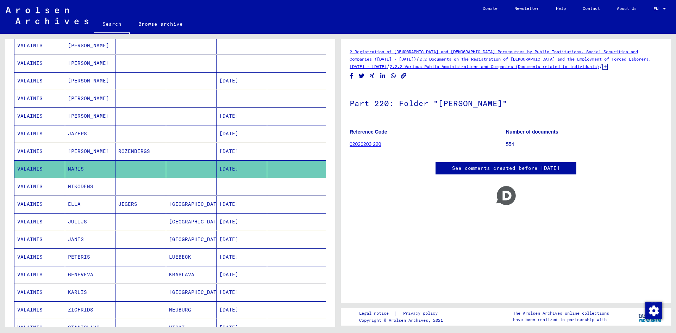
click at [37, 184] on mat-cell "VALAINIS" at bounding box center [39, 186] width 51 height 17
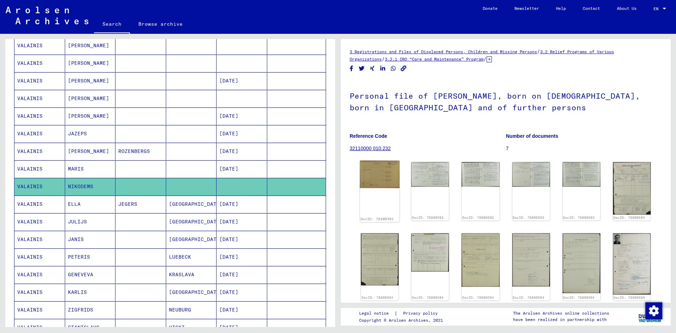
click at [375, 180] on img at bounding box center [380, 174] width 40 height 27
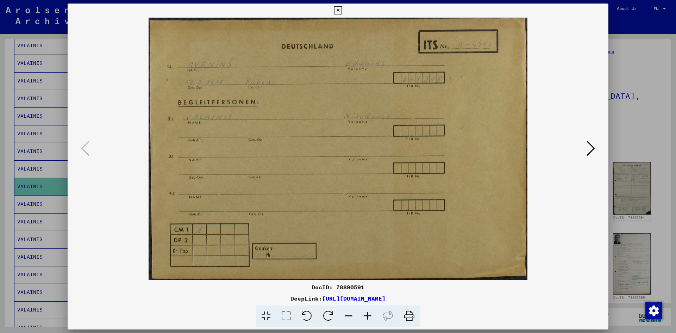
click at [590, 150] on icon at bounding box center [590, 148] width 8 height 17
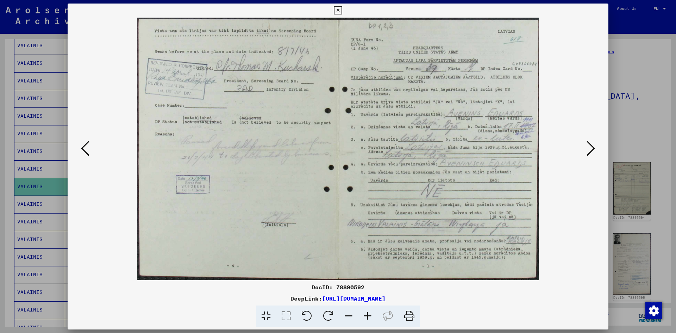
click at [588, 153] on icon at bounding box center [590, 148] width 8 height 17
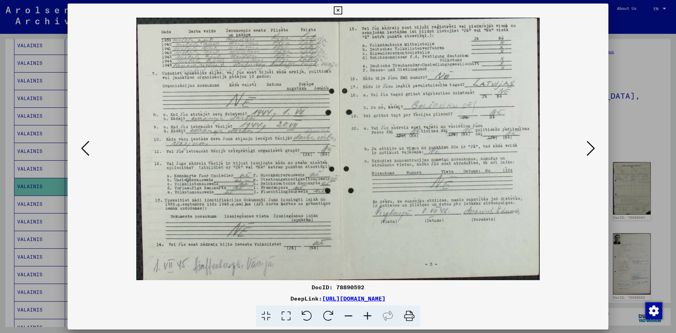
click at [640, 124] on div at bounding box center [338, 166] width 676 height 333
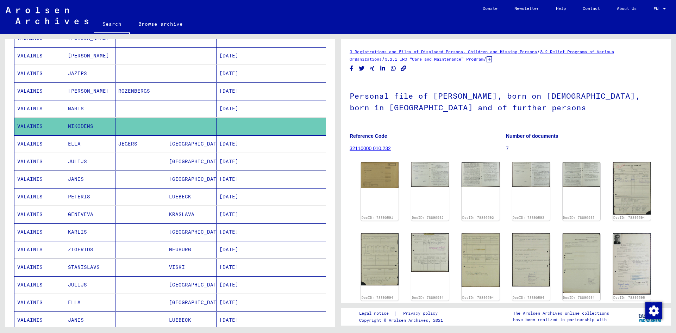
scroll to position [246, 0]
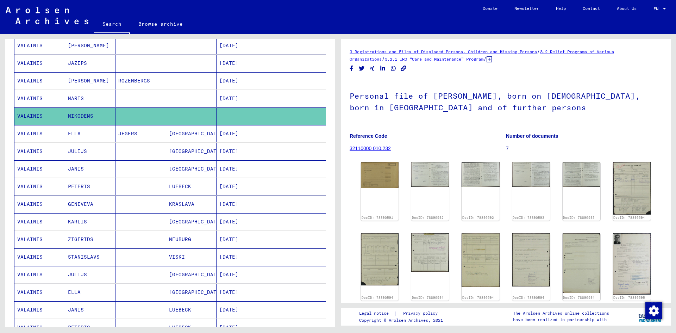
click at [30, 164] on mat-cell "VALAINIS" at bounding box center [39, 168] width 51 height 17
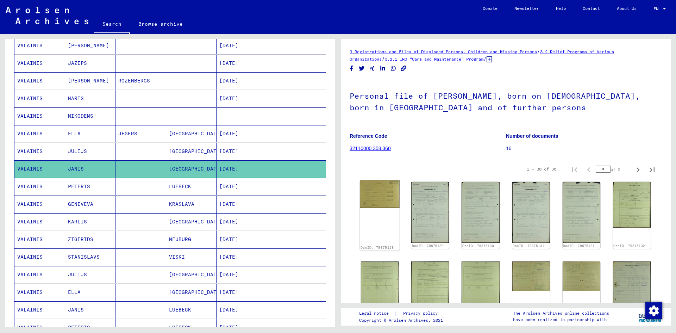
click at [380, 199] on img at bounding box center [380, 193] width 40 height 27
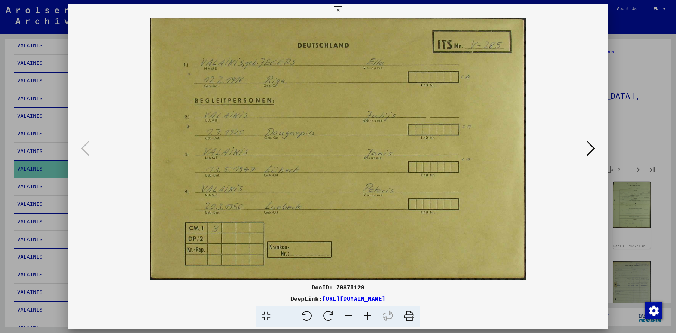
click at [645, 118] on div at bounding box center [338, 166] width 676 height 333
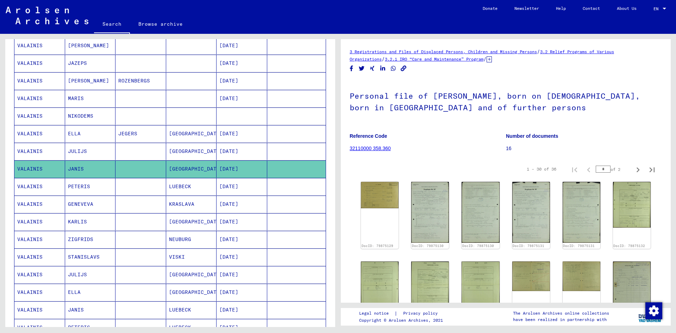
click at [26, 223] on mat-cell "VALAINIS" at bounding box center [39, 221] width 51 height 17
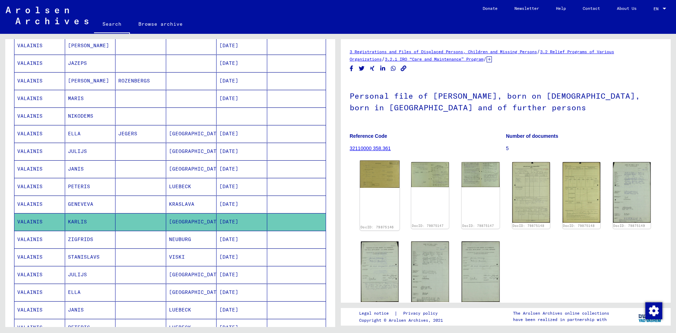
click at [372, 170] on img at bounding box center [380, 174] width 40 height 27
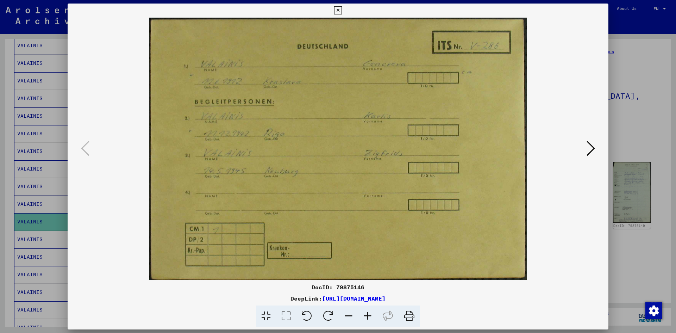
click at [638, 129] on div at bounding box center [338, 166] width 676 height 333
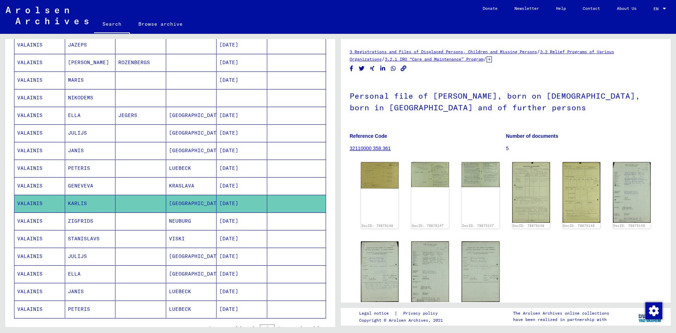
scroll to position [317, 0]
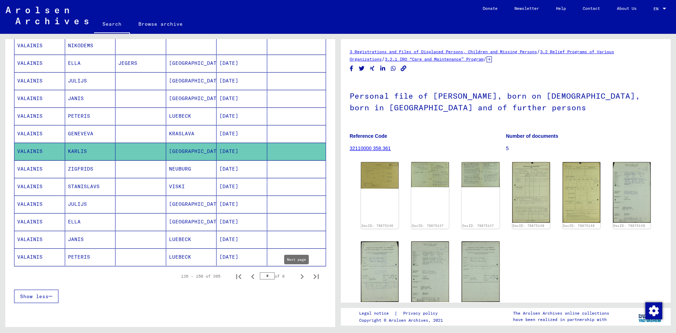
click at [297, 277] on icon "Next page" at bounding box center [302, 276] width 10 height 10
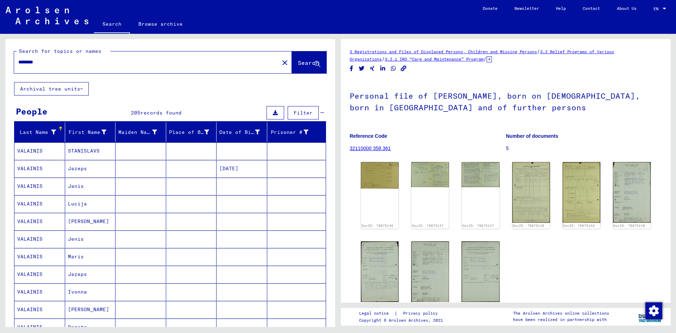
scroll to position [0, 0]
click at [24, 204] on mat-cell "VALAINIS" at bounding box center [39, 203] width 51 height 17
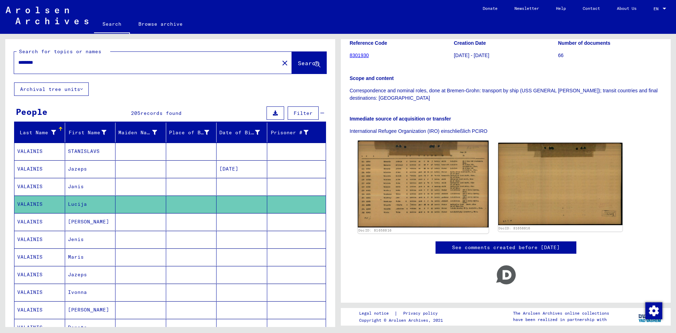
scroll to position [106, 0]
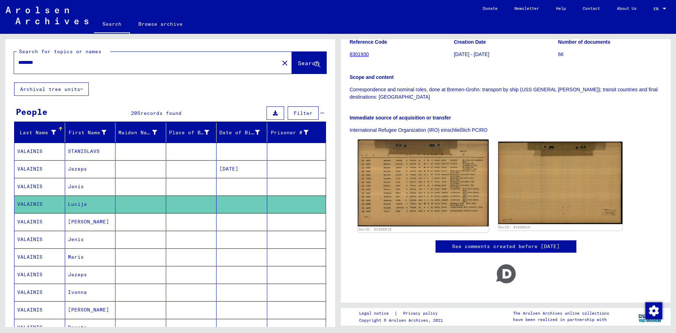
click at [408, 182] on img at bounding box center [423, 182] width 131 height 87
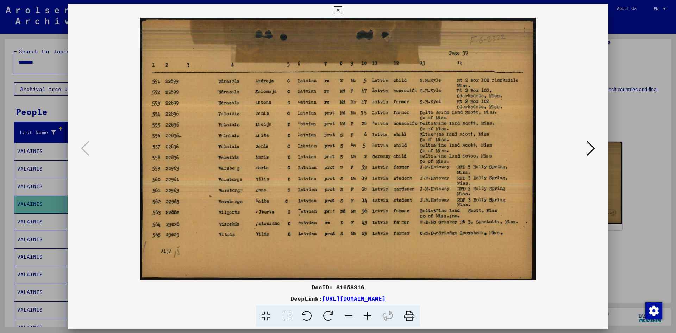
click at [553, 213] on img at bounding box center [338, 149] width 493 height 262
click at [594, 151] on icon at bounding box center [590, 148] width 8 height 17
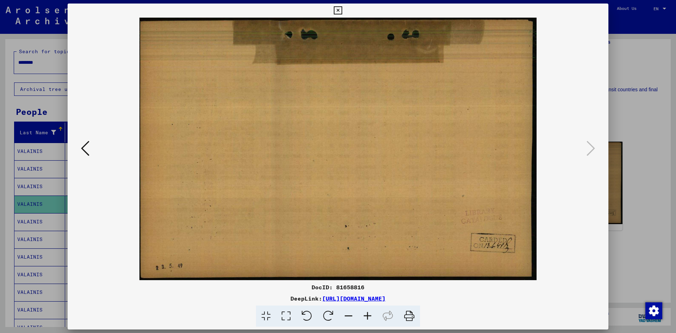
click at [82, 147] on icon at bounding box center [85, 148] width 8 height 17
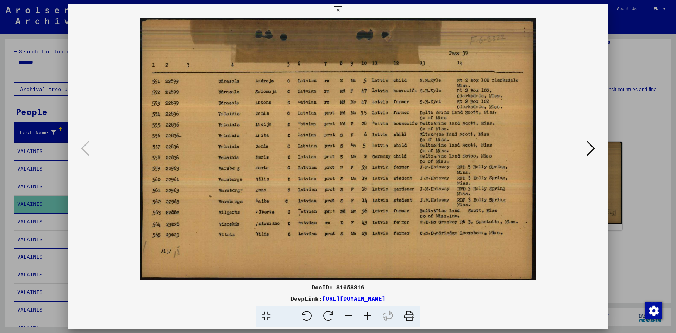
click at [590, 149] on icon at bounding box center [590, 148] width 8 height 17
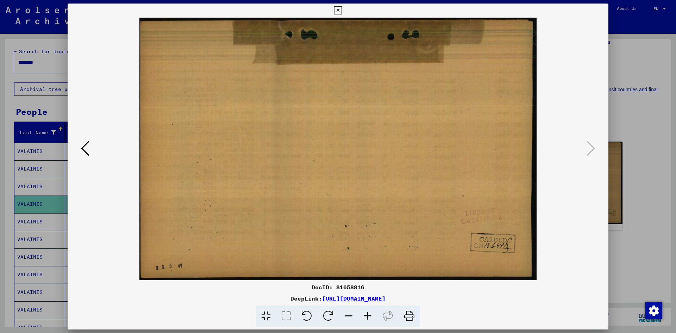
click at [86, 150] on icon at bounding box center [85, 148] width 8 height 17
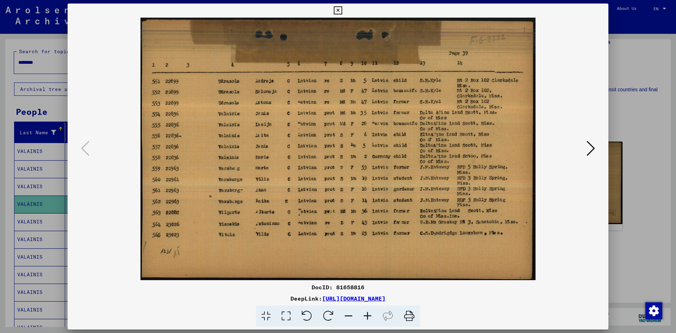
click at [371, 299] on link "[URL][DOMAIN_NAME]" at bounding box center [353, 298] width 63 height 7
click at [652, 69] on div at bounding box center [338, 166] width 676 height 333
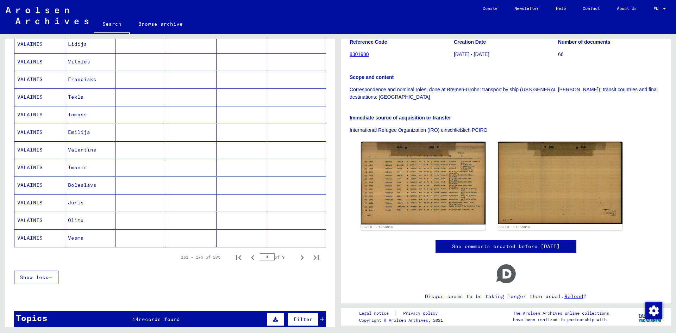
scroll to position [352, 0]
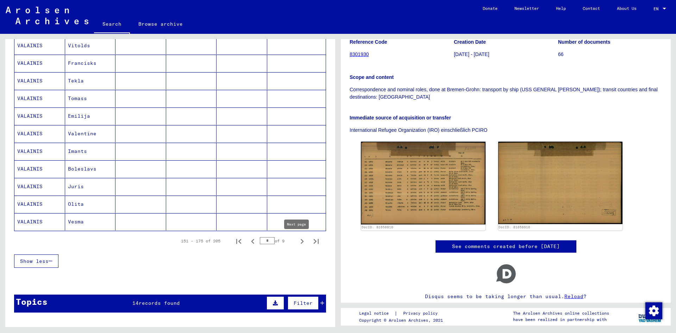
click at [299, 239] on icon "Next page" at bounding box center [302, 241] width 10 height 10
type input "*"
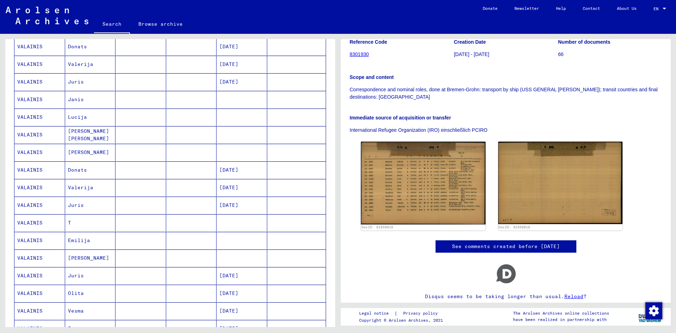
scroll to position [106, 0]
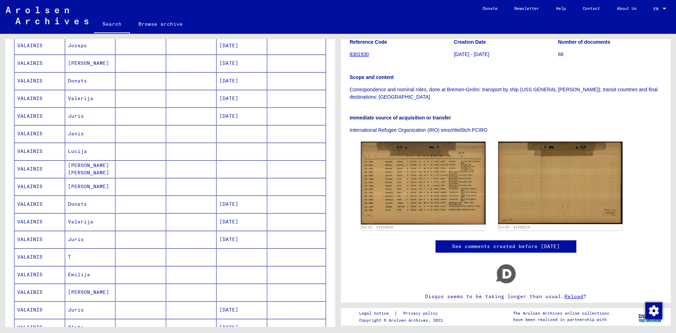
click at [25, 170] on mat-cell "VALAINIS" at bounding box center [39, 168] width 51 height 17
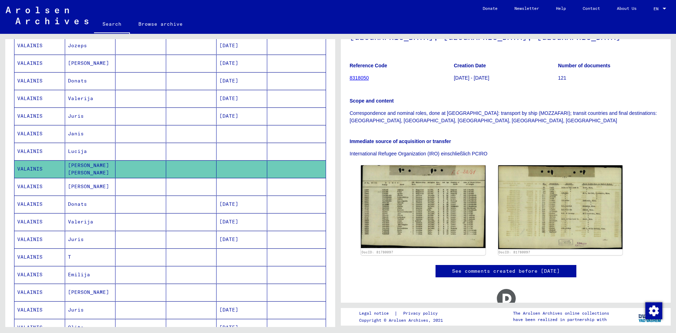
scroll to position [106, 0]
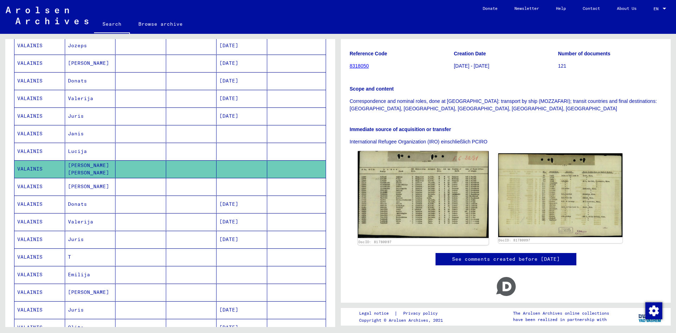
click at [428, 171] on img at bounding box center [423, 194] width 131 height 87
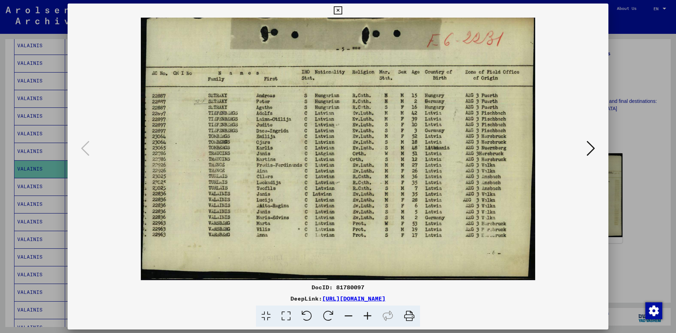
click at [590, 150] on icon at bounding box center [590, 148] width 8 height 17
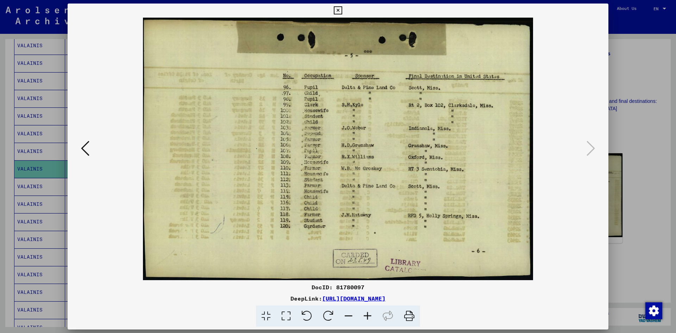
click at [93, 149] on img at bounding box center [338, 149] width 493 height 262
click at [86, 151] on icon at bounding box center [85, 148] width 8 height 17
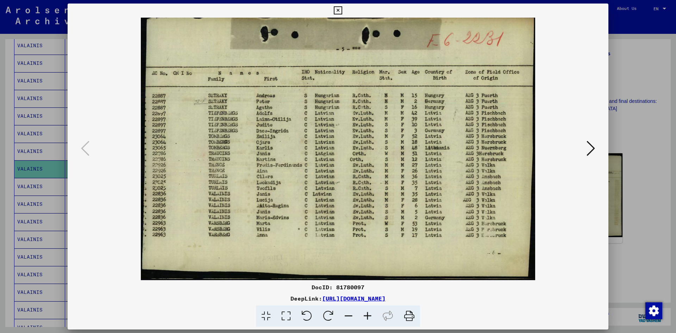
click at [584, 150] on img at bounding box center [338, 149] width 493 height 262
click at [595, 150] on icon at bounding box center [590, 148] width 8 height 17
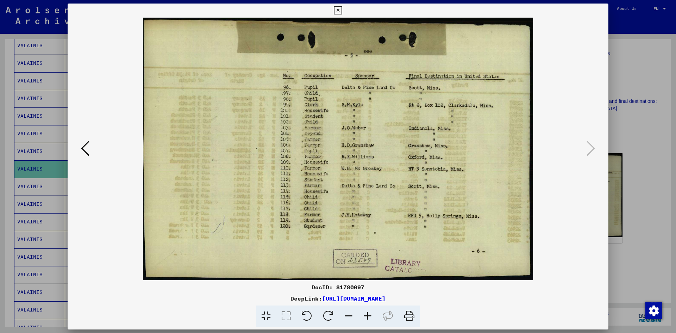
click at [656, 137] on div at bounding box center [338, 166] width 676 height 333
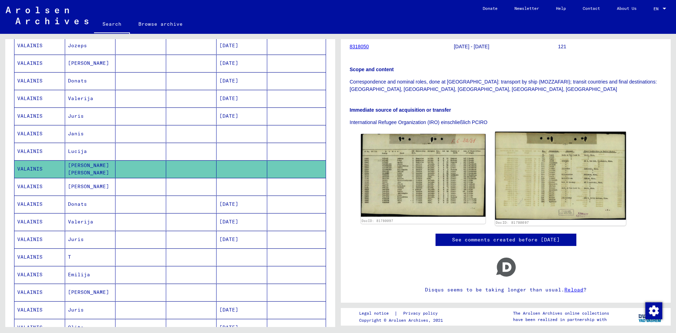
scroll to position [135, 0]
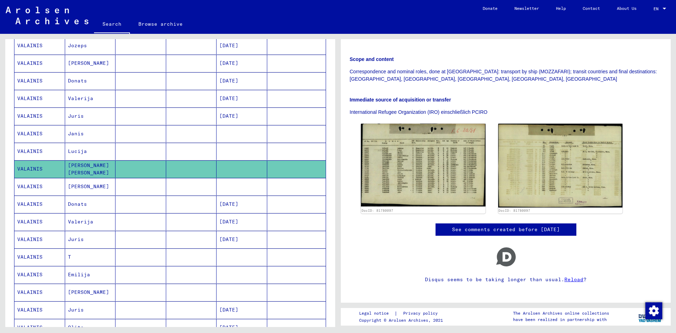
click at [34, 133] on mat-cell "VALAINIS" at bounding box center [39, 133] width 51 height 17
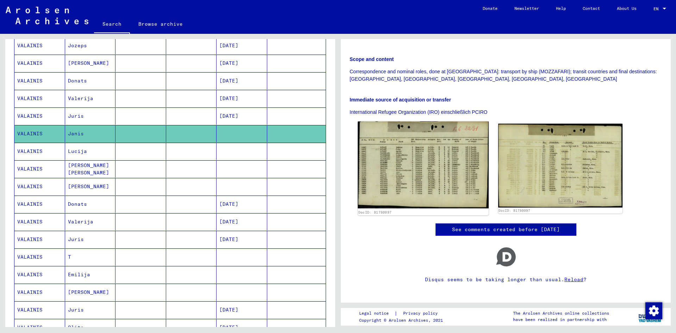
click at [409, 145] on img at bounding box center [423, 164] width 131 height 87
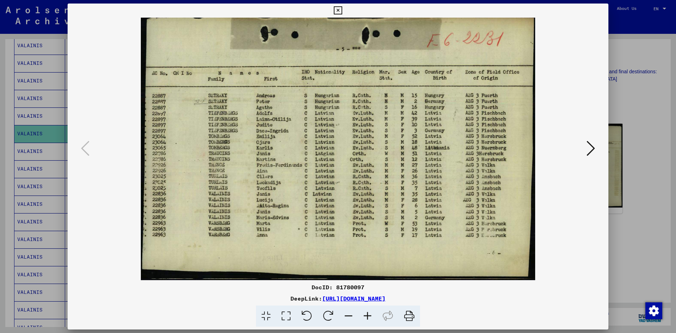
click at [596, 191] on div at bounding box center [338, 149] width 541 height 262
click at [593, 148] on icon at bounding box center [590, 148] width 8 height 17
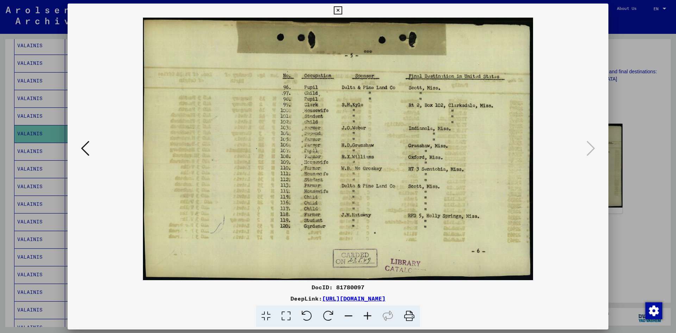
click at [84, 151] on icon at bounding box center [85, 148] width 8 height 17
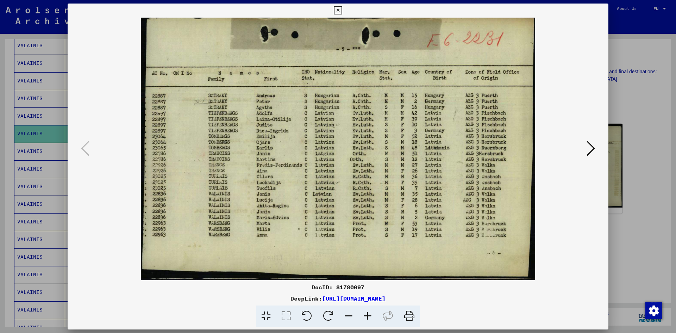
click at [163, 204] on img at bounding box center [338, 149] width 493 height 262
click at [350, 317] on icon at bounding box center [348, 315] width 19 height 21
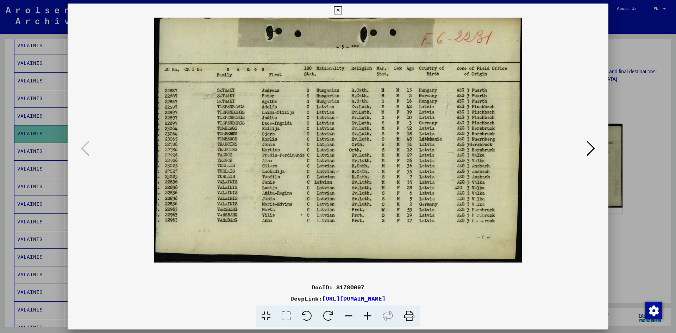
click at [350, 317] on icon at bounding box center [348, 315] width 19 height 21
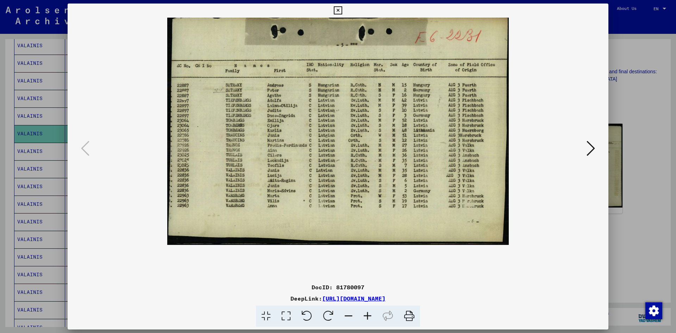
click at [364, 314] on icon at bounding box center [367, 315] width 19 height 21
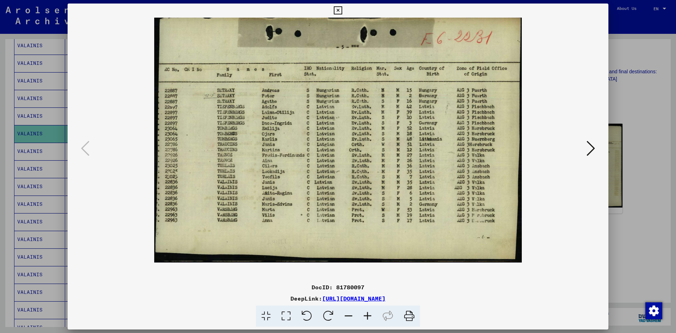
click at [611, 118] on div at bounding box center [338, 166] width 676 height 333
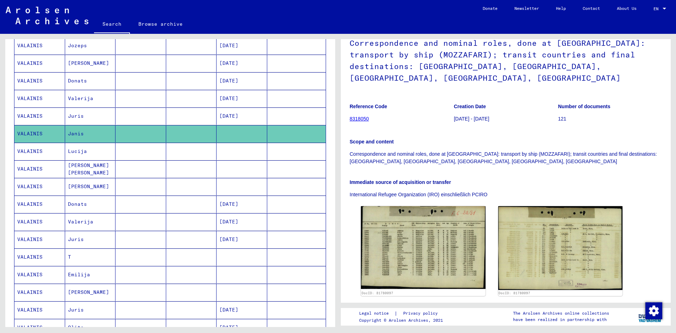
scroll to position [0, 0]
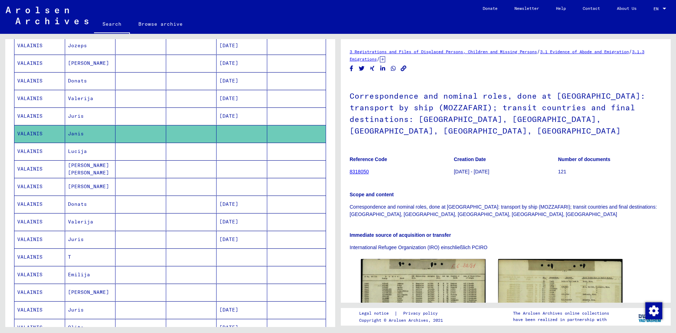
click at [361, 169] on link "8318050" at bounding box center [359, 172] width 19 height 6
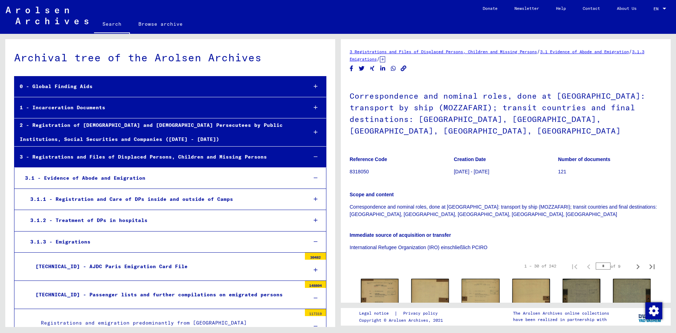
scroll to position [4339, 0]
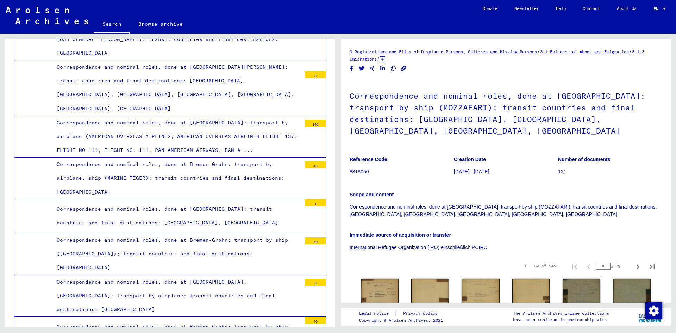
drag, startPoint x: 361, startPoint y: 158, endPoint x: 642, endPoint y: 157, distance: 280.9
click at [642, 168] on p "121" at bounding box center [610, 171] width 104 height 7
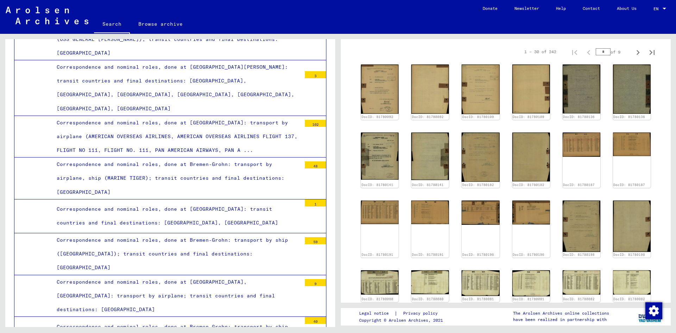
scroll to position [106, 0]
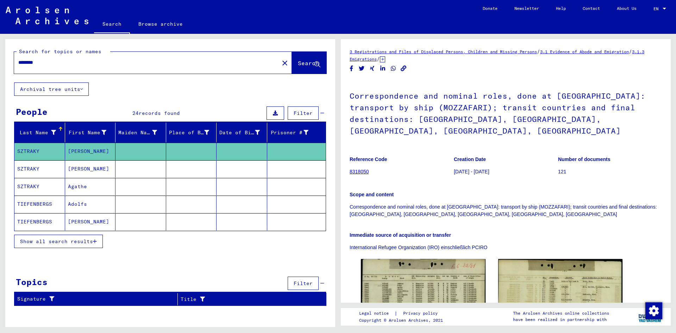
drag, startPoint x: 67, startPoint y: 62, endPoint x: 0, endPoint y: 66, distance: 67.0
click at [0, 66] on div "Search for topics or names ******** close Search Archival tree units People 24 …" at bounding box center [169, 180] width 338 height 293
type input "********"
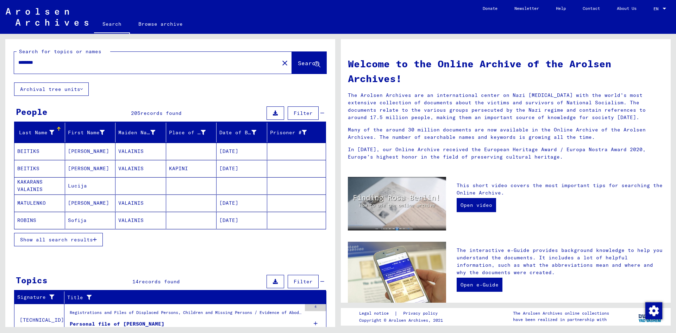
click at [53, 241] on span "Show all search results" at bounding box center [56, 239] width 73 height 6
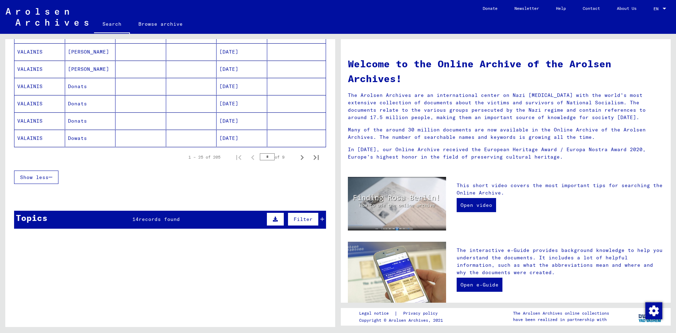
scroll to position [519, 0]
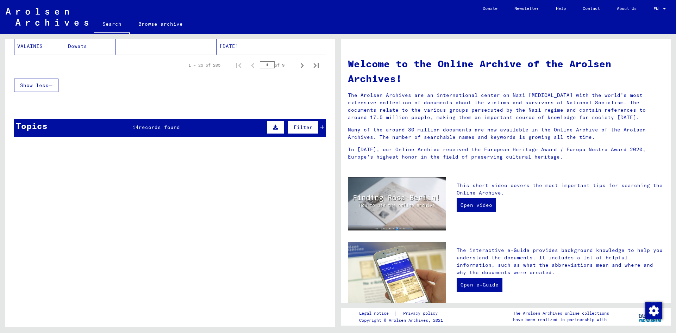
click at [254, 67] on div "1 – 25 of 205 * of 9" at bounding box center [251, 65] width 143 height 14
type input "*"
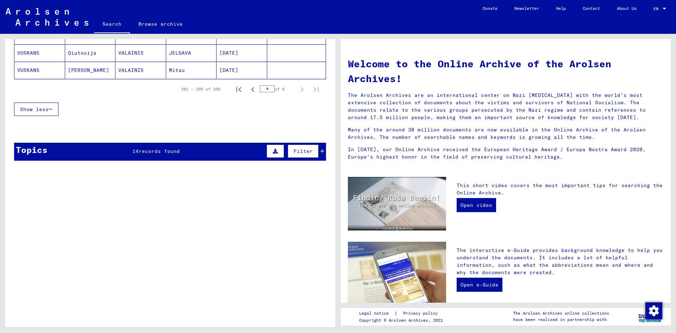
scroll to position [174, 0]
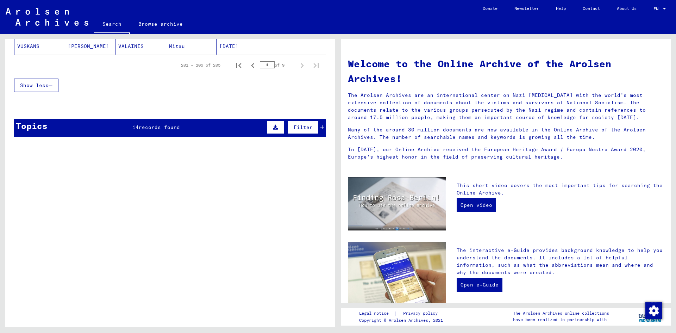
click at [196, 132] on div "Topics 14 records found Filter" at bounding box center [170, 128] width 312 height 18
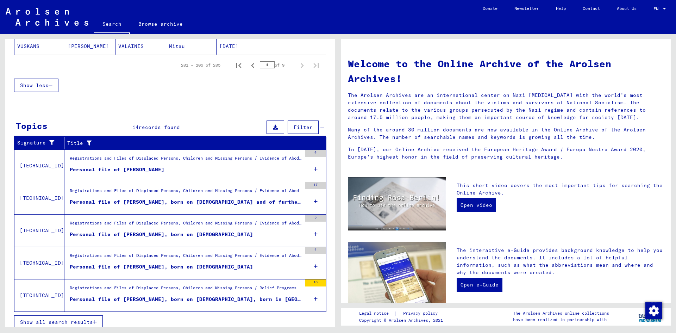
scroll to position [180, 0]
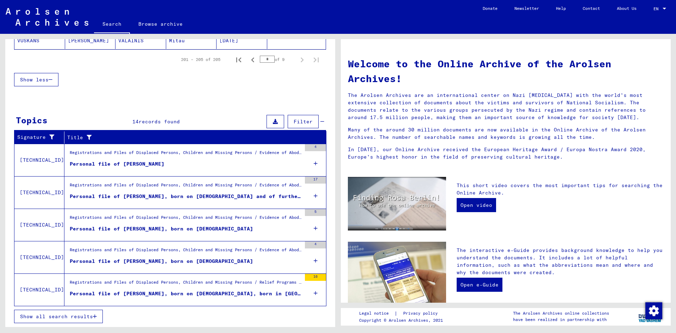
click at [88, 313] on span "Show all search results" at bounding box center [56, 316] width 73 height 6
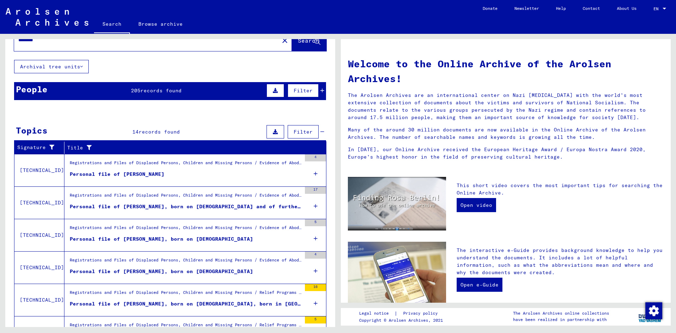
scroll to position [0, 0]
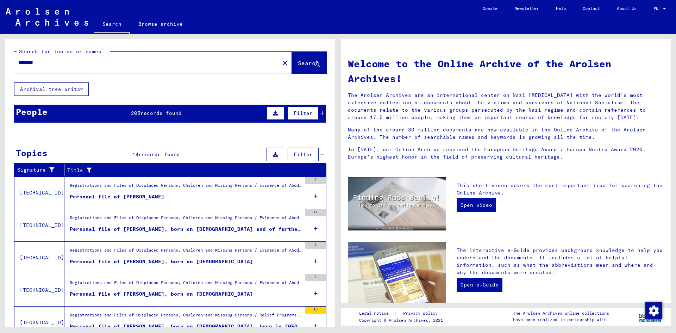
click at [327, 0] on mat-toolbar "Search Browse archive Detailed questions/information about the documents? Send …" at bounding box center [338, 17] width 676 height 34
